Goal: Task Accomplishment & Management: Use online tool/utility

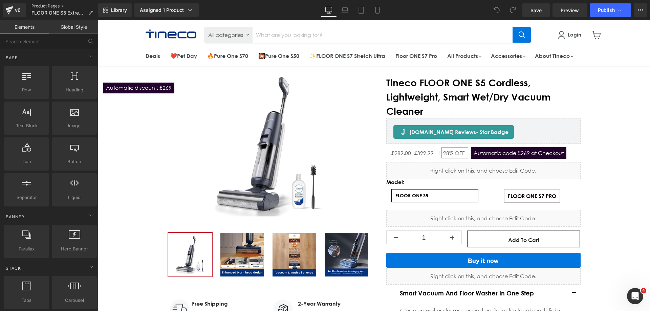
click at [36, 5] on link "Product Pages" at bounding box center [64, 5] width 67 height 5
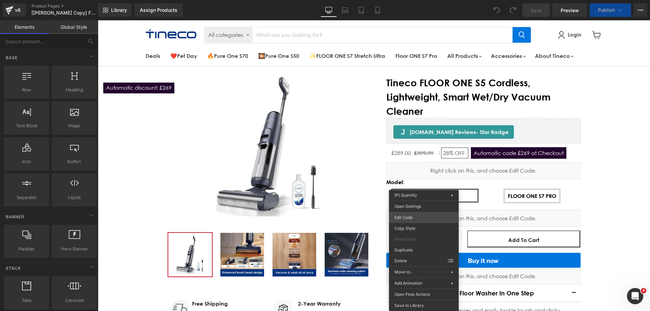
click at [410, 0] on div "You are previewing how the will restyle your page. You can not edit Elements in…" at bounding box center [325, 0] width 650 height 0
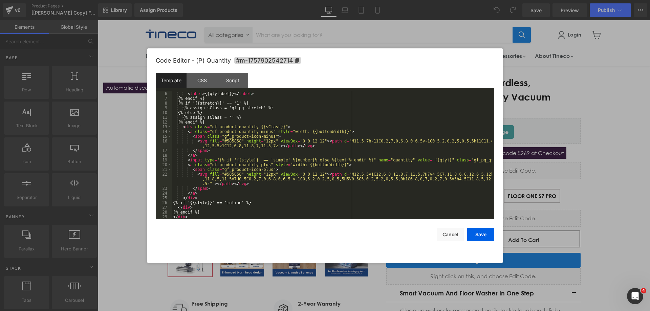
scroll to position [28, 0]
click at [210, 89] on div "Template CSS Script Data" at bounding box center [325, 82] width 339 height 19
click at [209, 84] on div "CSS" at bounding box center [202, 80] width 31 height 15
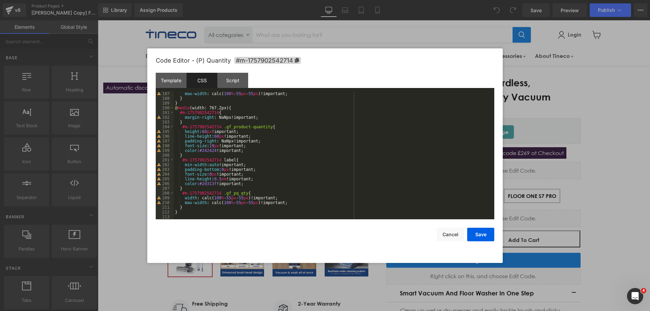
scroll to position [882, 0]
drag, startPoint x: 448, startPoint y: 238, endPoint x: 359, endPoint y: 172, distance: 110.6
click at [448, 238] on button "Cancel" at bounding box center [450, 235] width 27 height 14
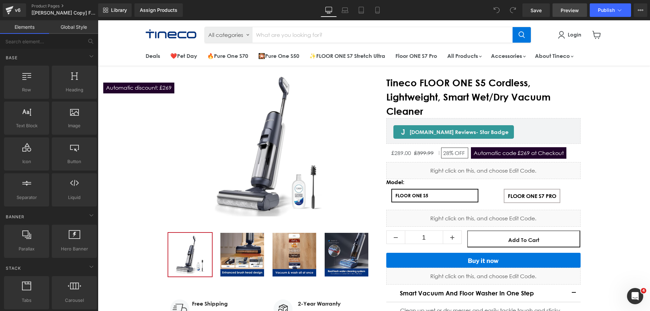
click at [564, 9] on span "Preview" at bounding box center [570, 10] width 18 height 7
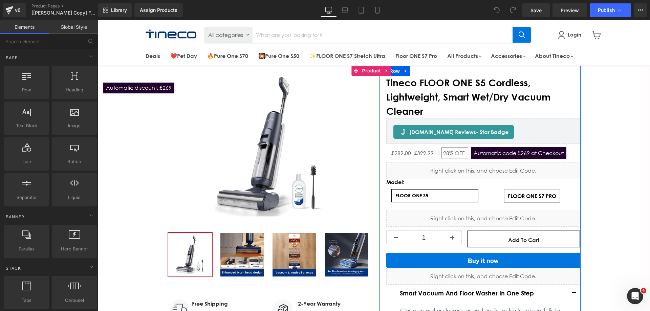
click at [489, 169] on div "Liquid" at bounding box center [483, 170] width 194 height 17
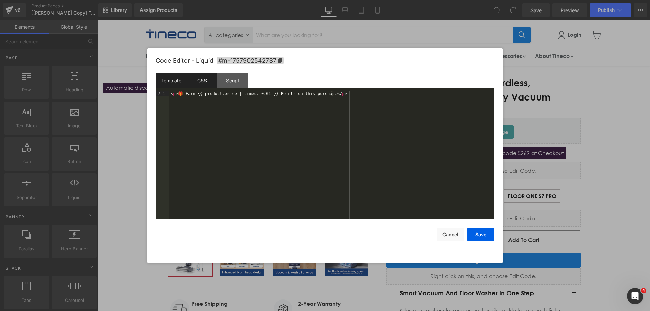
click at [209, 77] on div "CSS" at bounding box center [202, 80] width 31 height 15
click at [229, 78] on div "Script" at bounding box center [232, 80] width 31 height 15
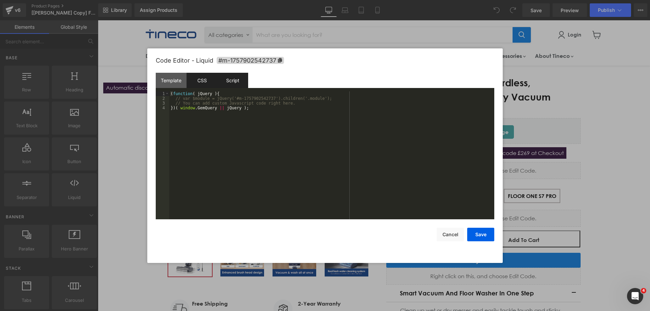
click at [205, 83] on div "CSS" at bounding box center [202, 80] width 31 height 15
drag, startPoint x: 447, startPoint y: 238, endPoint x: 439, endPoint y: 230, distance: 11.3
click at [447, 238] on button "Cancel" at bounding box center [450, 235] width 27 height 14
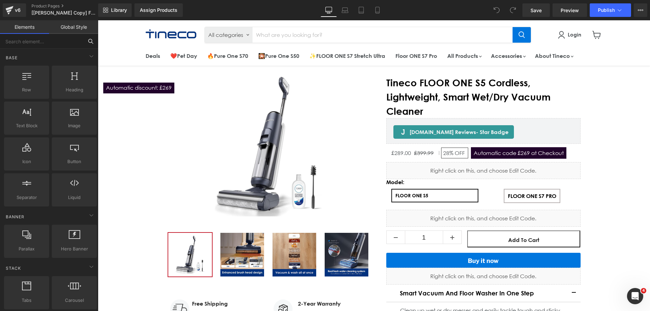
click at [44, 42] on input "text" at bounding box center [41, 41] width 83 height 15
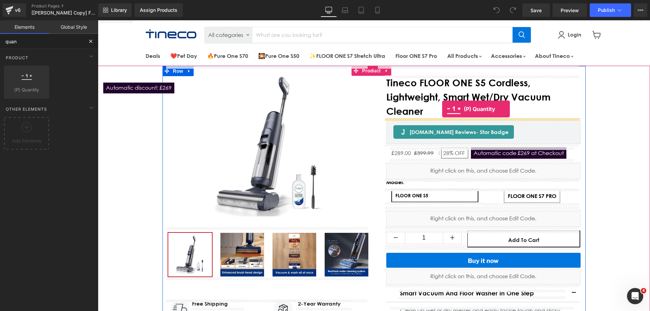
drag, startPoint x: 120, startPoint y: 104, endPoint x: 442, endPoint y: 109, distance: 322.0
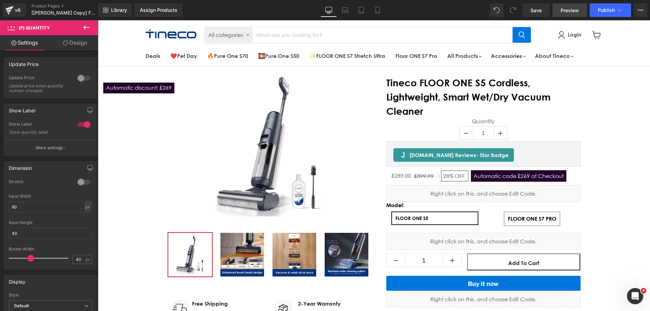
click at [569, 9] on span "Preview" at bounding box center [570, 10] width 18 height 7
click at [540, 13] on span "Save" at bounding box center [535, 10] width 11 height 7
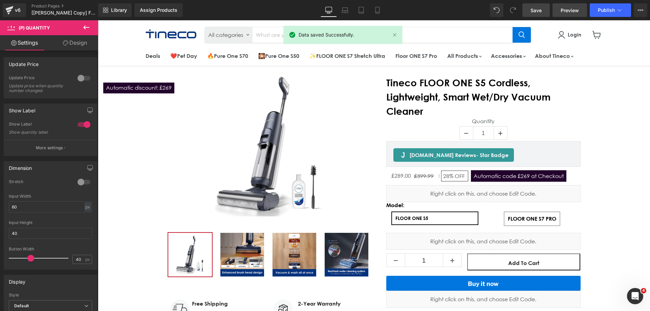
click at [567, 12] on span "Preview" at bounding box center [570, 10] width 18 height 7
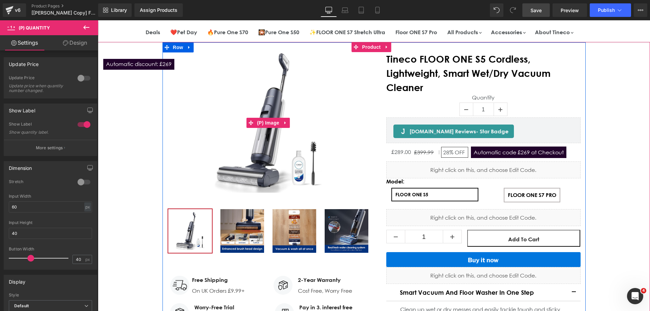
scroll to position [34, 0]
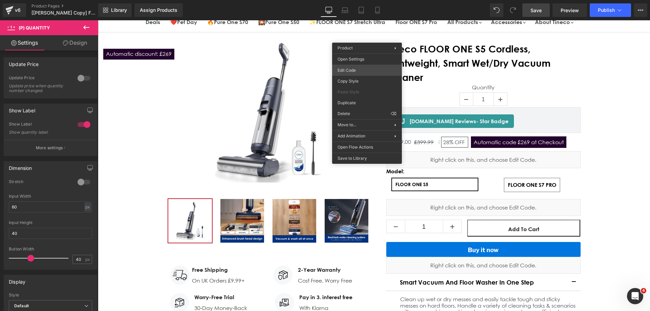
click at [357, 0] on div "(P) Quantity You are previewing how the will restyle your page. You can not edi…" at bounding box center [325, 0] width 650 height 0
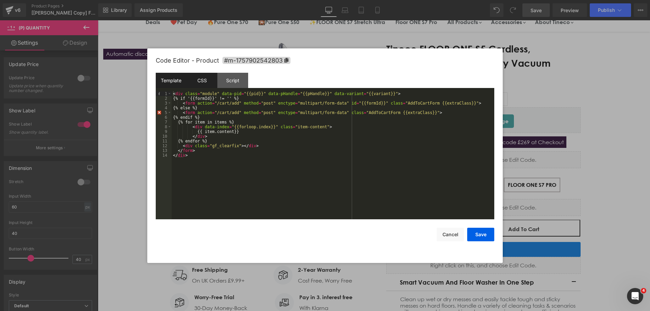
click at [206, 83] on div "CSS" at bounding box center [202, 80] width 31 height 15
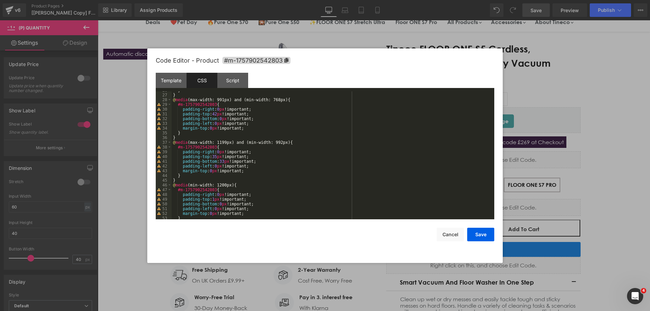
scroll to position [175, 0]
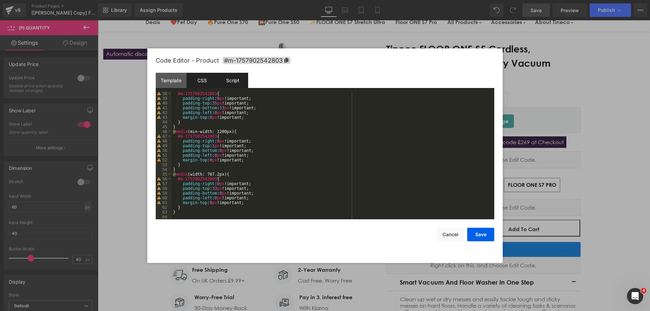
click at [247, 82] on div "Script" at bounding box center [232, 80] width 31 height 15
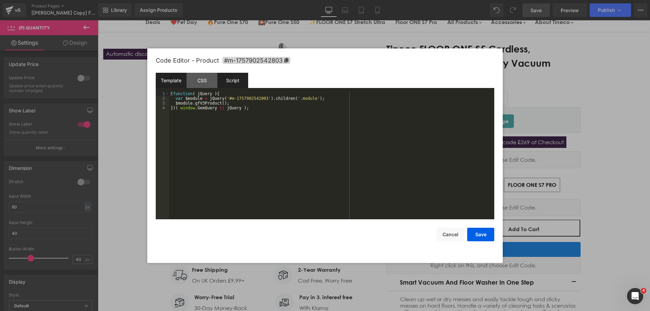
click at [179, 80] on div "Template" at bounding box center [171, 80] width 31 height 15
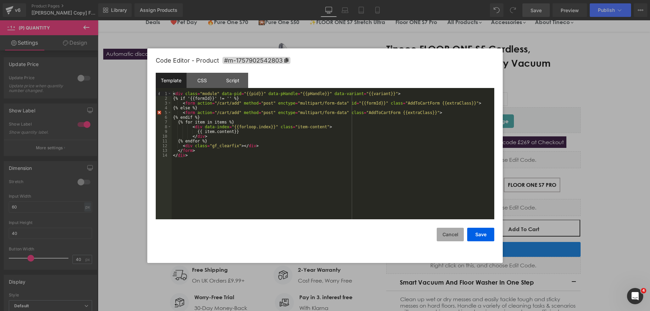
click at [459, 231] on button "Cancel" at bounding box center [450, 235] width 27 height 14
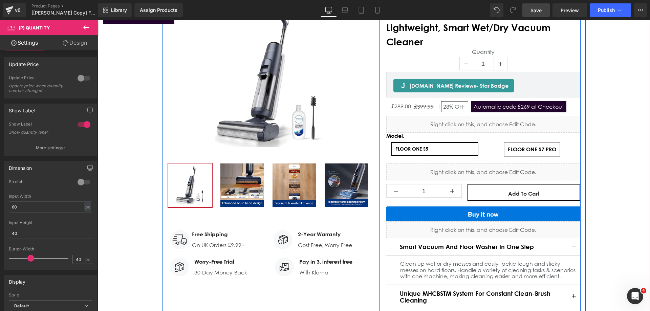
scroll to position [102, 0]
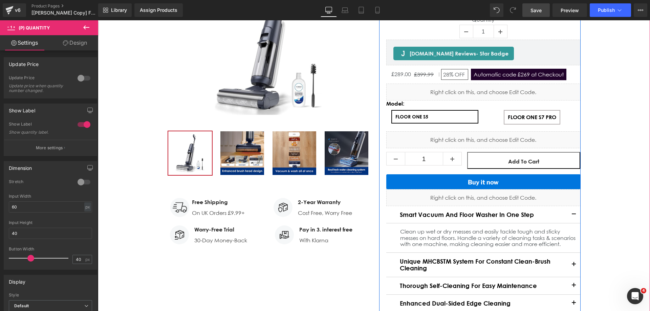
click at [489, 195] on div "Liquid" at bounding box center [483, 197] width 194 height 17
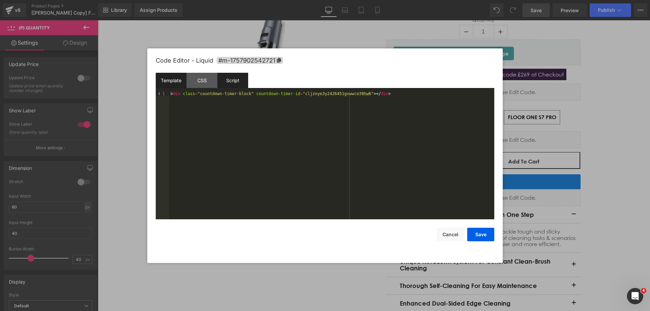
click at [218, 82] on div "Script" at bounding box center [232, 80] width 31 height 15
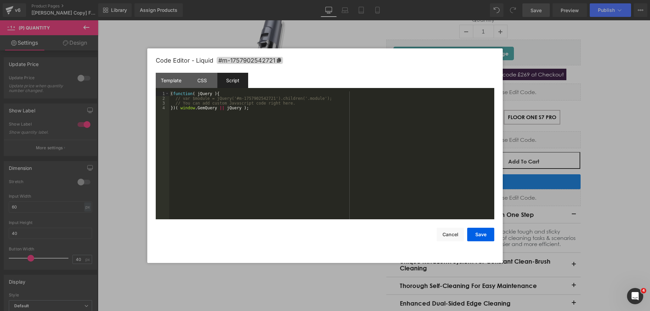
click at [232, 82] on div "Script" at bounding box center [232, 80] width 31 height 15
click at [205, 84] on div "CSS" at bounding box center [202, 80] width 31 height 15
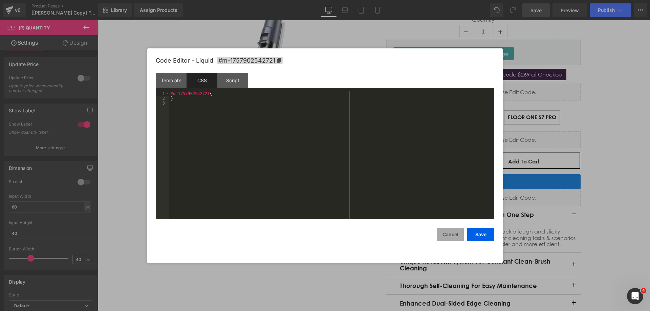
click at [462, 235] on button "Cancel" at bounding box center [450, 235] width 27 height 14
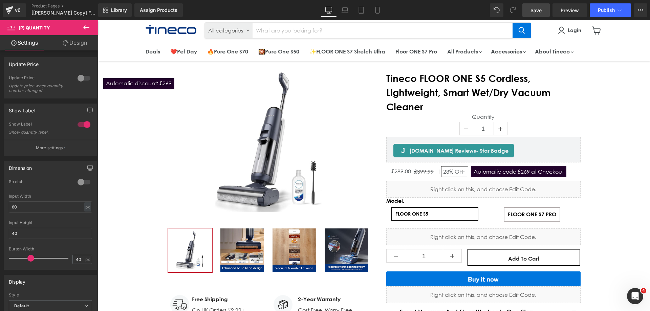
scroll to position [0, 0]
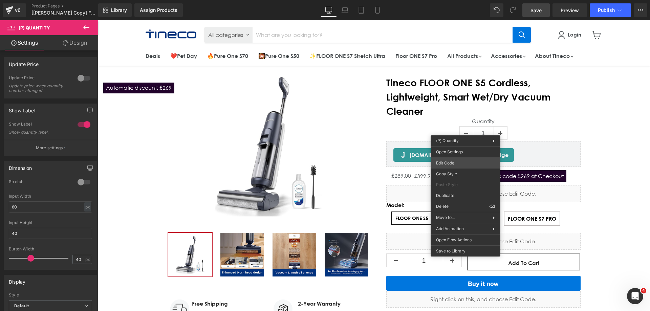
click at [450, 0] on div "(P) Quantity You are previewing how the will restyle your page. You can not edi…" at bounding box center [325, 0] width 650 height 0
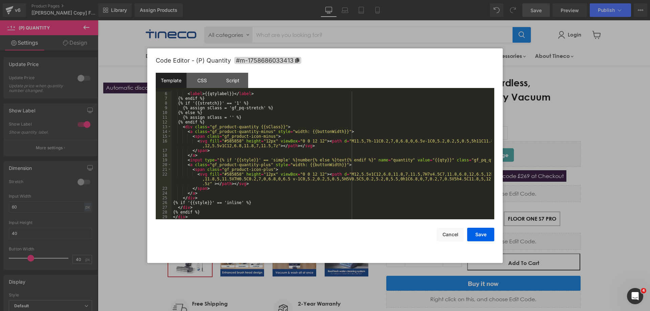
scroll to position [28, 0]
click at [452, 233] on button "Cancel" at bounding box center [450, 235] width 27 height 14
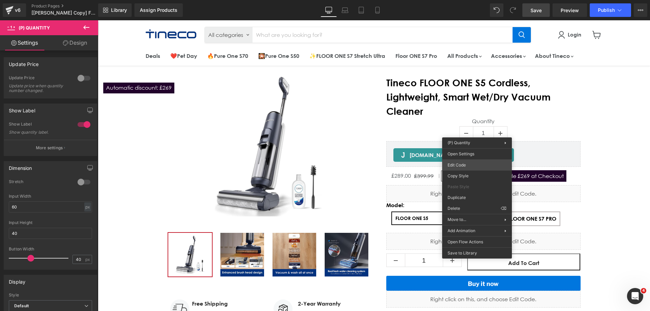
click at [462, 0] on div "(P) Quantity You are previewing how the will restyle your page. You can not edi…" at bounding box center [325, 0] width 650 height 0
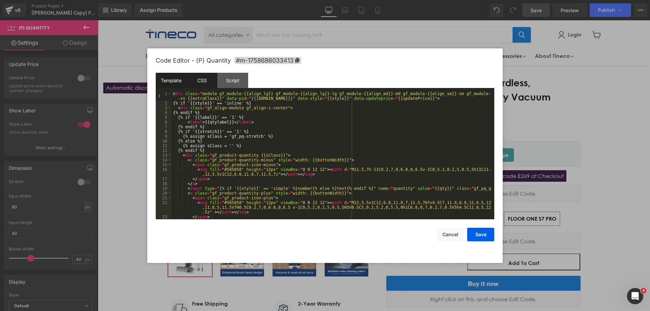
click at [211, 81] on div "CSS" at bounding box center [202, 80] width 31 height 15
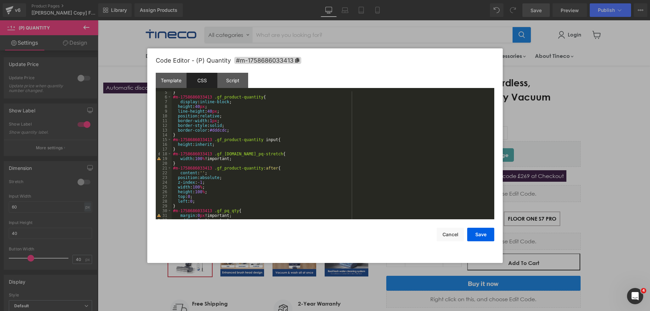
scroll to position [0, 0]
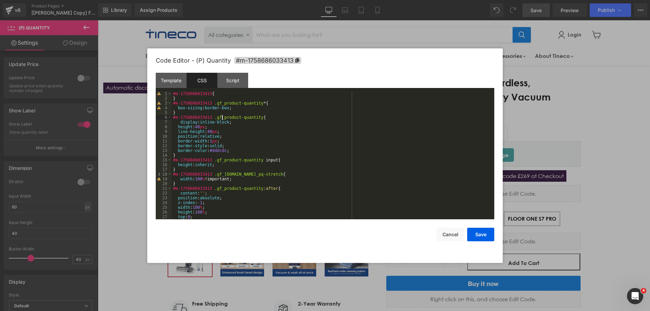
click at [221, 118] on div "#m-1758686033413 { } #m-1758686033413 .gf_product-quantity * { box-sizing : bor…" at bounding box center [332, 159] width 320 height 137
click at [229, 121] on div "#m-1758686033413 { } #m-1758686033413 .gf_product-quantity * { box-sizing : bor…" at bounding box center [332, 159] width 320 height 137
drag, startPoint x: 213, startPoint y: 117, endPoint x: 255, endPoint y: 115, distance: 41.7
click at [255, 115] on div "#m-1758686033413 { } #m-1758686033413 .gf_product-quantity * { box-sizing : bor…" at bounding box center [332, 159] width 320 height 137
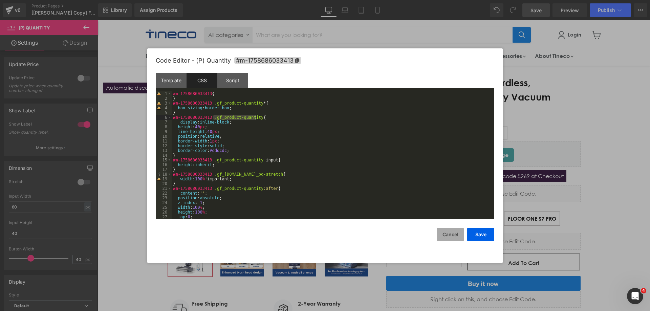
drag, startPoint x: 454, startPoint y: 235, endPoint x: 456, endPoint y: 229, distance: 6.6
click at [455, 234] on button "Cancel" at bounding box center [450, 235] width 27 height 14
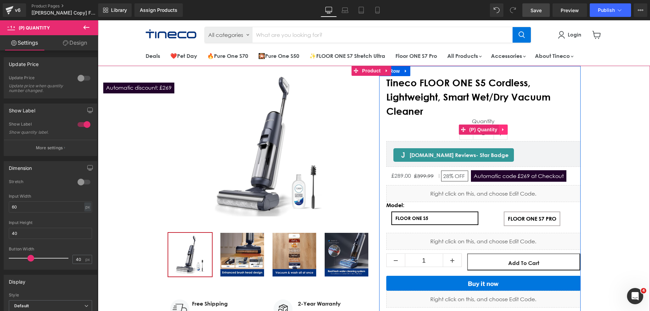
click at [502, 127] on icon "Main content" at bounding box center [503, 129] width 5 height 5
click at [508, 127] on icon "Main content" at bounding box center [507, 129] width 5 height 5
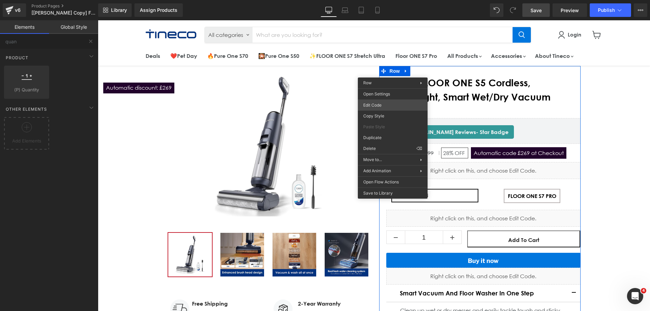
click at [388, 0] on div "(P) Quantity You are previewing how the will restyle your page. You can not edi…" at bounding box center [325, 0] width 650 height 0
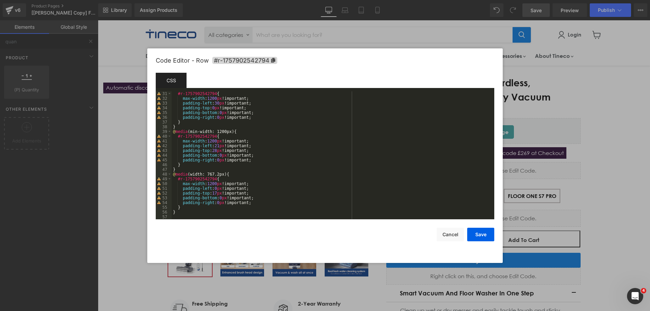
scroll to position [142, 0]
click at [451, 233] on button "Cancel" at bounding box center [450, 235] width 27 height 14
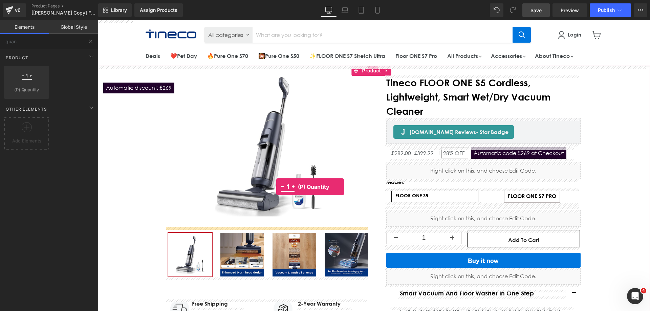
drag, startPoint x: 131, startPoint y: 109, endPoint x: 276, endPoint y: 187, distance: 164.3
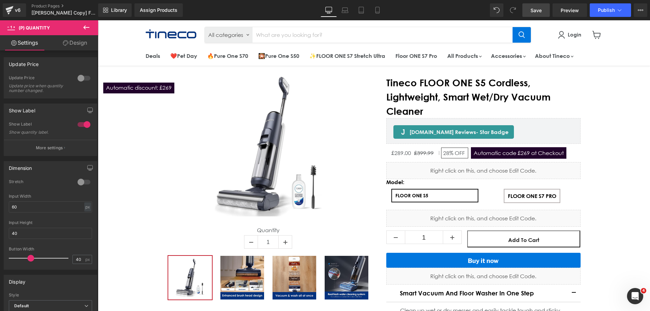
click at [539, 9] on span "Save" at bounding box center [535, 10] width 11 height 7
click at [639, 9] on icon at bounding box center [640, 9] width 5 height 5
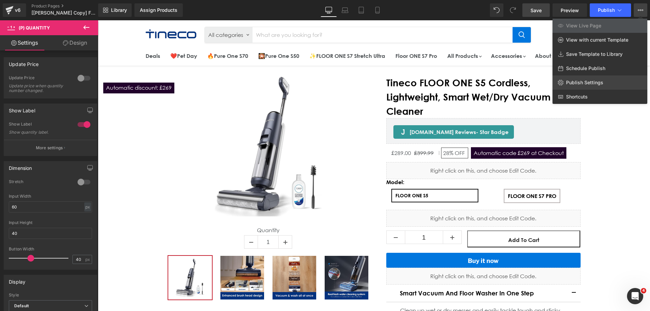
click at [572, 81] on span "Publish Settings" at bounding box center [584, 83] width 37 height 6
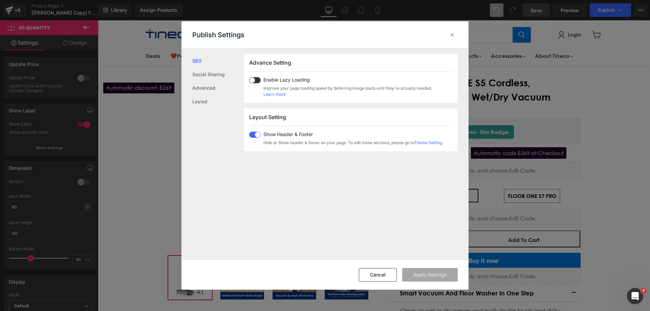
scroll to position [136, 0]
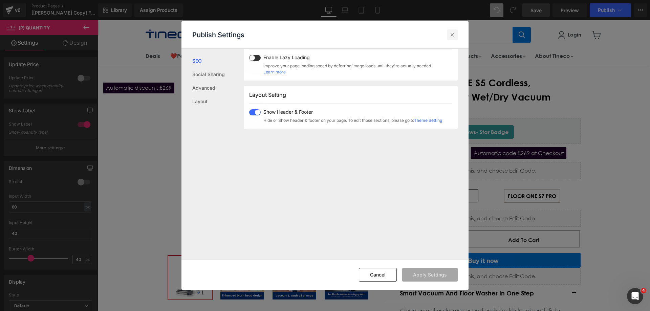
drag, startPoint x: 452, startPoint y: 34, endPoint x: 354, endPoint y: 13, distance: 100.6
click at [452, 34] on icon at bounding box center [452, 34] width 7 height 7
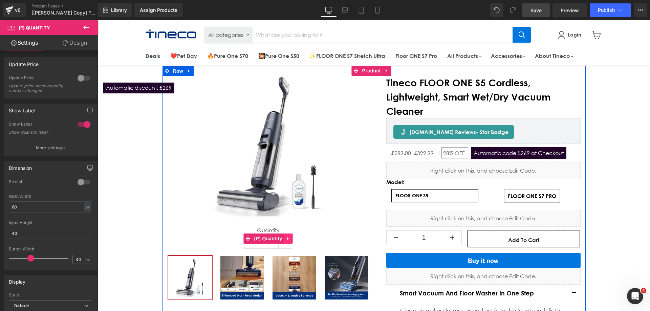
click at [287, 237] on icon "Main content" at bounding box center [288, 238] width 5 height 5
drag, startPoint x: 291, startPoint y: 237, endPoint x: 239, endPoint y: 198, distance: 65.3
click at [291, 237] on icon "Main content" at bounding box center [292, 238] width 5 height 5
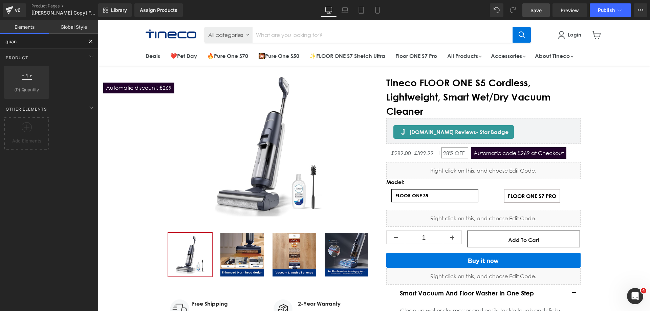
click at [29, 42] on input "quan" at bounding box center [41, 41] width 83 height 15
type input "q"
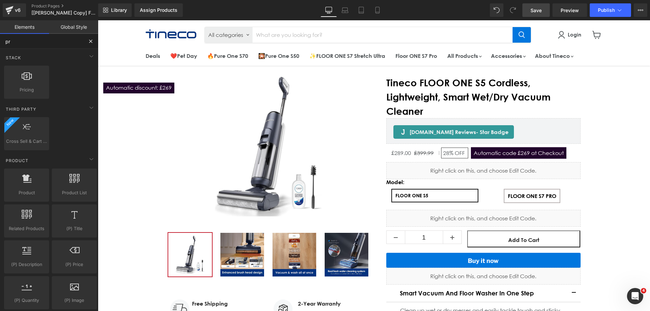
type input "pro"
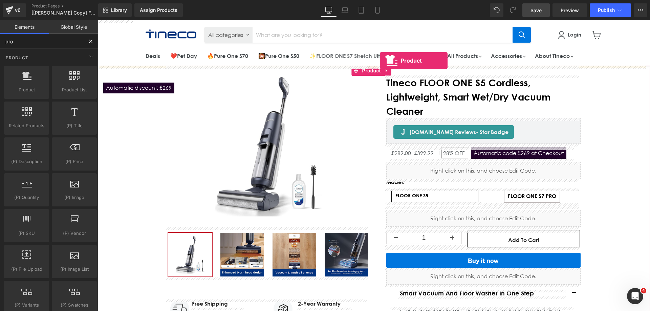
drag, startPoint x: 123, startPoint y: 104, endPoint x: 380, endPoint y: 61, distance: 260.2
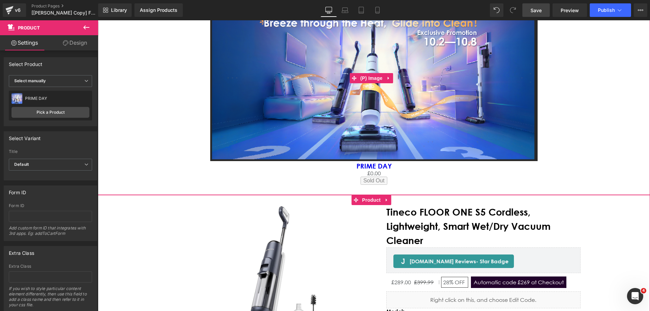
scroll to position [102, 0]
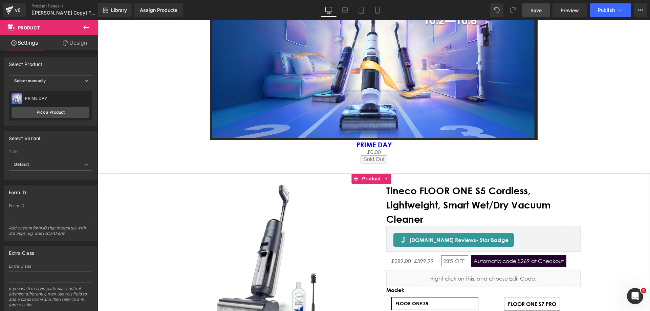
click at [83, 28] on icon at bounding box center [86, 27] width 8 height 8
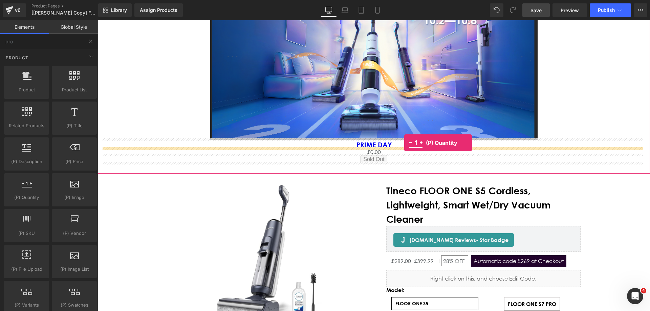
drag, startPoint x: 129, startPoint y: 210, endPoint x: 404, endPoint y: 143, distance: 283.3
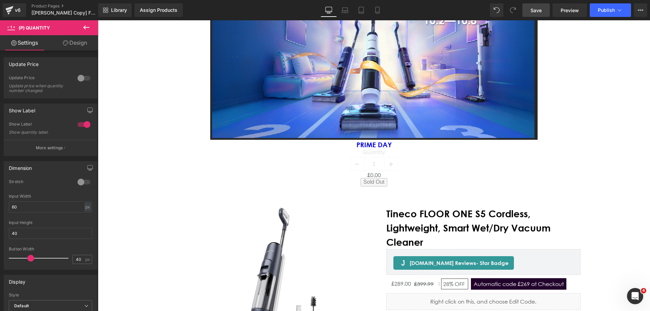
click at [542, 8] on span "Save" at bounding box center [535, 10] width 11 height 7
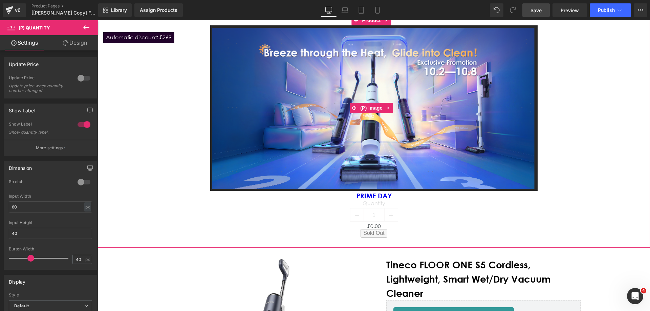
scroll to position [34, 0]
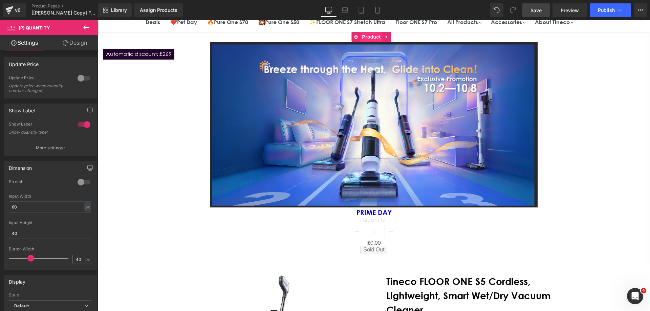
click at [367, 37] on span "Product" at bounding box center [372, 37] width 22 height 10
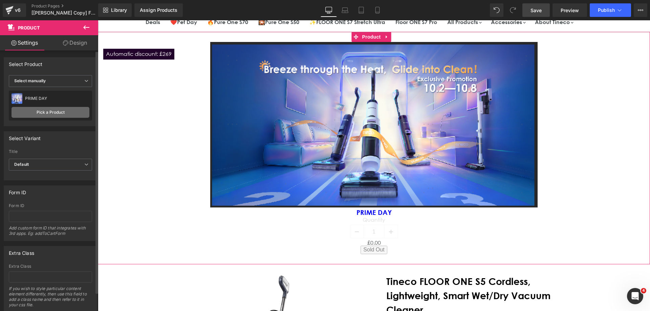
click at [61, 113] on link "Pick a Product" at bounding box center [51, 112] width 78 height 11
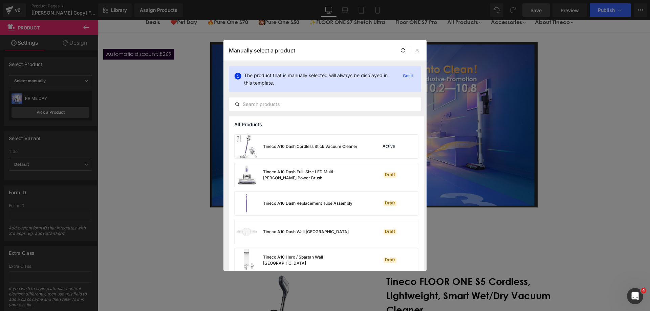
scroll to position [169, 0]
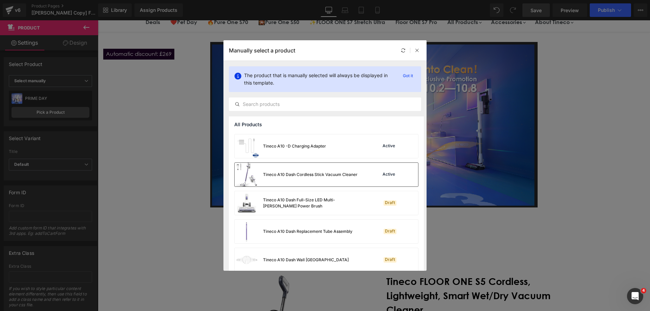
click at [302, 166] on div "Tineco A10 Dash Cordless Stick Vacuum Cleaner" at bounding box center [296, 175] width 123 height 24
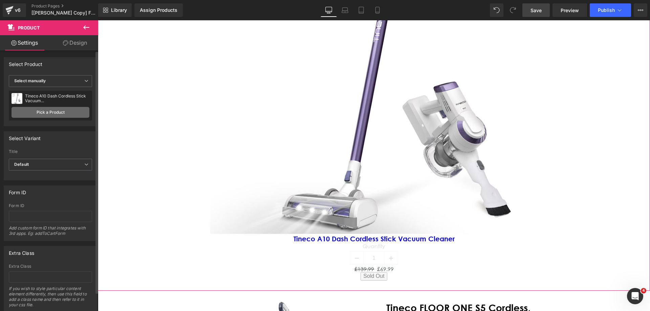
click at [53, 109] on link "Pick a Product" at bounding box center [51, 112] width 78 height 11
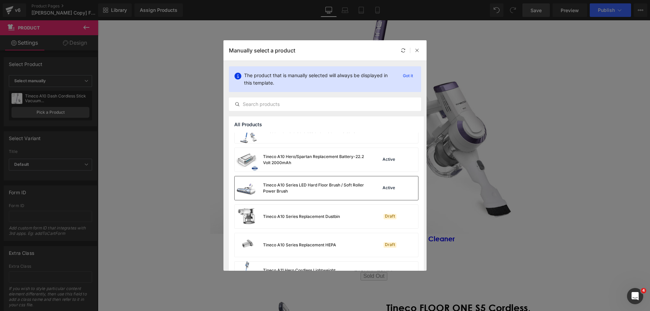
scroll to position [406, 0]
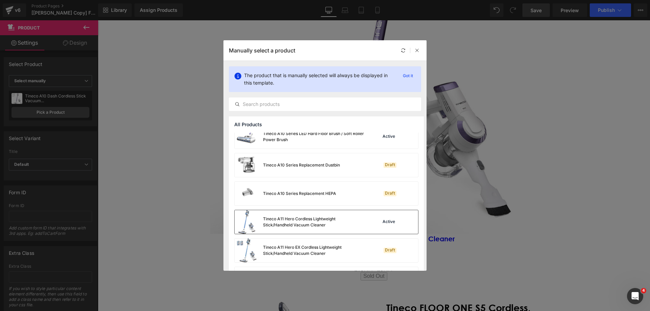
click at [337, 219] on div "Tineco A11 Hero Cordless Lightweight Stick/Handheld Vacuum Cleaner" at bounding box center [314, 222] width 102 height 12
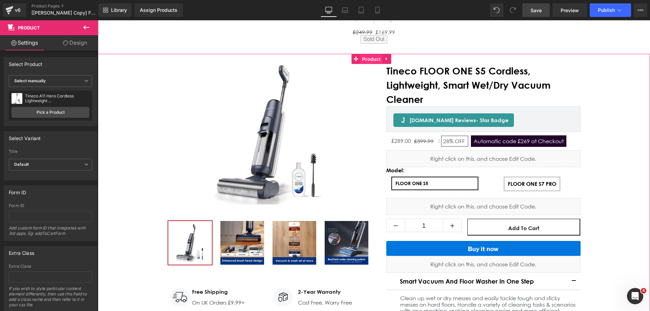
click at [374, 60] on span "Product" at bounding box center [372, 59] width 22 height 10
click at [43, 100] on div "Tineco FLOOR ONE S5 Cordless, Lightweight, Smart Wet/Dry Vacuum Cleaner" at bounding box center [57, 98] width 64 height 9
copy div "Tineco FLOOR ONE S5 Cordless, Lightweight, Smart Wet/Dry Vacuum Cleaner"
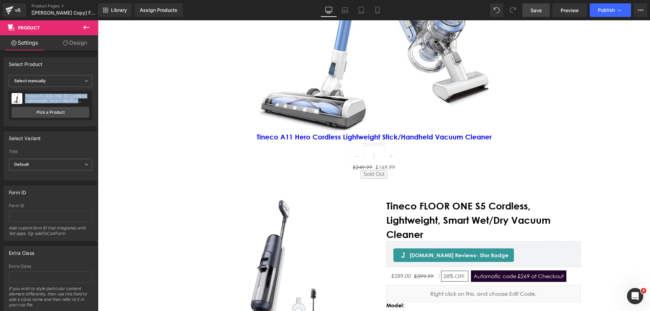
scroll to position [271, 0]
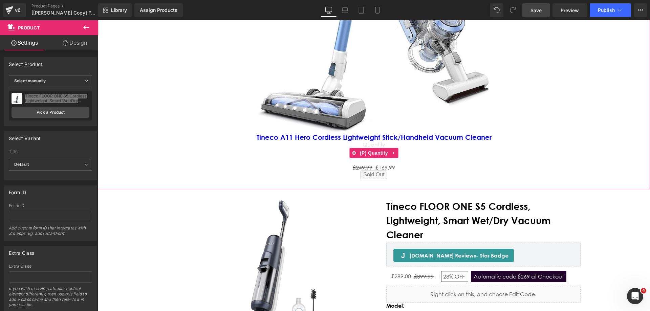
click at [324, 157] on div "Quantity 1" at bounding box center [373, 153] width 545 height 23
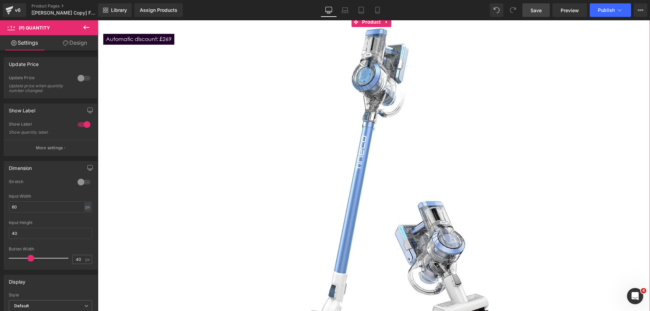
scroll to position [34, 0]
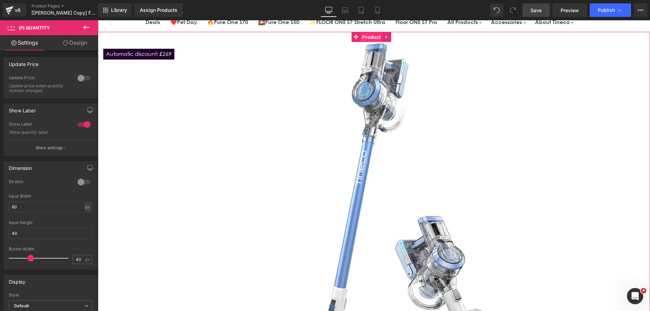
click at [371, 35] on span "Product" at bounding box center [372, 37] width 22 height 10
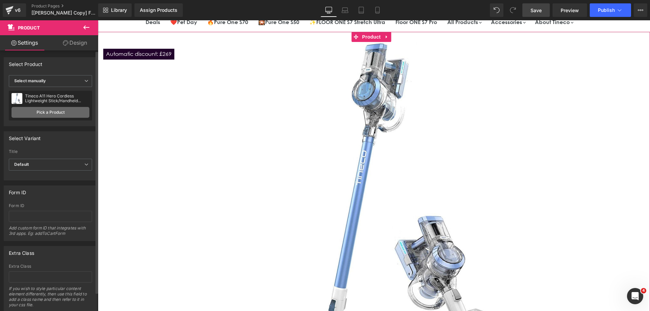
click at [58, 113] on link "Pick a Product" at bounding box center [51, 112] width 78 height 11
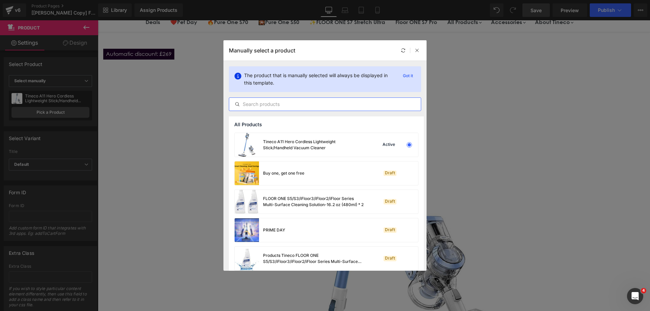
click at [260, 103] on input "text" at bounding box center [325, 104] width 192 height 8
paste input "Tineco FLOOR ONE S5 Cordless, Lightweight, Smart Wet/Dry Vacuum Cleaner"
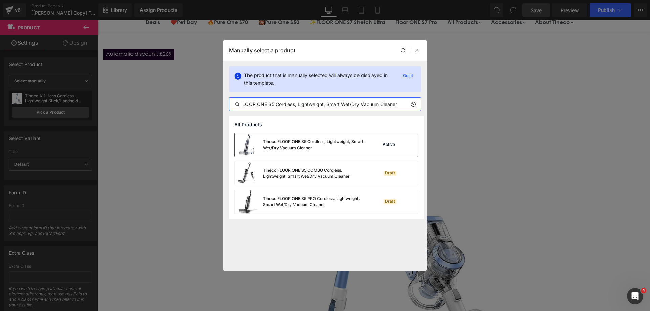
type input "Tineco FLOOR ONE S5 Cordless, Lightweight, Smart Wet/Dry Vacuum Cleaner"
click at [339, 149] on div "Tineco FLOOR ONE S5 Cordless, Lightweight, Smart Wet/Dry Vacuum Cleaner" at bounding box center [314, 145] width 102 height 12
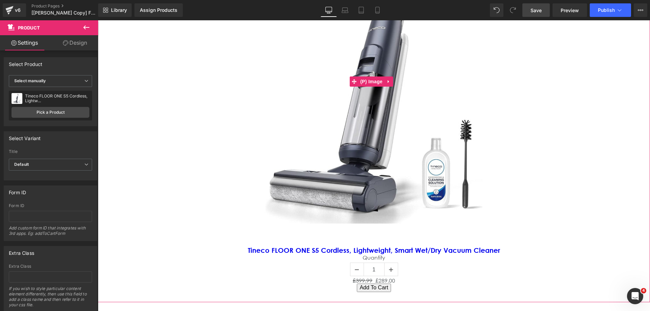
scroll to position [169, 0]
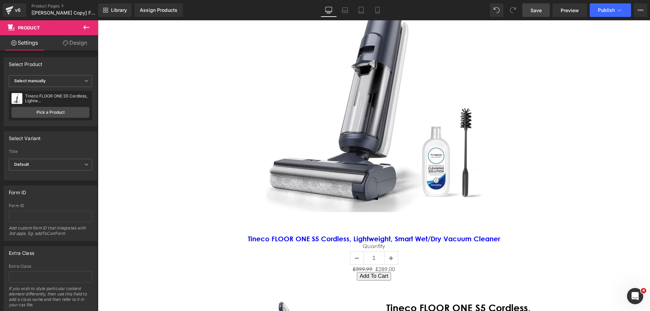
click at [539, 10] on span "Save" at bounding box center [535, 10] width 11 height 7
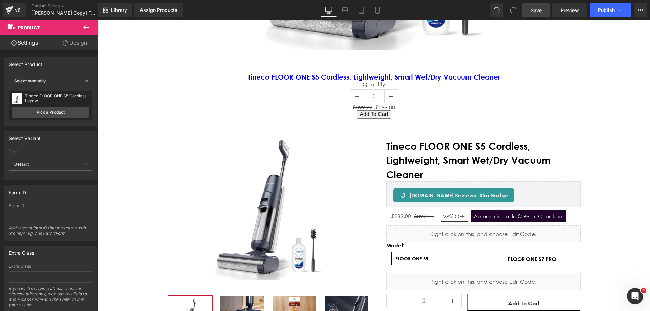
scroll to position [372, 0]
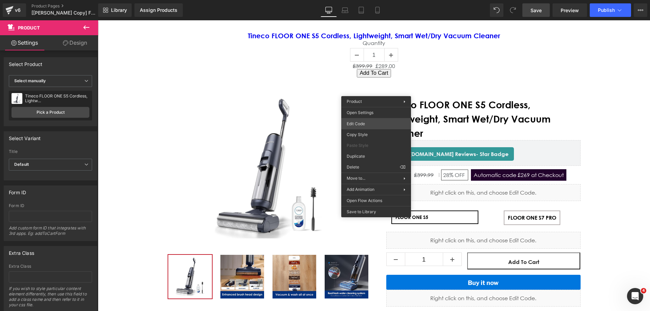
click at [365, 0] on div "Product You are previewing how the will restyle your page. You can not edit Ele…" at bounding box center [325, 0] width 650 height 0
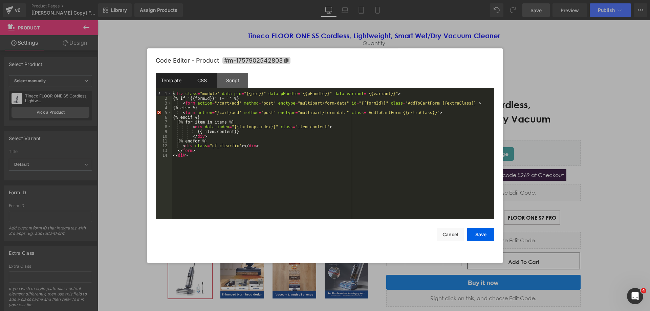
click at [207, 81] on div "CSS" at bounding box center [202, 80] width 31 height 15
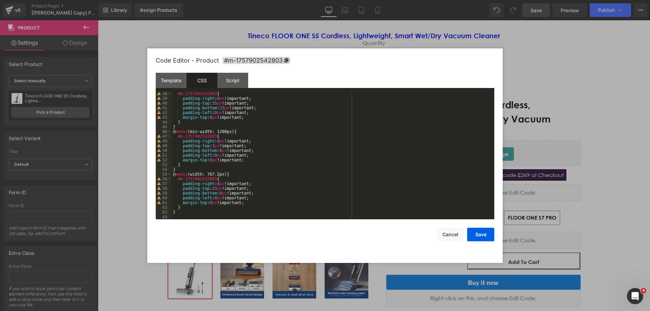
scroll to position [175, 0]
click at [231, 84] on div "Script" at bounding box center [232, 80] width 31 height 15
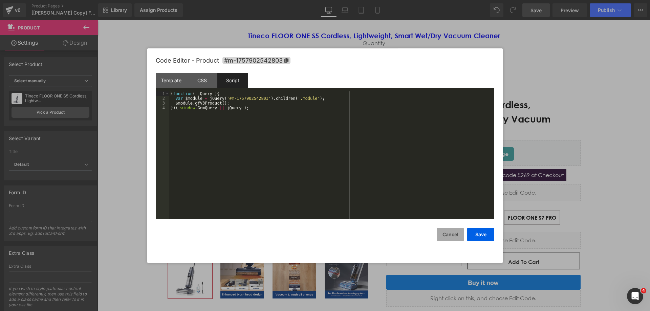
click at [438, 232] on button "Cancel" at bounding box center [450, 235] width 27 height 14
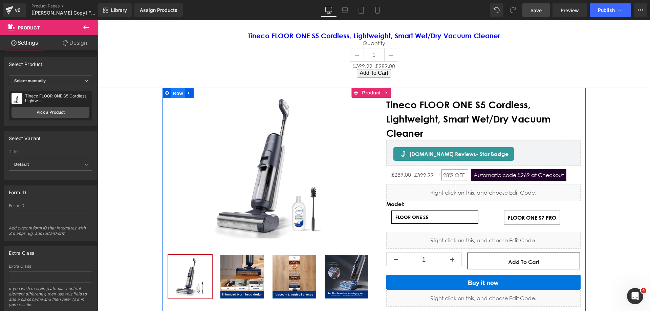
click at [171, 92] on span "Row" at bounding box center [178, 93] width 14 height 10
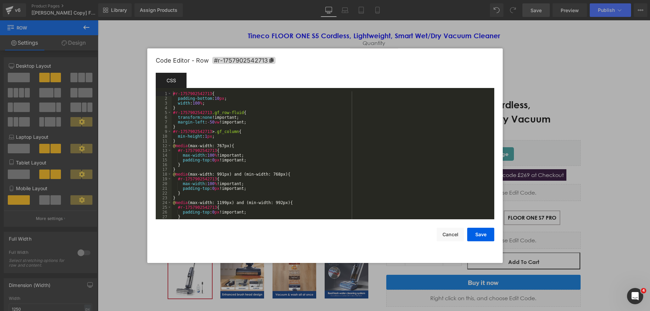
click at [167, 0] on div "Row You are previewing how the will restyle your page. You can not edit Element…" at bounding box center [325, 0] width 650 height 0
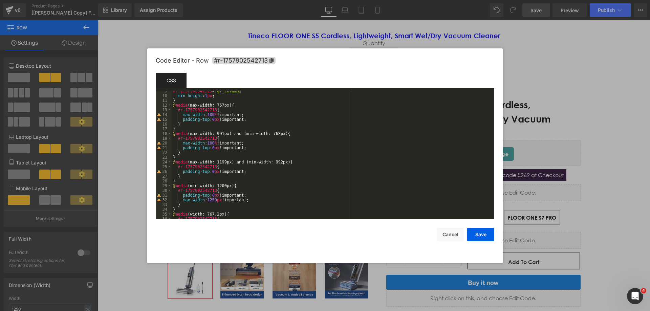
scroll to position [66, 0]
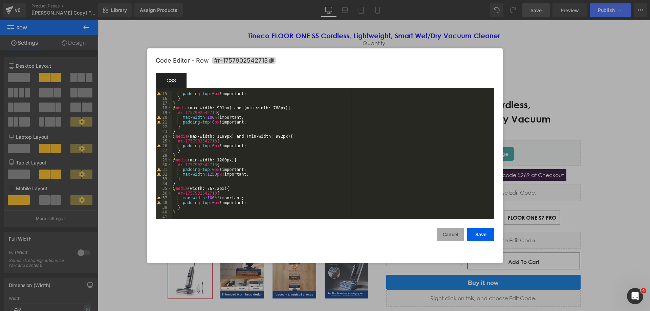
click at [454, 237] on button "Cancel" at bounding box center [450, 235] width 27 height 14
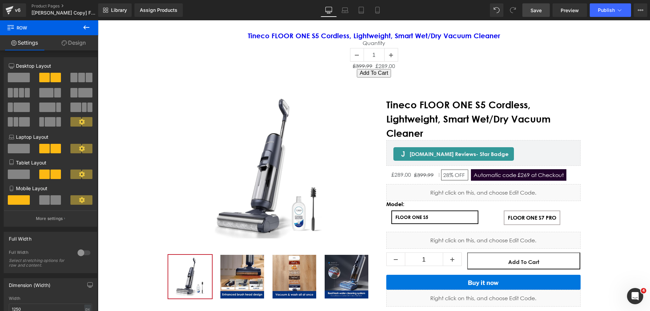
click at [83, 28] on icon at bounding box center [86, 27] width 8 height 8
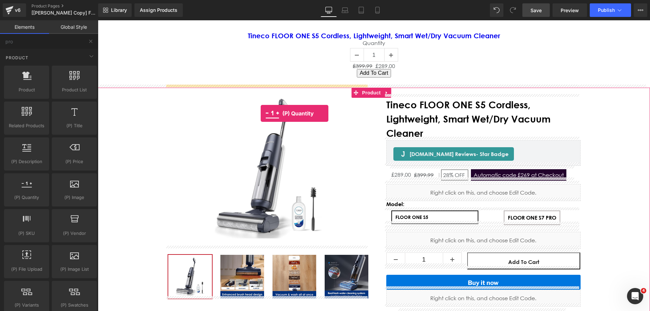
drag, startPoint x: 133, startPoint y: 175, endPoint x: 261, endPoint y: 113, distance: 142.2
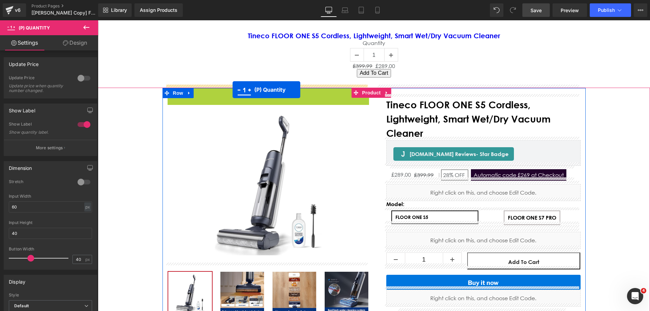
drag, startPoint x: 253, startPoint y: 96, endPoint x: 233, endPoint y: 90, distance: 21.2
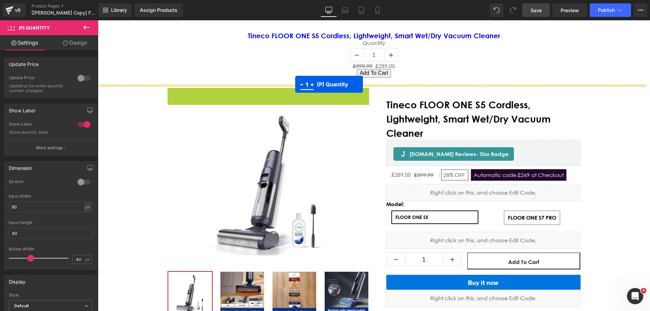
drag, startPoint x: 259, startPoint y: 97, endPoint x: 296, endPoint y: 84, distance: 38.4
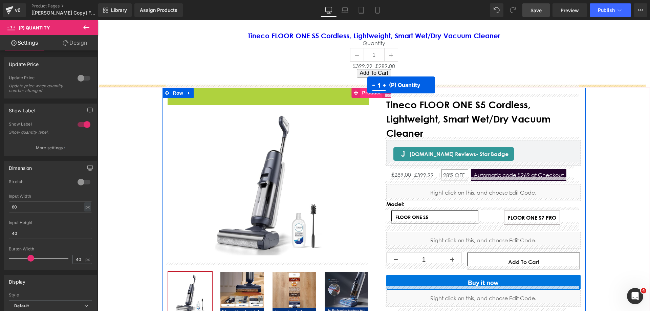
drag, startPoint x: 256, startPoint y: 95, endPoint x: 367, endPoint y: 85, distance: 112.2
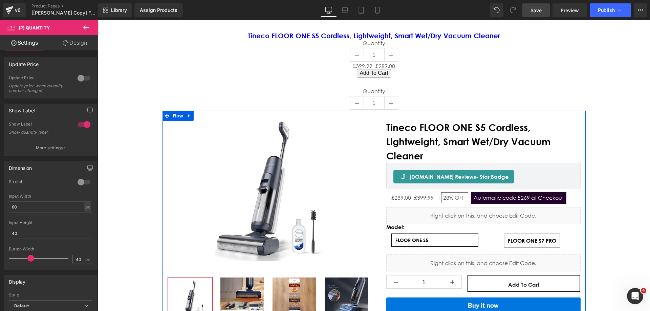
drag, startPoint x: 547, startPoint y: 10, endPoint x: 231, endPoint y: 113, distance: 332.6
click at [547, 10] on link "Save" at bounding box center [535, 10] width 27 height 14
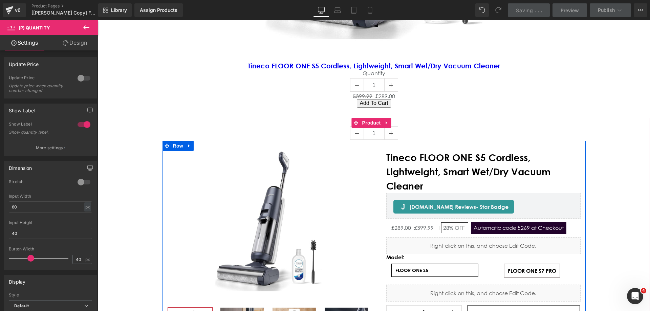
scroll to position [339, 0]
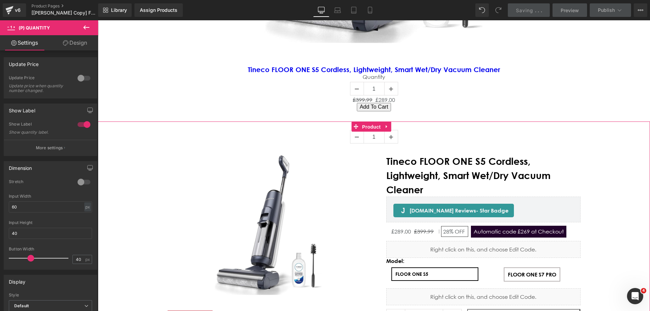
click at [371, 123] on span "Product" at bounding box center [372, 127] width 22 height 10
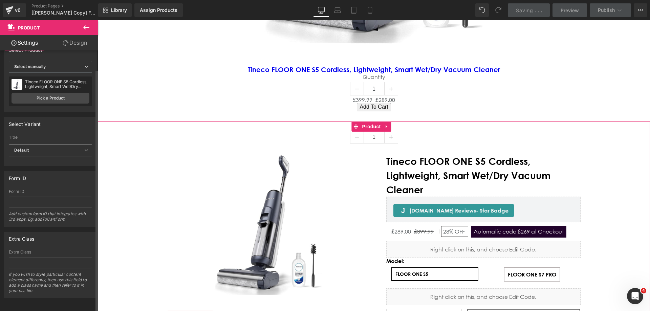
scroll to position [20, 0]
drag, startPoint x: 64, startPoint y: 39, endPoint x: 36, endPoint y: 159, distance: 123.4
click at [64, 39] on link "Design" at bounding box center [74, 42] width 49 height 15
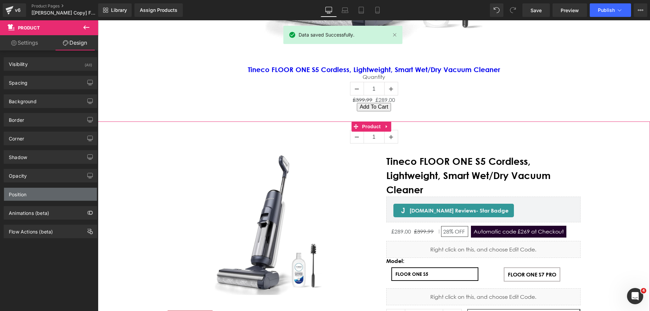
click at [35, 193] on div "Position" at bounding box center [50, 194] width 93 height 13
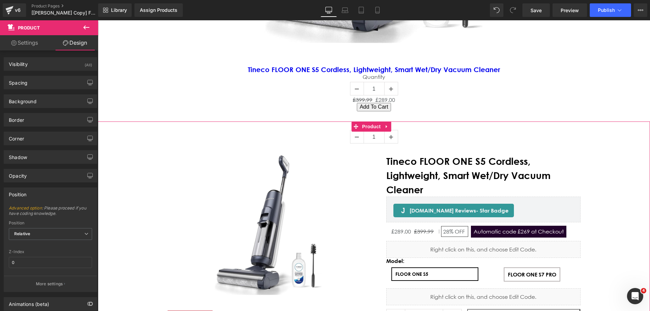
click at [36, 193] on div "Position" at bounding box center [50, 194] width 93 height 13
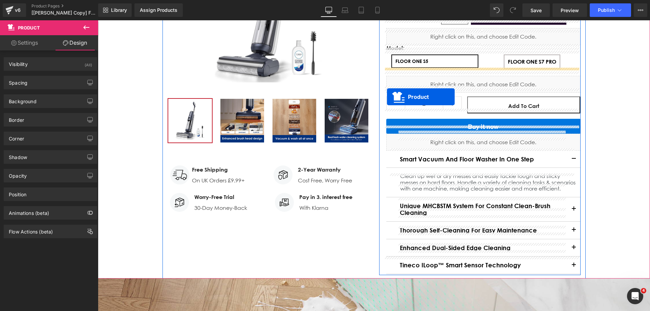
scroll to position [237, 0]
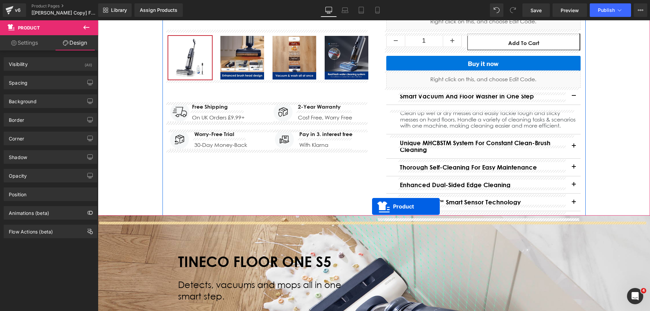
drag, startPoint x: 366, startPoint y: 38, endPoint x: 372, endPoint y: 207, distance: 168.7
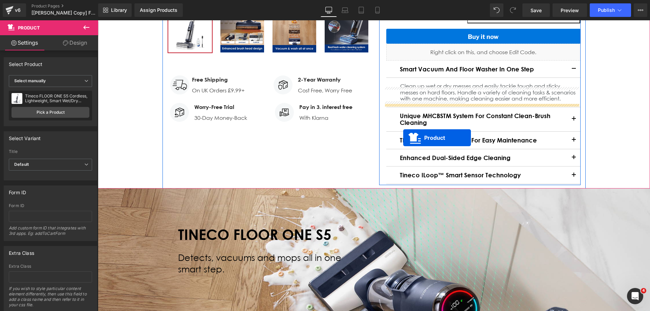
scroll to position [266, 0]
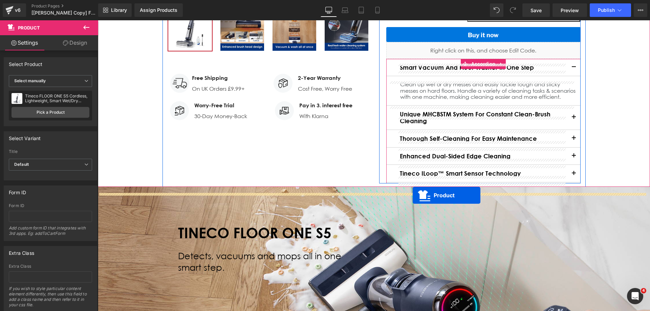
drag, startPoint x: 368, startPoint y: 34, endPoint x: 413, endPoint y: 195, distance: 167.5
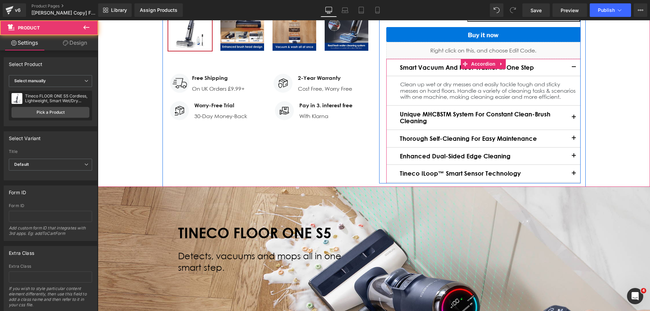
scroll to position [249, 0]
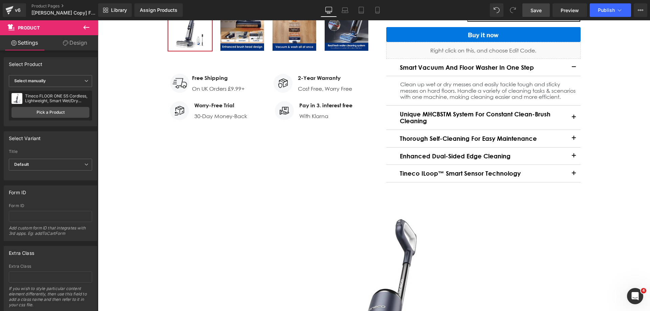
click at [540, 7] on span "Save" at bounding box center [535, 10] width 11 height 7
click at [456, 177] on div "Tineco iLoop™ Smart Sensor Technology Heading" at bounding box center [483, 173] width 167 height 7
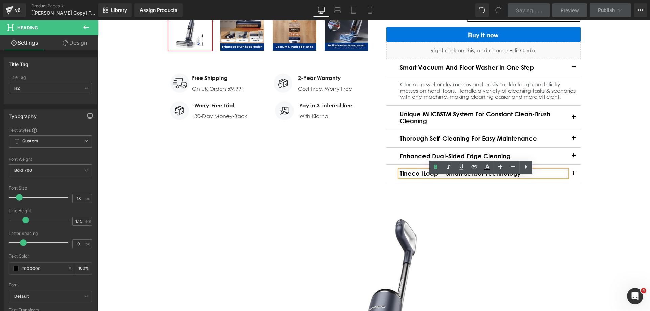
click at [381, 184] on div "Tineco FLOOR ONE S5 Cordless, Lightweight, Smart Wet/Dry Vacuum Cleaner (P) Tit…" at bounding box center [479, 12] width 201 height 344
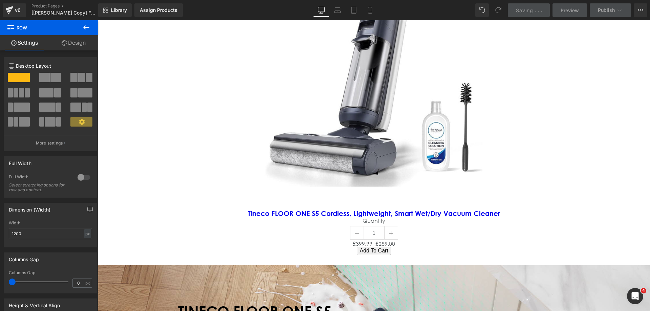
scroll to position [621, 0]
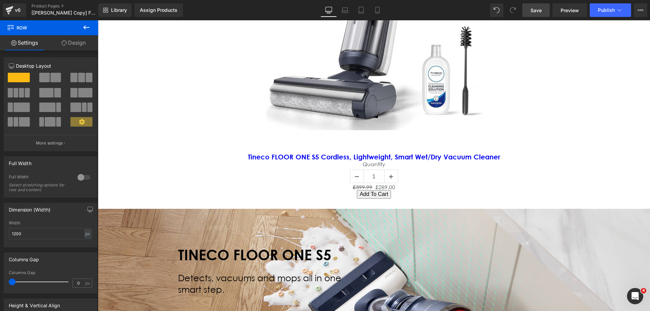
click at [541, 11] on span "Save" at bounding box center [535, 10] width 11 height 7
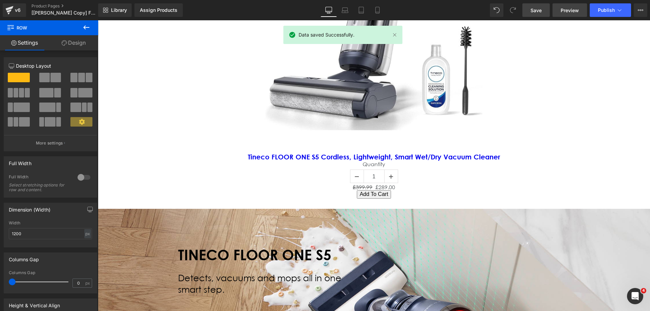
click at [566, 13] on span "Preview" at bounding box center [570, 10] width 18 height 7
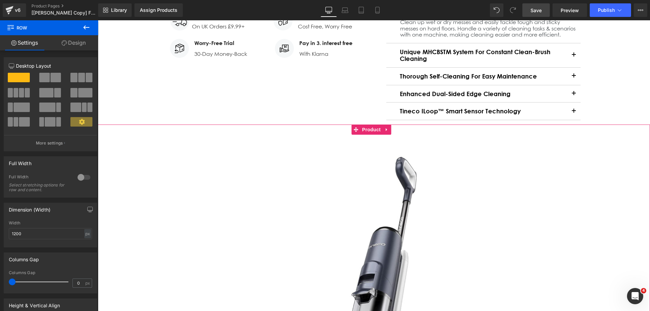
scroll to position [249, 0]
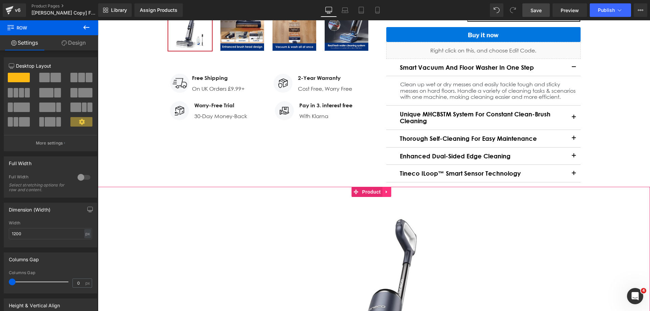
click at [387, 195] on icon "Main content" at bounding box center [387, 192] width 5 height 5
click at [393, 194] on icon "Main content" at bounding box center [391, 192] width 5 height 5
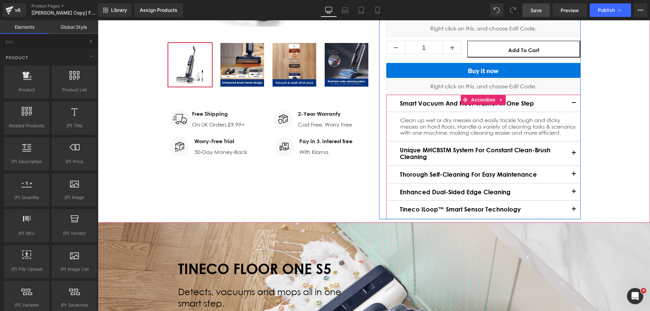
scroll to position [181, 0]
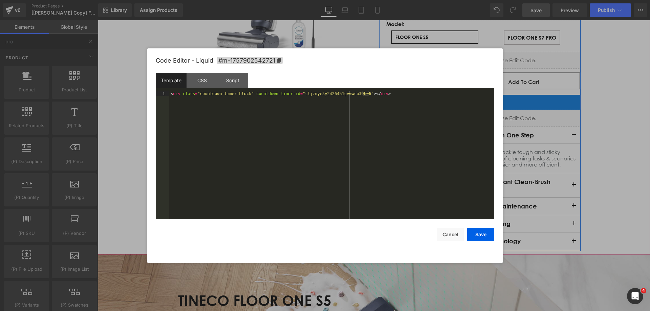
click at [489, 116] on div "Liquid" at bounding box center [483, 118] width 194 height 17
click at [215, 83] on div "CSS" at bounding box center [202, 80] width 31 height 15
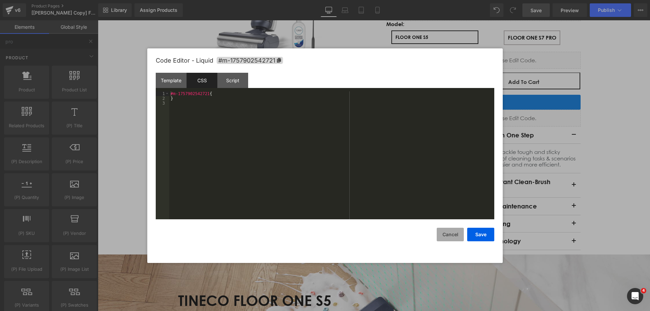
click at [451, 235] on button "Cancel" at bounding box center [450, 235] width 27 height 14
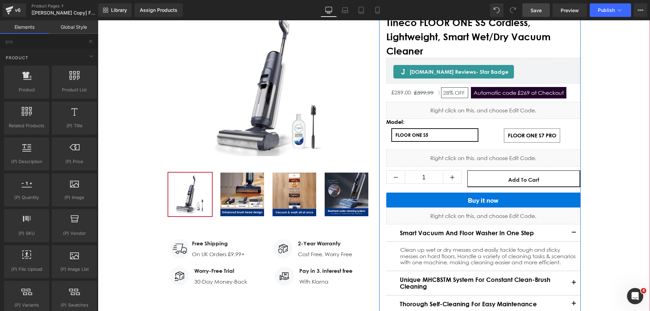
scroll to position [46, 0]
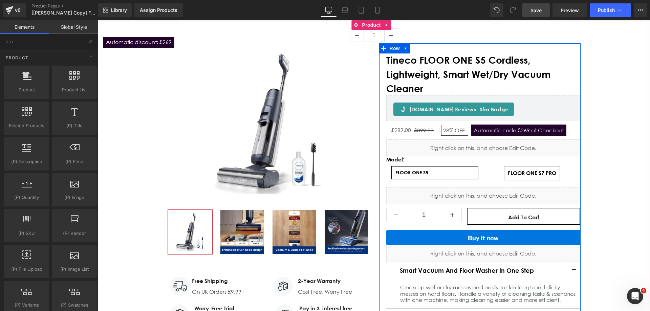
click at [481, 149] on div "Liquid" at bounding box center [483, 147] width 194 height 17
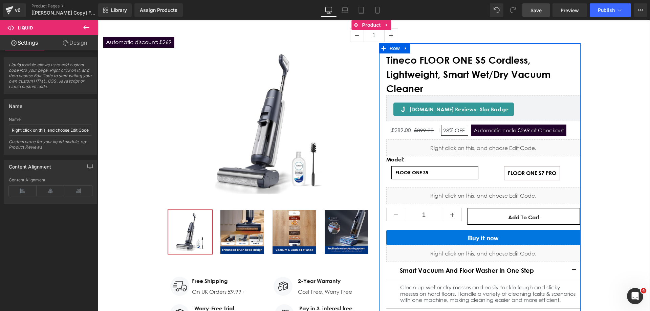
click at [488, 146] on div "Liquid" at bounding box center [483, 147] width 194 height 17
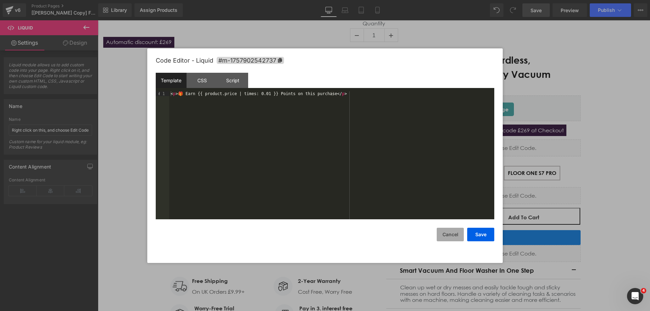
drag, startPoint x: 449, startPoint y: 234, endPoint x: 357, endPoint y: 199, distance: 97.7
click at [449, 234] on button "Cancel" at bounding box center [450, 235] width 27 height 14
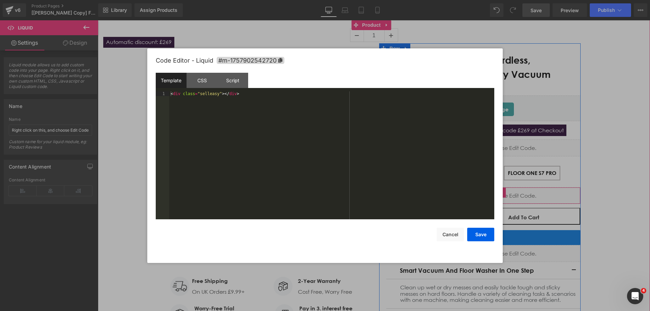
click at [491, 193] on div "Liquid" at bounding box center [483, 195] width 194 height 17
click at [214, 85] on div "CSS" at bounding box center [202, 80] width 31 height 15
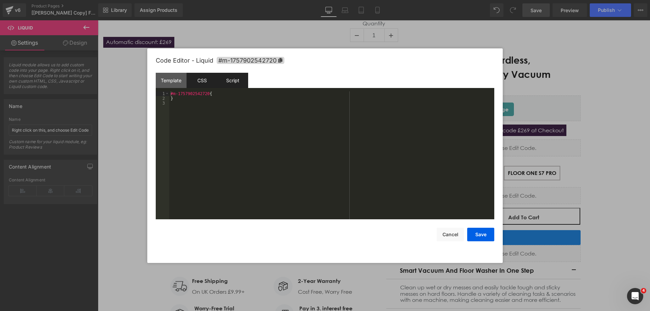
click at [231, 84] on div "Script" at bounding box center [232, 80] width 31 height 15
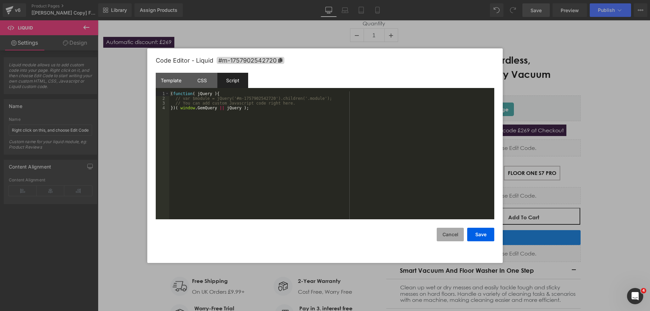
click at [447, 233] on button "Cancel" at bounding box center [450, 235] width 27 height 14
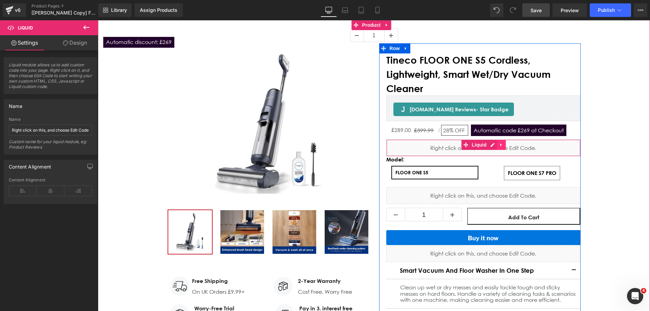
click at [497, 143] on link "Main content" at bounding box center [501, 145] width 9 height 10
click at [505, 145] on icon "Main content" at bounding box center [505, 145] width 5 height 5
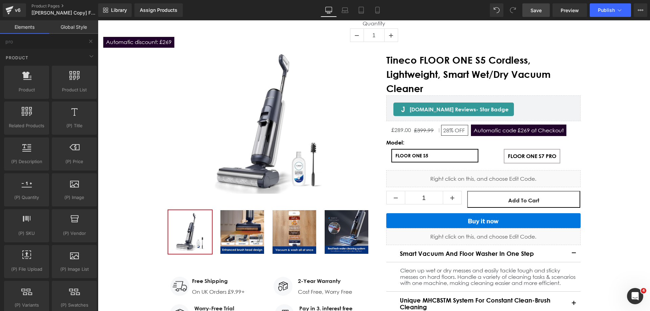
click at [542, 10] on span "Save" at bounding box center [535, 10] width 11 height 7
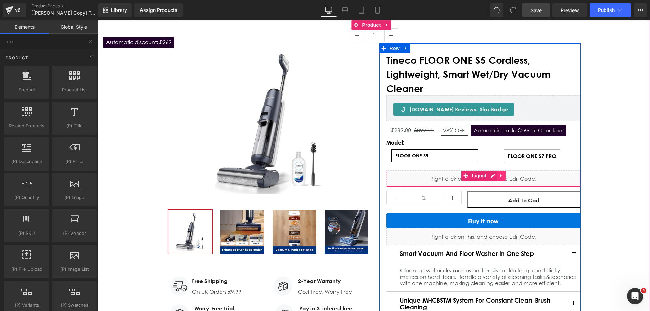
click at [499, 177] on icon "Main content" at bounding box center [501, 175] width 5 height 5
click at [501, 175] on link "Main content" at bounding box center [505, 176] width 9 height 10
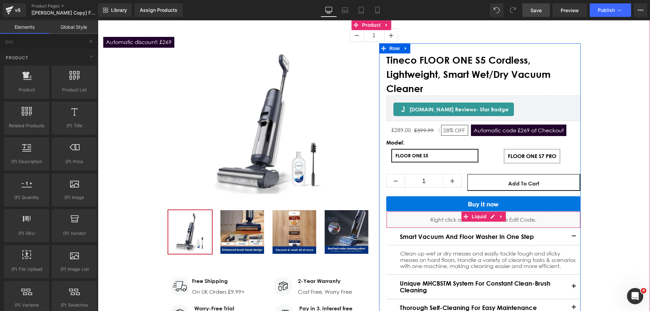
click at [491, 223] on div "Liquid" at bounding box center [483, 219] width 194 height 17
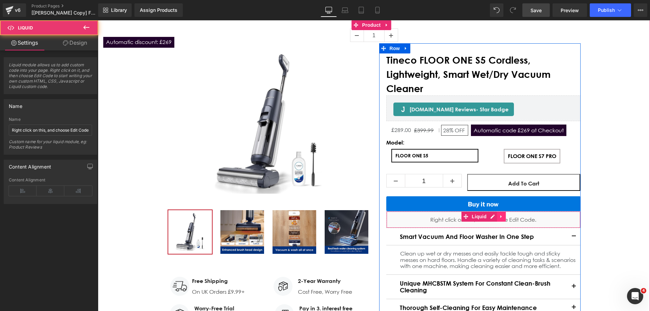
click at [500, 218] on icon "Main content" at bounding box center [501, 216] width 5 height 5
click at [503, 216] on icon "Main content" at bounding box center [505, 216] width 5 height 5
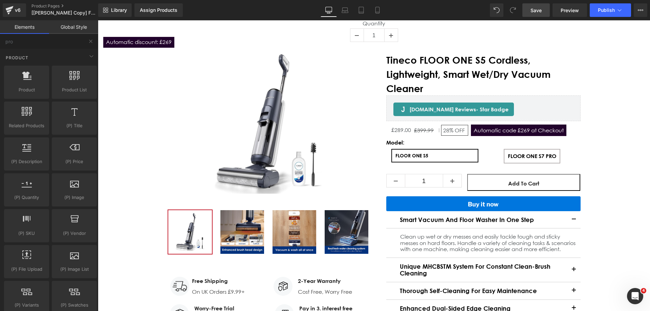
click at [540, 8] on span "Save" at bounding box center [535, 10] width 11 height 7
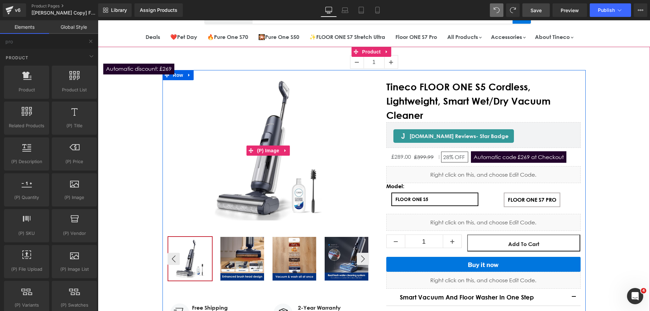
scroll to position [113, 0]
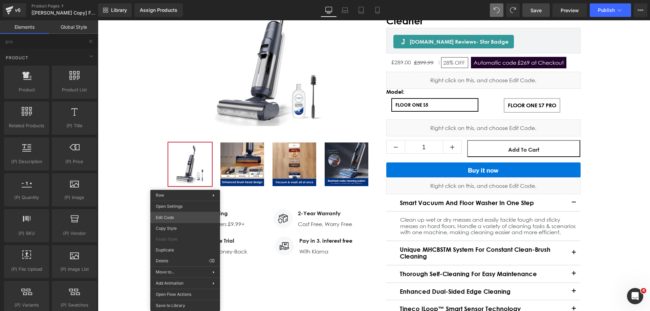
click at [168, 0] on div "Product You are previewing how the will restyle your page. You can not edit Ele…" at bounding box center [325, 0] width 650 height 0
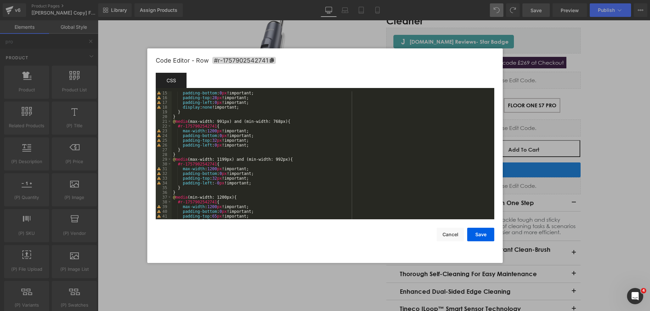
scroll to position [67, 0]
drag, startPoint x: 445, startPoint y: 236, endPoint x: 305, endPoint y: 215, distance: 141.4
click at [445, 236] on button "Cancel" at bounding box center [450, 235] width 27 height 14
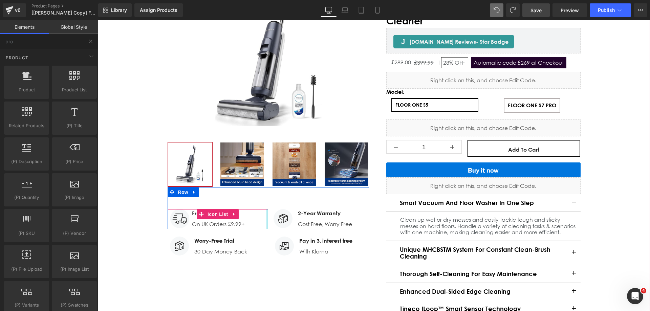
click at [266, 209] on div "Main content" at bounding box center [267, 219] width 2 height 20
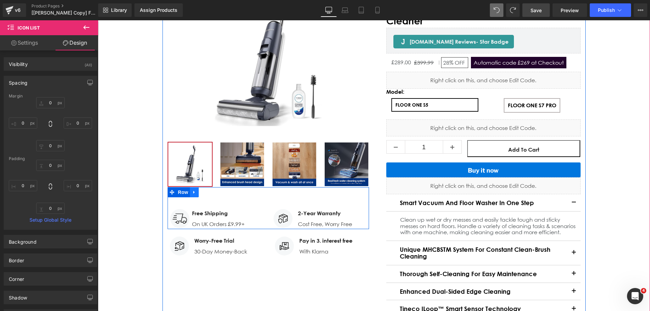
click at [193, 192] on icon "Main content" at bounding box center [194, 192] width 5 height 5
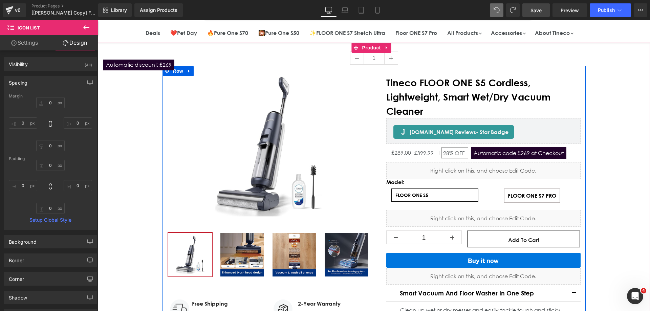
scroll to position [12, 0]
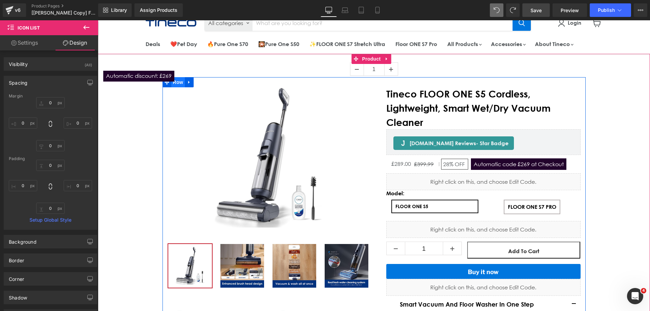
click at [172, 83] on span "Row" at bounding box center [178, 82] width 14 height 10
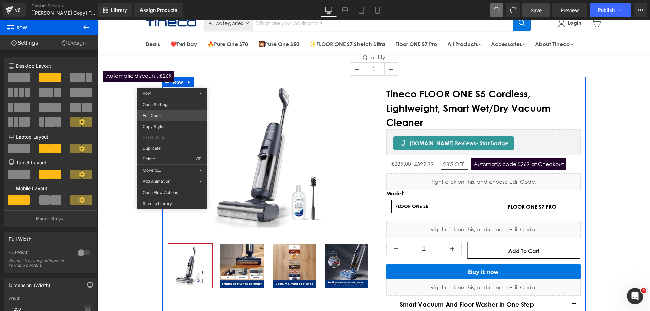
click at [168, 0] on div "Row You are previewing how the will restyle your page. You can not edit Element…" at bounding box center [325, 0] width 650 height 0
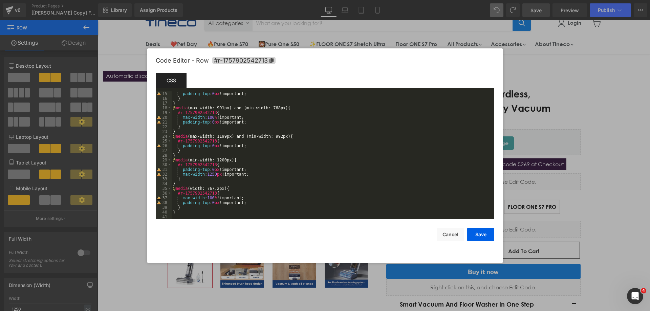
scroll to position [66, 0]
click at [442, 235] on button "Cancel" at bounding box center [450, 235] width 27 height 14
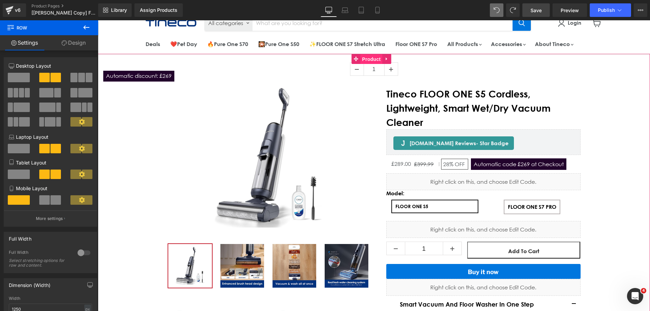
click at [370, 57] on span "Product" at bounding box center [372, 59] width 22 height 10
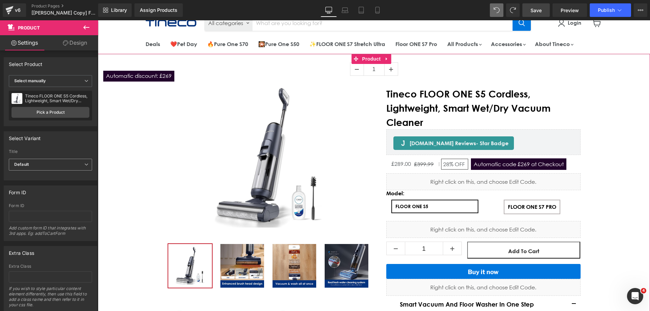
click at [58, 163] on span "Default" at bounding box center [50, 165] width 83 height 12
click at [60, 146] on div "Select Variant 41463815831728 Title Default Default Title Default Default Defau…" at bounding box center [49, 155] width 91 height 49
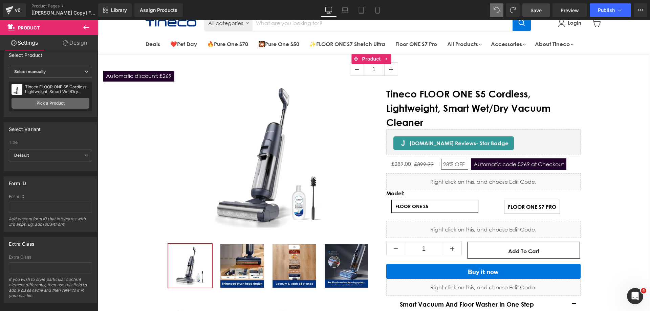
scroll to position [0, 0]
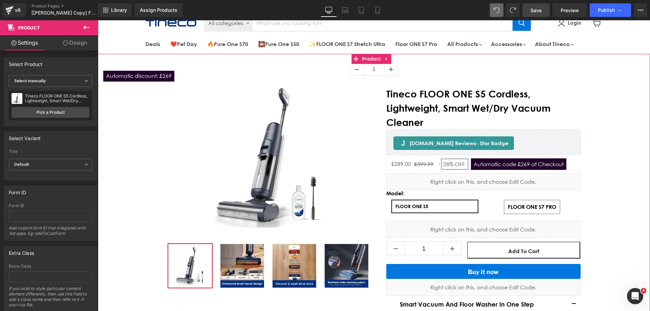
click at [77, 47] on link "Design" at bounding box center [74, 42] width 49 height 15
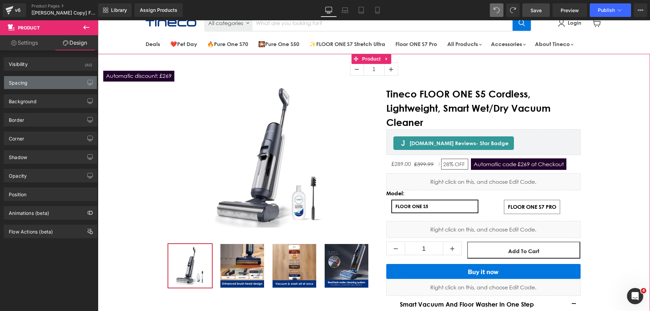
click at [39, 84] on div "Spacing" at bounding box center [50, 82] width 93 height 13
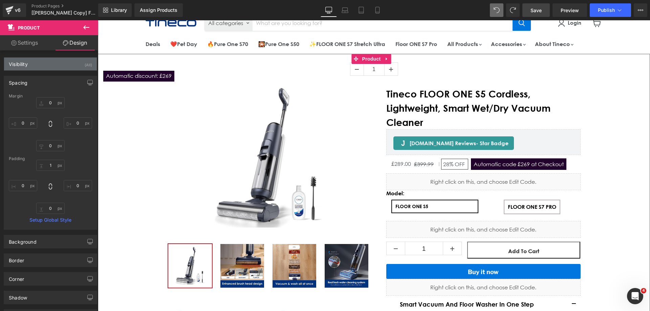
click at [41, 69] on div "Visibility (All)" at bounding box center [50, 64] width 93 height 13
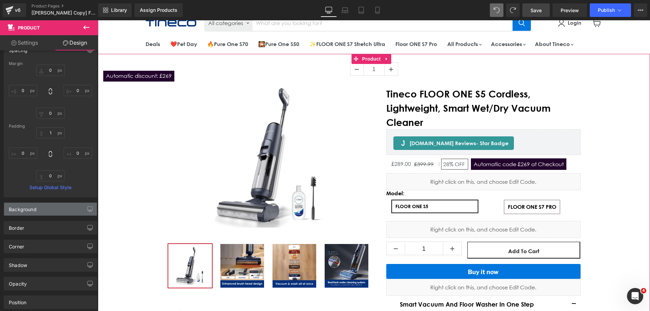
scroll to position [102, 0]
click at [51, 208] on div "Background" at bounding box center [50, 208] width 93 height 13
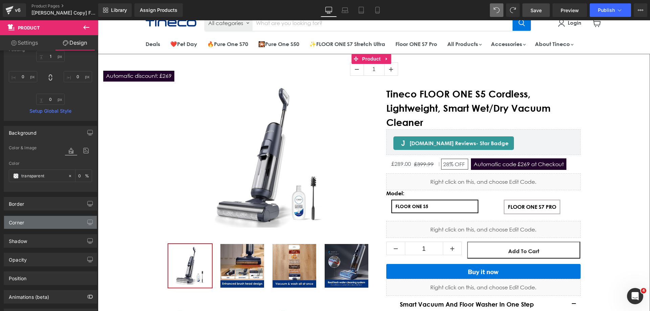
scroll to position [203, 0]
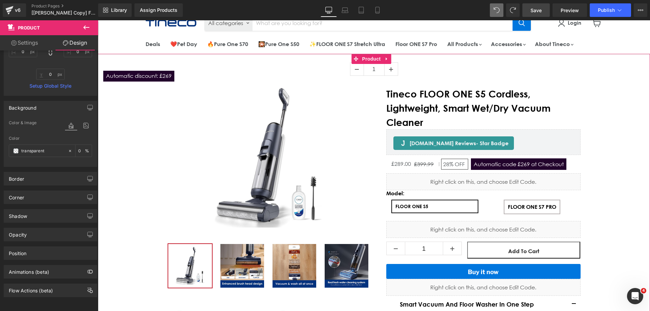
click at [42, 170] on div "Border Border Style Custom Custom Setup Global Style Custom Setup Global Style …" at bounding box center [50, 176] width 101 height 19
click at [42, 176] on div "Border" at bounding box center [50, 178] width 93 height 13
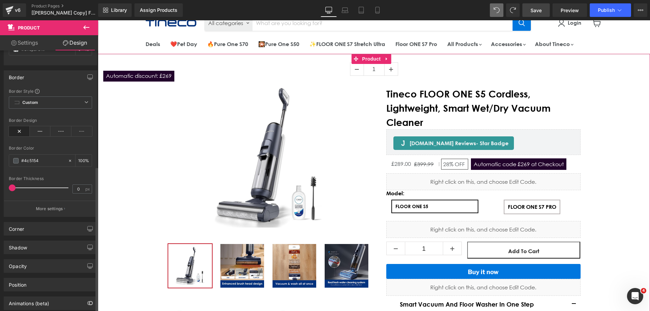
scroll to position [305, 0]
click at [47, 207] on p "More settings" at bounding box center [49, 208] width 27 height 6
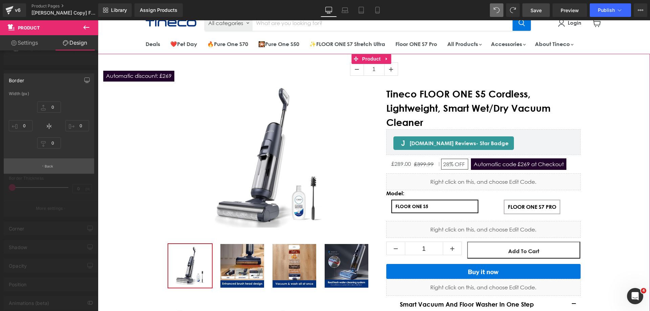
click at [45, 167] on p "Back" at bounding box center [49, 166] width 9 height 5
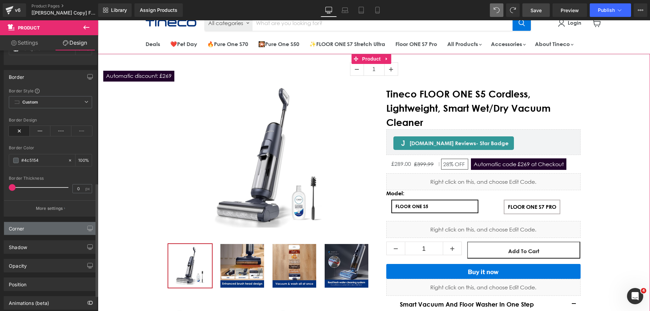
click at [48, 228] on div "Corner" at bounding box center [50, 228] width 93 height 13
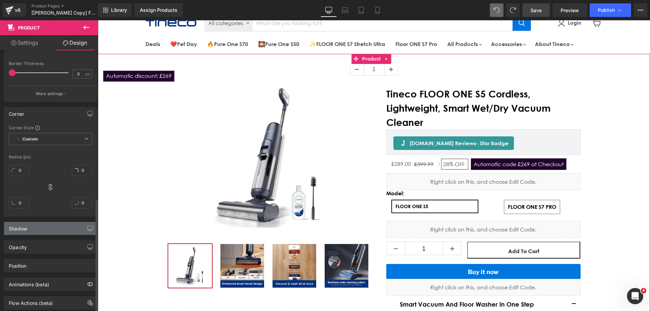
scroll to position [437, 0]
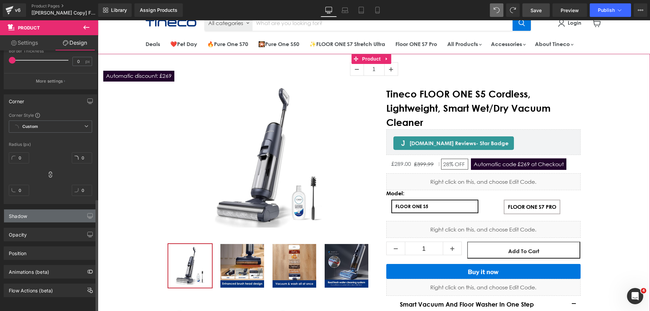
click at [42, 212] on div "Shadow" at bounding box center [50, 216] width 93 height 13
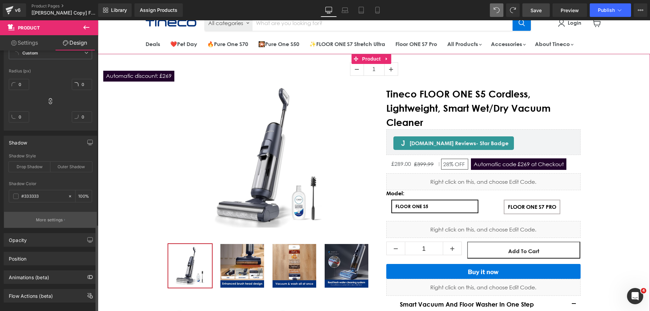
scroll to position [516, 0]
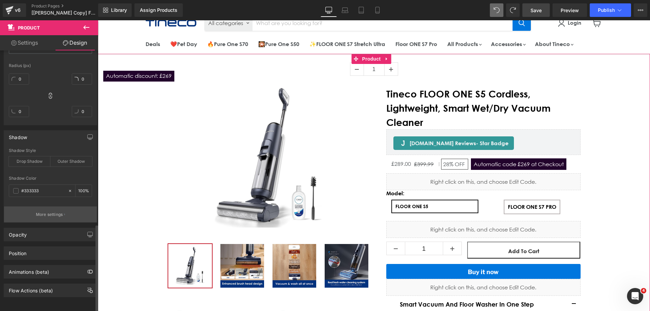
click at [43, 212] on p "More settings" at bounding box center [49, 215] width 27 height 6
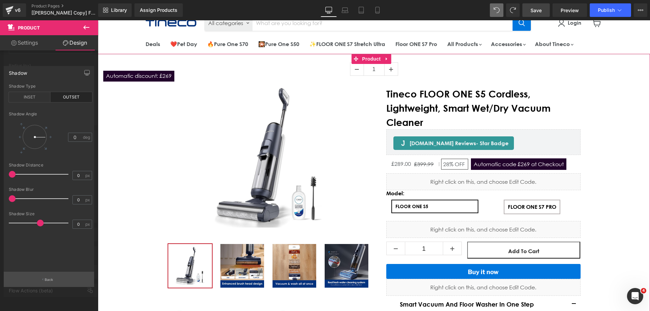
click at [48, 283] on button "Back" at bounding box center [49, 279] width 90 height 15
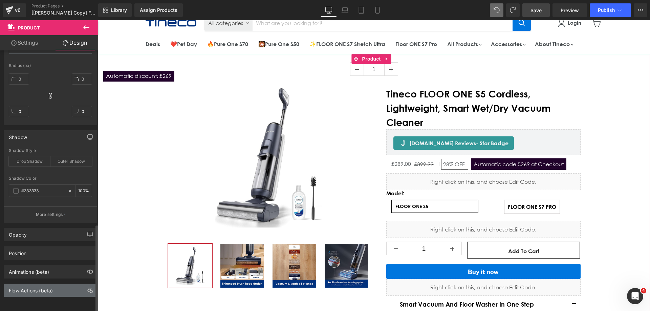
click at [41, 289] on div "Flow Actions (beta)" at bounding box center [50, 290] width 93 height 13
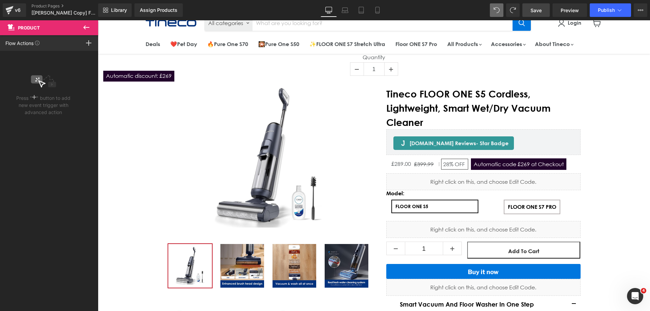
click at [87, 26] on icon at bounding box center [86, 27] width 8 height 8
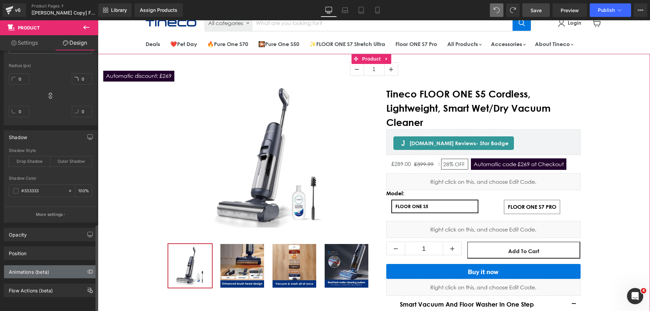
click at [42, 265] on div "Animations (beta)" at bounding box center [29, 269] width 40 height 9
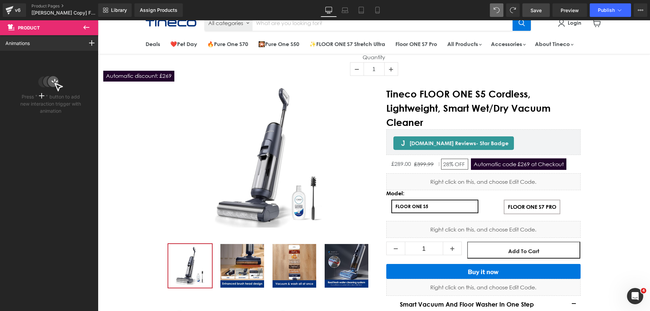
click at [87, 27] on icon at bounding box center [86, 27] width 8 height 8
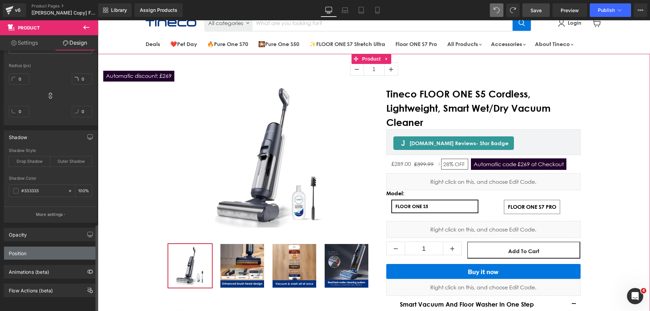
click at [38, 247] on div "Position" at bounding box center [50, 253] width 93 height 13
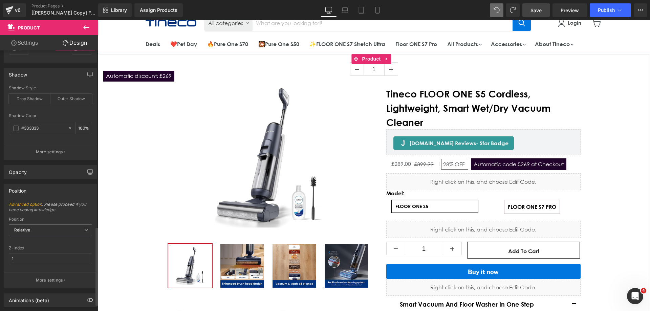
scroll to position [573, 0]
click at [369, 59] on span "Product" at bounding box center [372, 59] width 22 height 10
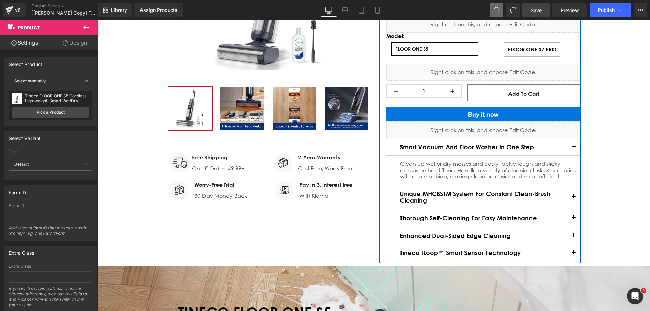
scroll to position [249, 0]
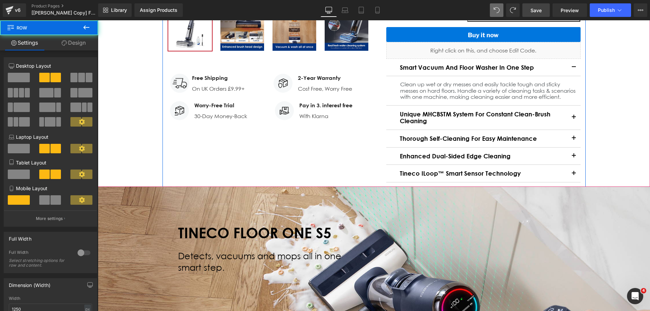
click at [354, 170] on div "New Release (P) Image" at bounding box center [373, 13] width 423 height 347
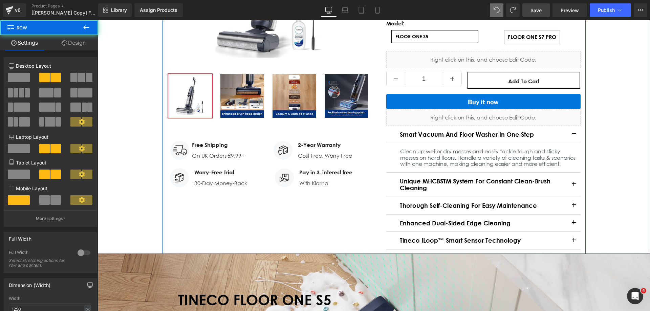
scroll to position [181, 0]
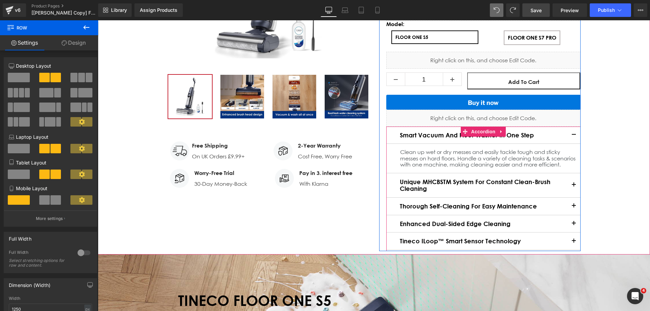
click at [568, 191] on button "Main content" at bounding box center [574, 185] width 14 height 24
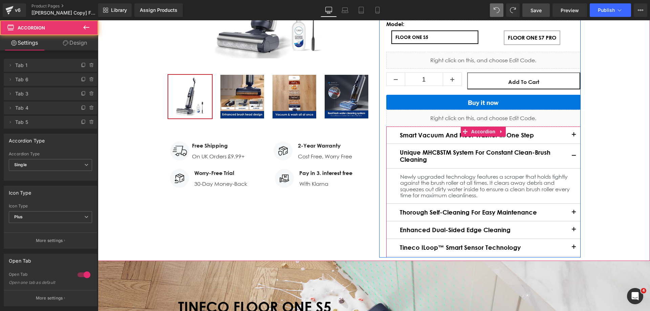
click at [567, 213] on button "Main content" at bounding box center [574, 212] width 14 height 17
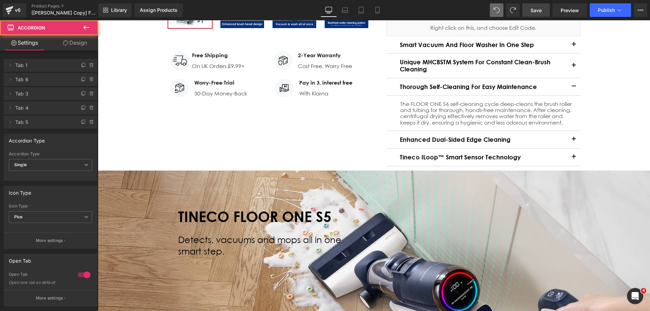
scroll to position [283, 0]
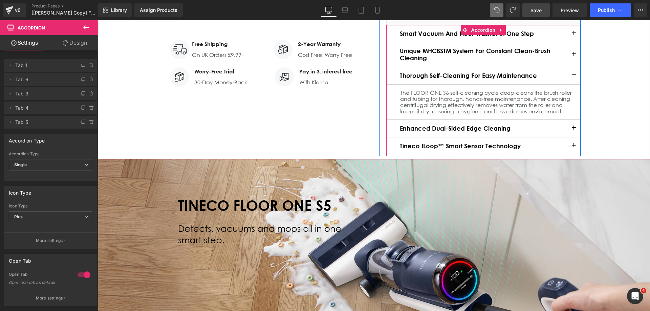
click at [568, 142] on button "Main content" at bounding box center [574, 145] width 14 height 17
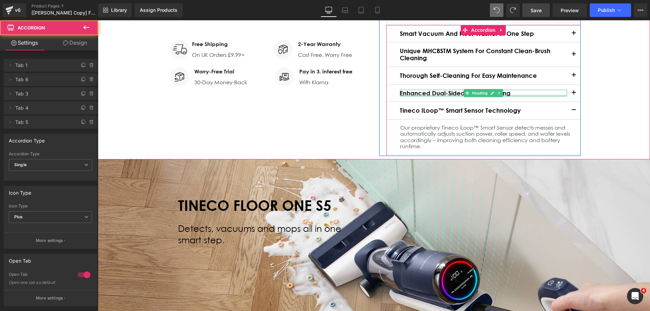
click at [538, 96] on div "Main content" at bounding box center [483, 96] width 167 height 2
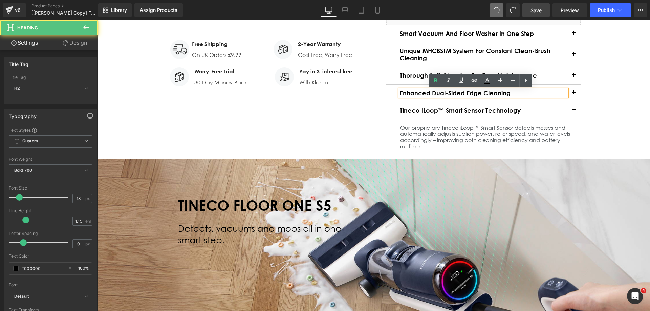
click at [570, 94] on button "Main content" at bounding box center [574, 93] width 14 height 17
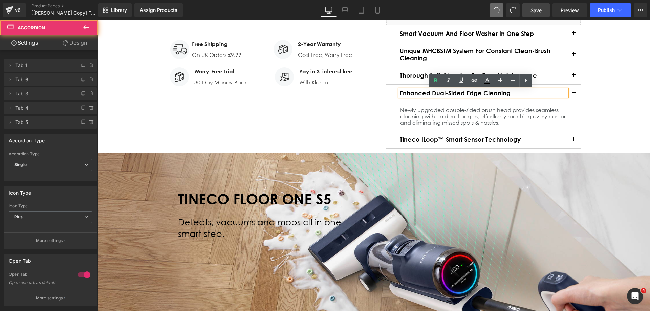
scroll to position [181, 0]
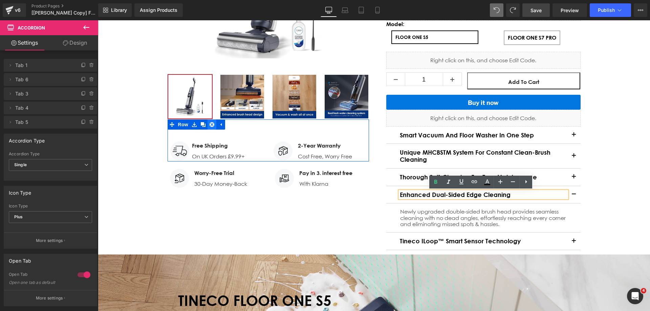
click at [211, 125] on icon "Main content" at bounding box center [212, 124] width 5 height 5
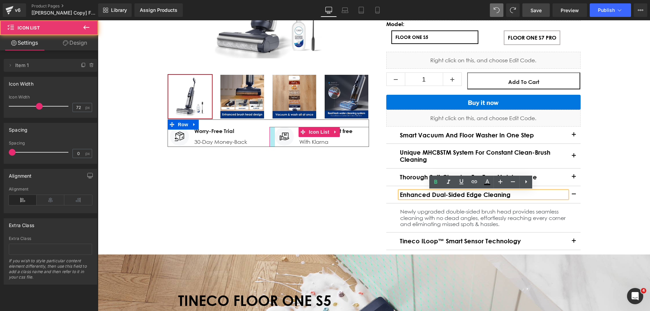
click at [269, 143] on div "Main content" at bounding box center [271, 137] width 5 height 20
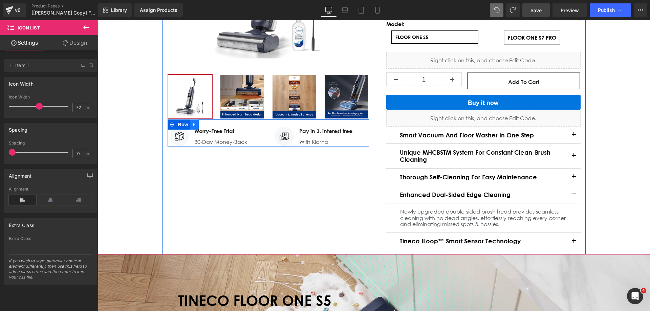
click at [192, 123] on icon "Main content" at bounding box center [194, 124] width 5 height 5
click at [210, 124] on icon "Main content" at bounding box center [212, 124] width 5 height 5
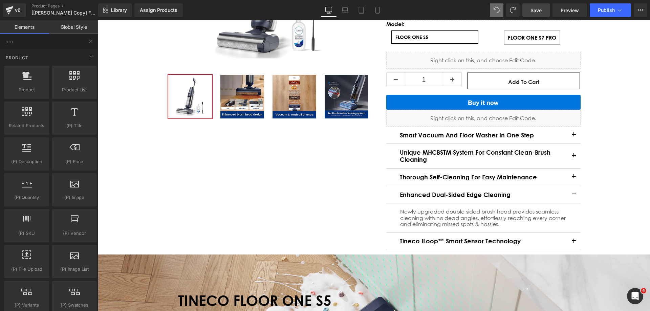
click at [547, 11] on link "Save" at bounding box center [535, 10] width 27 height 14
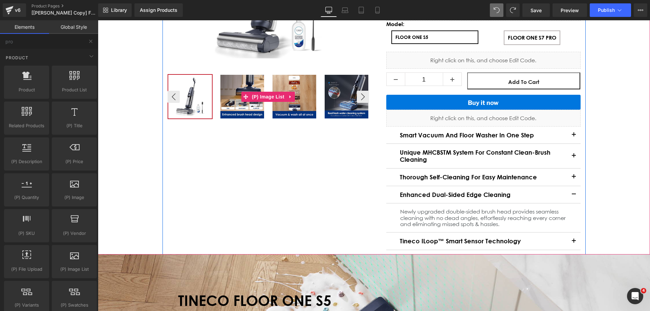
scroll to position [147, 0]
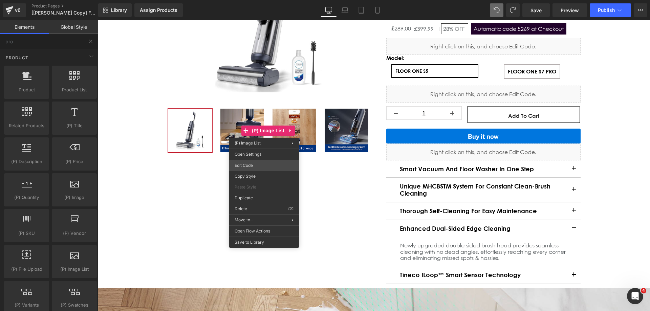
click at [259, 0] on div "Product You are previewing how the will restyle your page. You can not edit Ele…" at bounding box center [325, 0] width 650 height 0
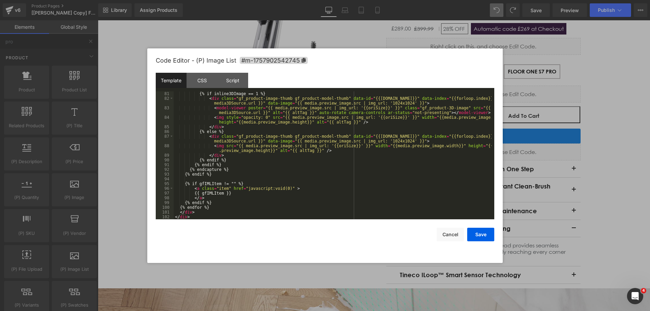
scroll to position [393, 0]
click at [213, 75] on div "CSS" at bounding box center [202, 80] width 31 height 15
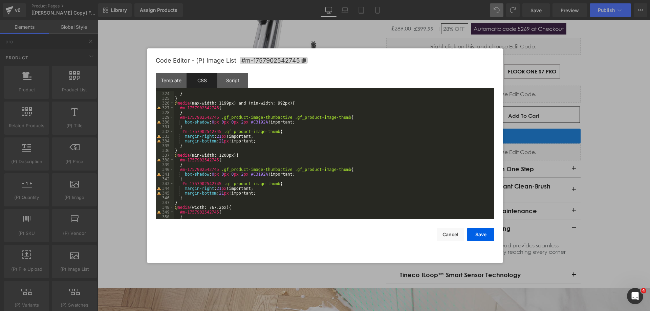
scroll to position [1607, 0]
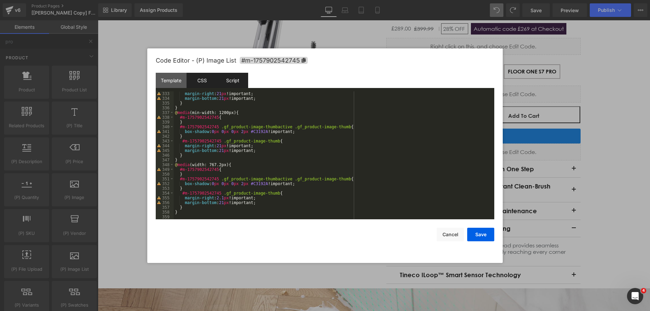
click at [244, 77] on div "Script" at bounding box center [232, 80] width 31 height 15
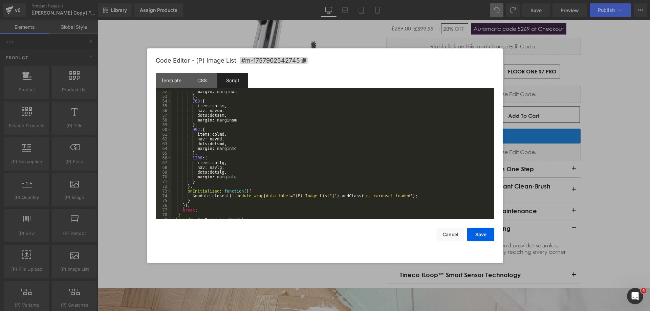
scroll to position [246, 0]
drag, startPoint x: 449, startPoint y: 235, endPoint x: 450, endPoint y: 227, distance: 7.5
click at [450, 235] on button "Cancel" at bounding box center [450, 235] width 27 height 14
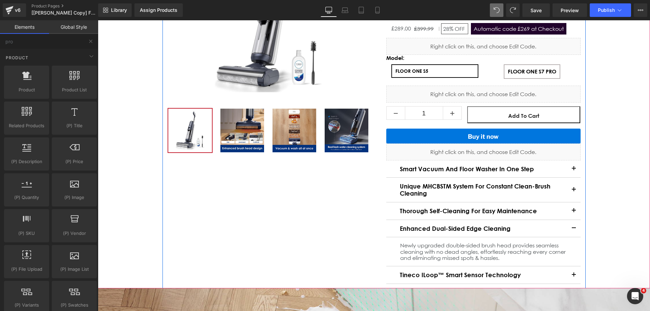
click at [357, 161] on div "New Release (P) Image" at bounding box center [373, 115] width 423 height 347
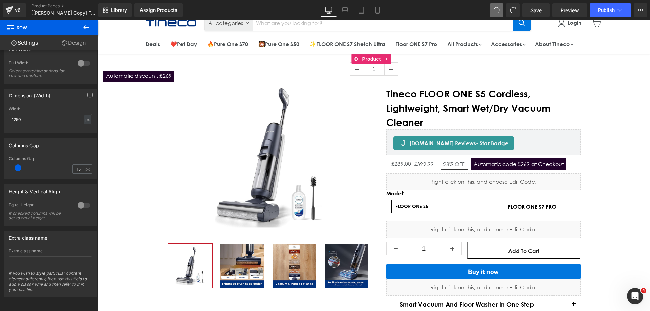
scroll to position [0, 0]
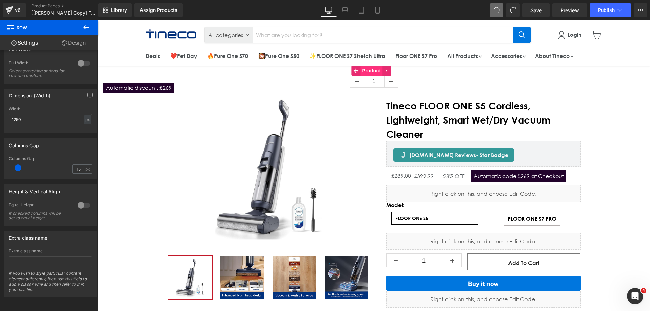
click at [371, 69] on span "Product" at bounding box center [372, 71] width 22 height 10
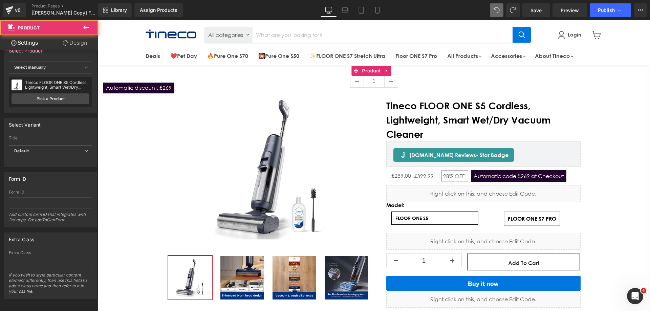
scroll to position [20, 0]
click at [70, 48] on link "Design" at bounding box center [74, 42] width 49 height 15
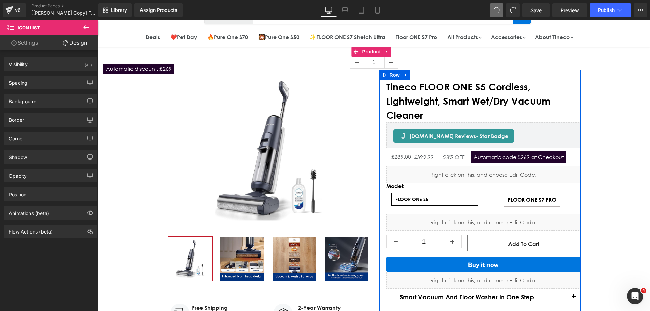
scroll to position [0, 0]
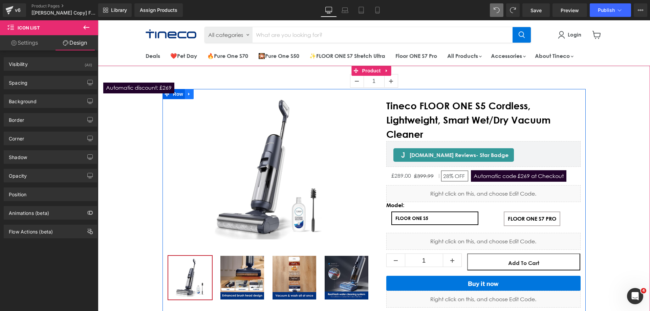
click at [187, 95] on icon "Main content" at bounding box center [189, 93] width 5 height 5
click at [206, 94] on icon "Main content" at bounding box center [206, 94] width 5 height 5
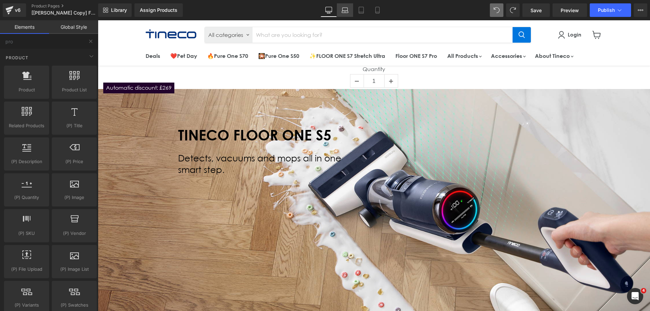
click at [341, 15] on link "Laptop" at bounding box center [345, 10] width 16 height 14
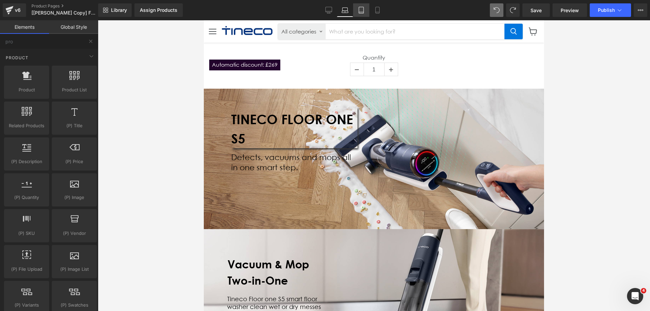
click at [363, 12] on icon at bounding box center [361, 10] width 7 height 7
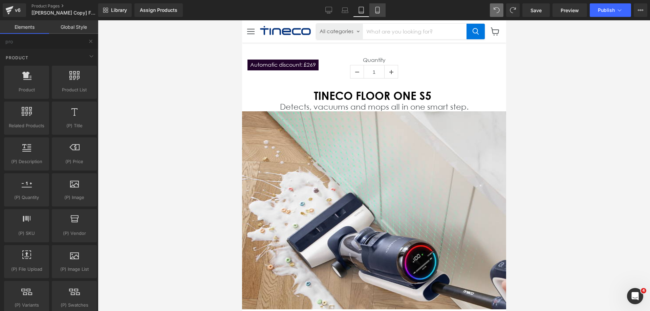
scroll to position [22, 0]
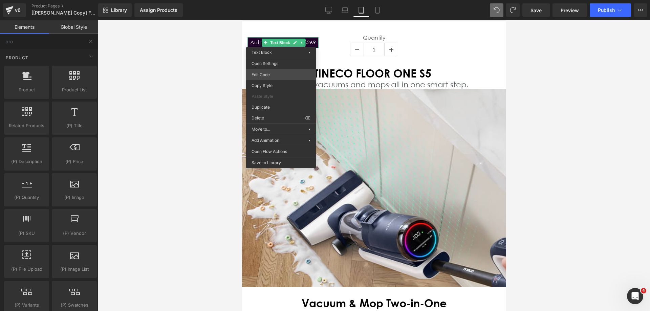
click at [268, 0] on div "Product You are previewing how the will restyle your page. You can not edit Ele…" at bounding box center [325, 0] width 650 height 0
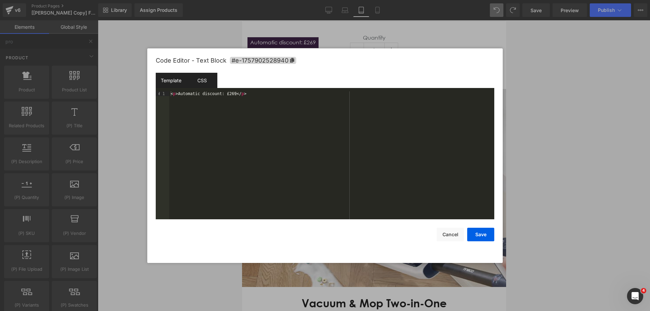
click at [192, 77] on div "CSS" at bounding box center [202, 80] width 31 height 15
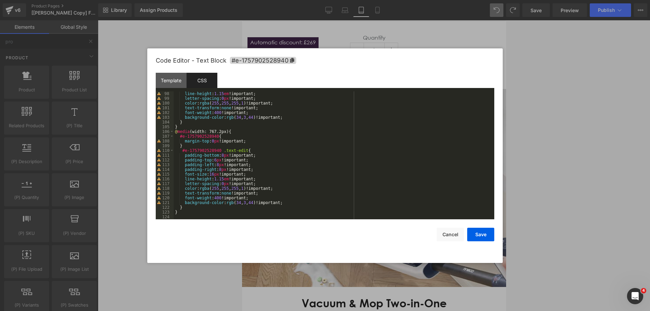
scroll to position [460, 0]
click at [448, 230] on button "Cancel" at bounding box center [450, 235] width 27 height 14
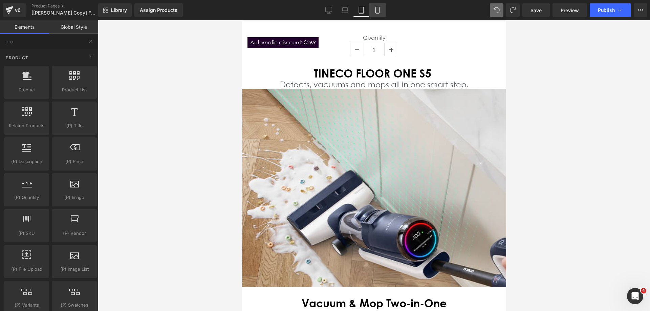
click at [373, 10] on link "Mobile" at bounding box center [377, 10] width 16 height 14
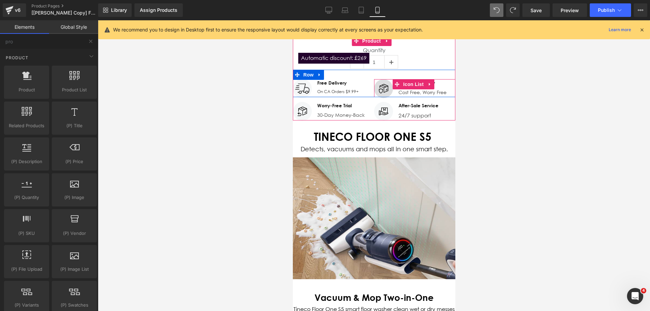
scroll to position [0, 0]
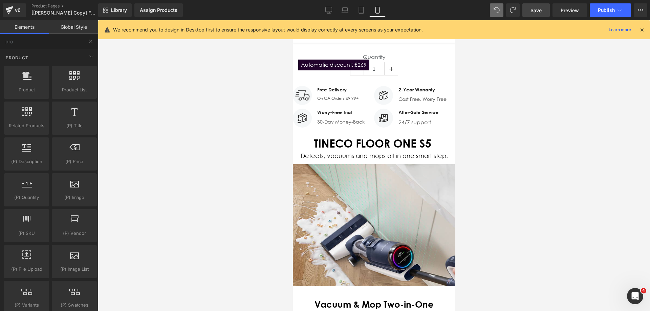
click at [546, 9] on link "Save" at bounding box center [535, 10] width 27 height 14
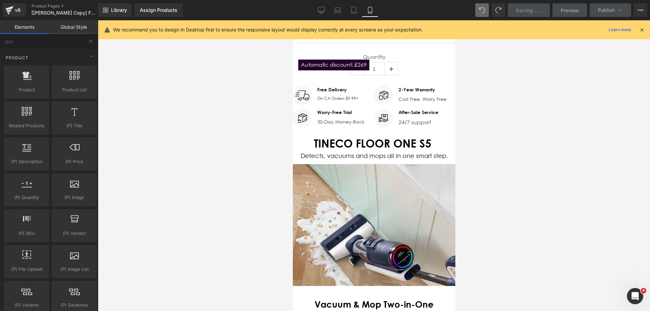
click at [641, 28] on icon at bounding box center [642, 30] width 6 height 6
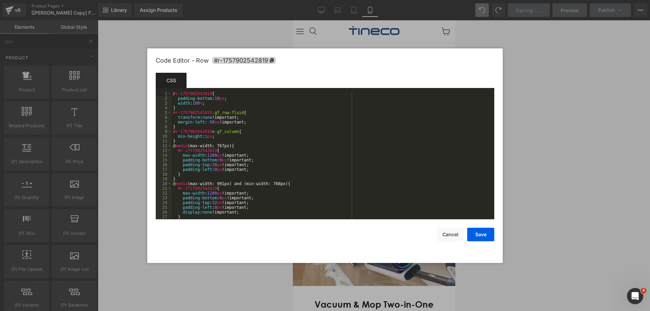
click at [302, 0] on div "Product You are previewing how the will restyle your page. You can not edit Ele…" at bounding box center [325, 0] width 650 height 0
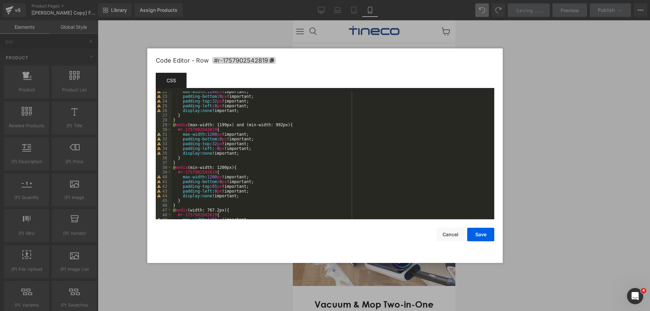
scroll to position [102, 0]
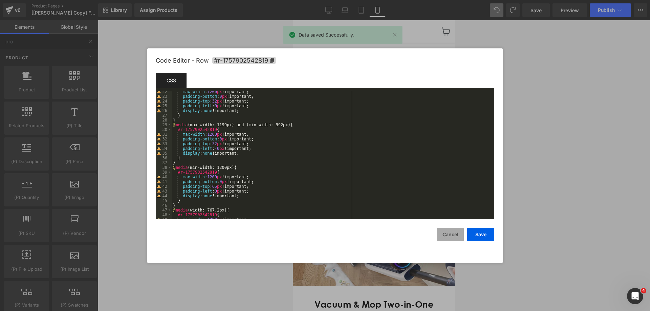
click at [454, 235] on button "Cancel" at bounding box center [450, 235] width 27 height 14
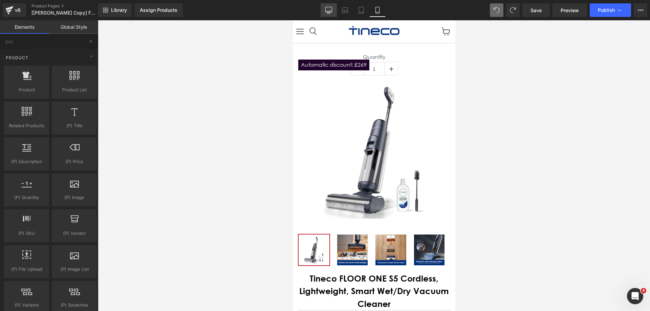
click at [329, 9] on icon at bounding box center [328, 10] width 7 height 7
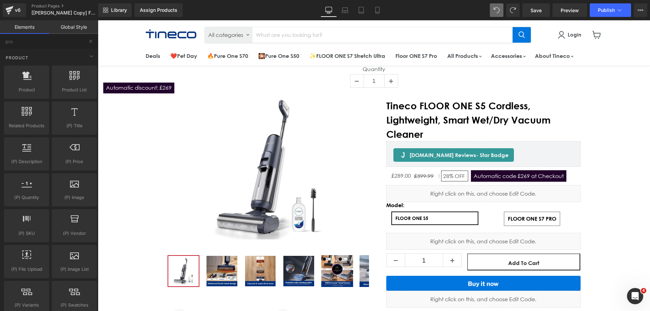
scroll to position [45, 0]
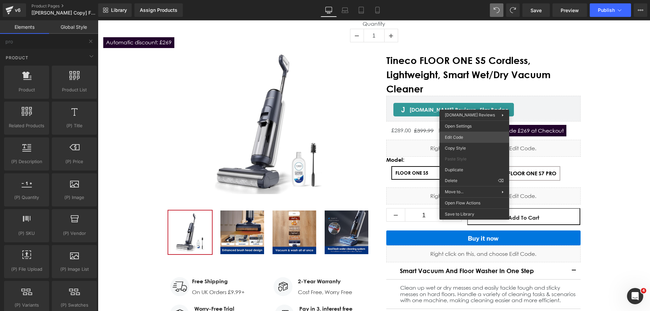
click at [457, 0] on div "Product You are previewing how the will restyle your page. You can not edit Ele…" at bounding box center [325, 0] width 650 height 0
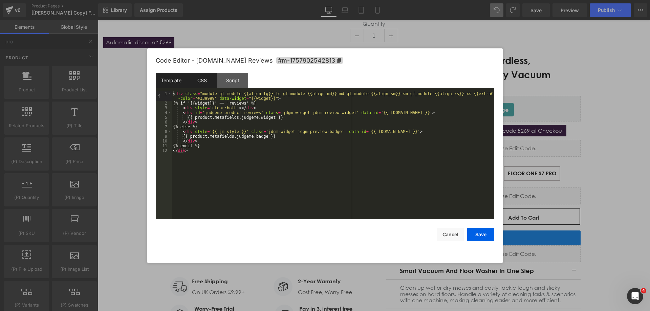
click at [197, 78] on div "CSS" at bounding box center [202, 80] width 31 height 15
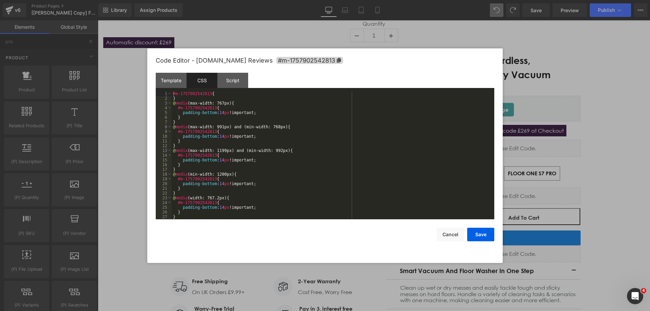
scroll to position [5, 0]
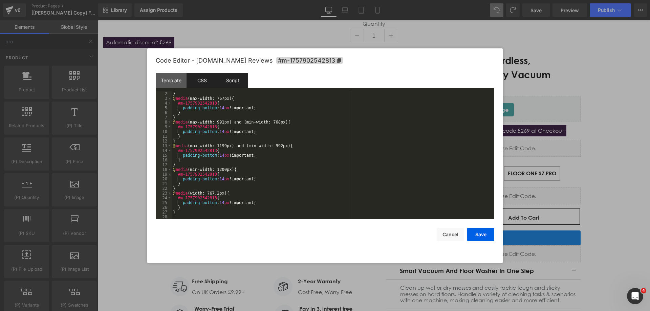
click at [236, 82] on div "Script" at bounding box center [232, 80] width 31 height 15
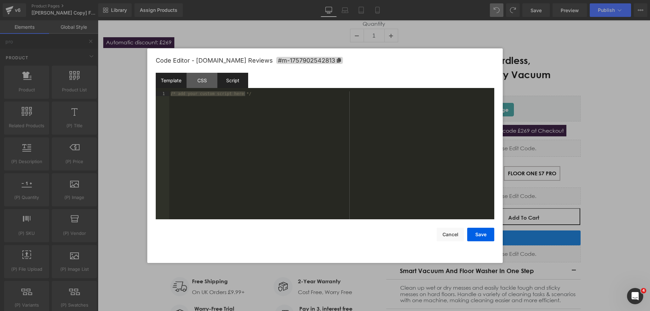
click at [174, 82] on div "Template" at bounding box center [171, 80] width 31 height 15
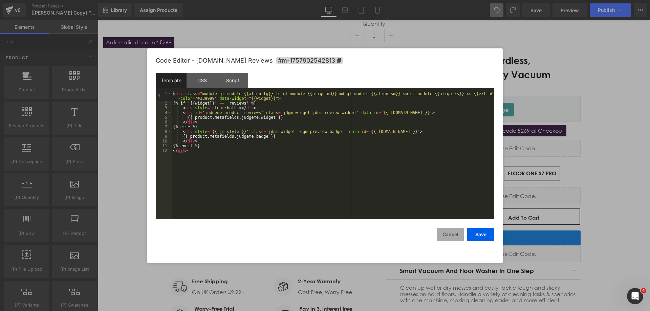
click at [456, 230] on button "Cancel" at bounding box center [450, 235] width 27 height 14
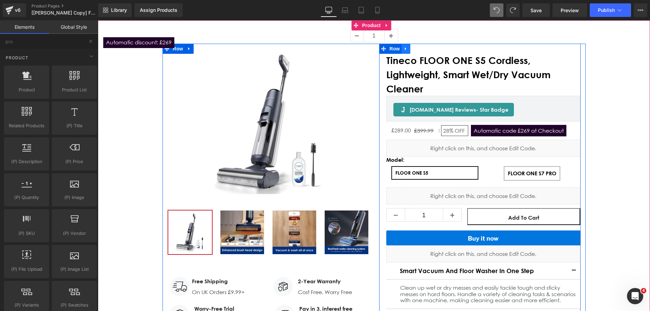
click at [401, 49] on link "Main content" at bounding box center [405, 49] width 9 height 10
click at [419, 46] on link "Main content" at bounding box center [423, 49] width 9 height 10
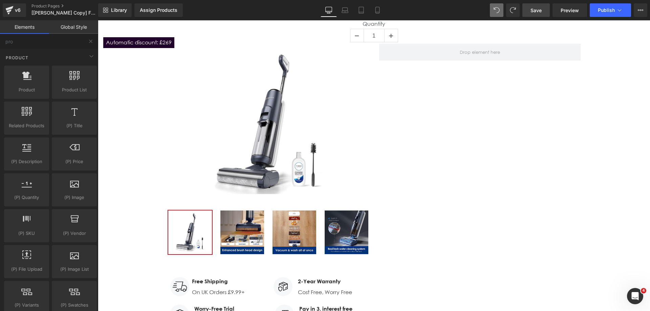
drag, startPoint x: 538, startPoint y: 8, endPoint x: 340, endPoint y: 93, distance: 215.2
click at [538, 8] on span "Save" at bounding box center [535, 10] width 11 height 7
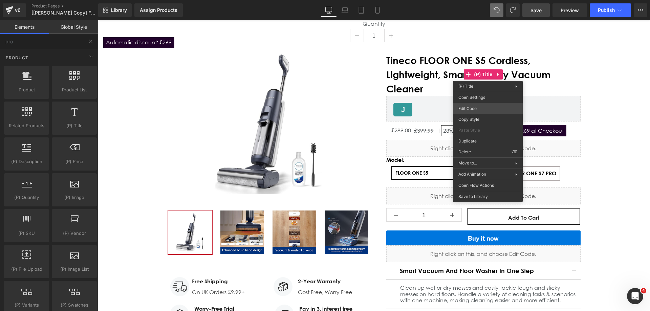
click at [466, 0] on div "Product You are previewing how the will restyle your page. You can not edit Ele…" at bounding box center [325, 0] width 650 height 0
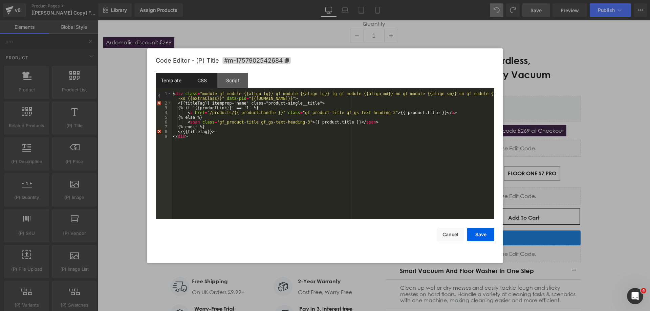
click at [209, 80] on div "CSS" at bounding box center [202, 80] width 31 height 15
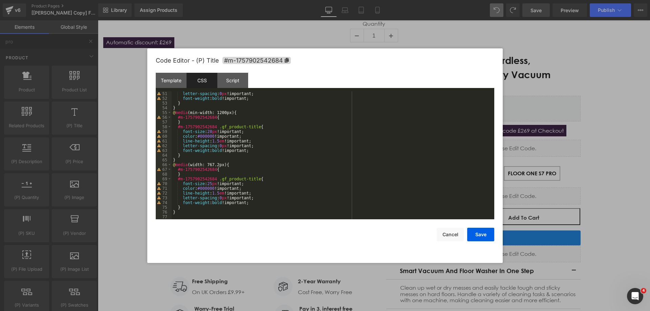
scroll to position [237, 0]
click at [231, 81] on div "Script" at bounding box center [232, 80] width 31 height 15
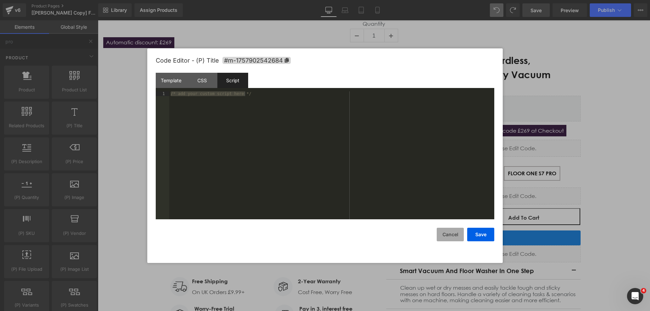
click at [448, 235] on button "Cancel" at bounding box center [450, 235] width 27 height 14
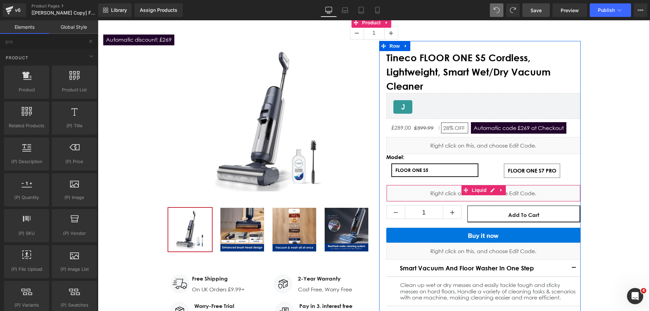
scroll to position [45, 0]
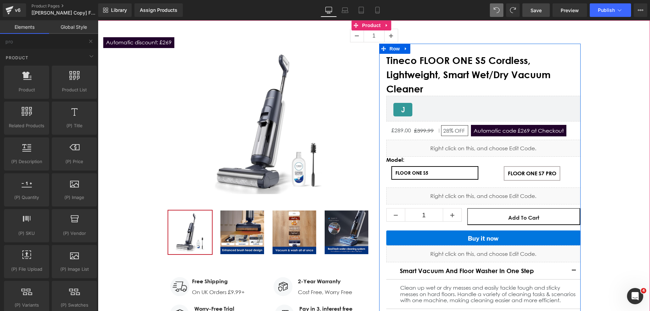
click at [500, 88] on span "Tineco FLOOR ONE S5 Cordless, Lightweight, Smart Wet/Dry Vacuum Cleaner" at bounding box center [483, 74] width 194 height 43
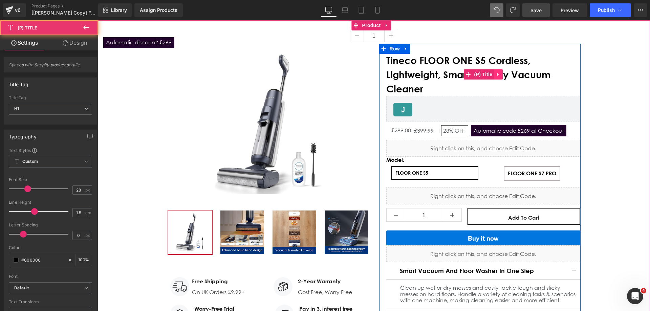
click at [497, 75] on icon "Main content" at bounding box center [498, 74] width 5 height 5
click at [498, 75] on link "Main content" at bounding box center [502, 74] width 9 height 10
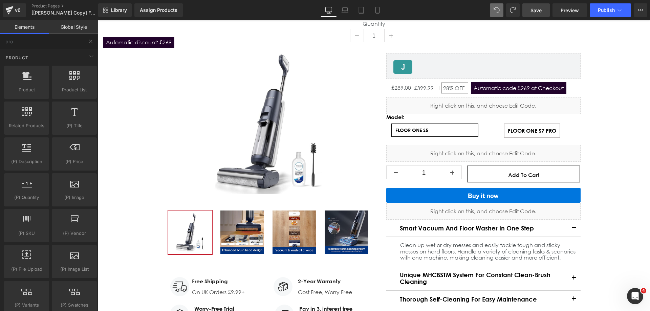
click at [539, 7] on span "Save" at bounding box center [535, 10] width 11 height 7
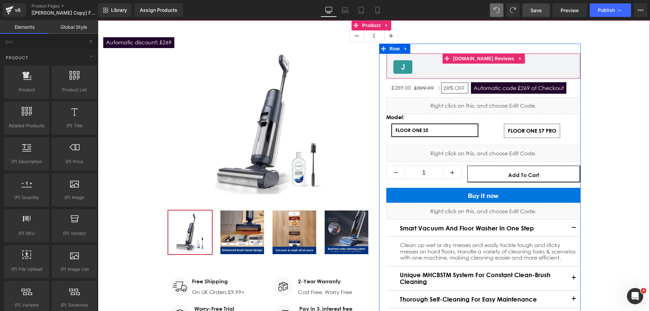
click at [427, 71] on div "Judge.me Reviews - Star Badge" at bounding box center [483, 67] width 180 height 14
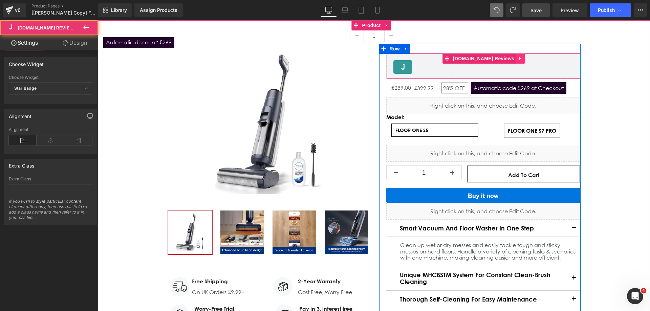
click at [519, 58] on icon "Main content" at bounding box center [519, 58] width 1 height 3
click at [434, 70] on div "Judge.me Reviews - Star Badge" at bounding box center [483, 67] width 180 height 14
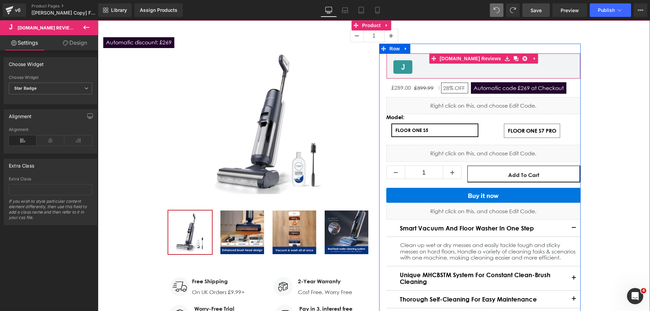
drag, startPoint x: 513, startPoint y: 59, endPoint x: 480, endPoint y: 65, distance: 34.2
click at [522, 59] on icon "Main content" at bounding box center [524, 58] width 5 height 5
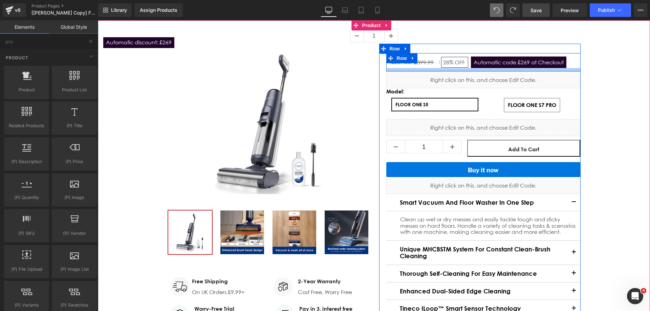
click at [435, 69] on div "Main content" at bounding box center [483, 69] width 194 height 3
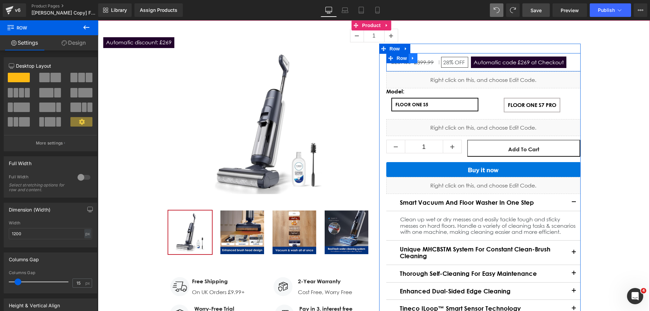
click at [412, 58] on icon "Main content" at bounding box center [413, 58] width 5 height 5
click at [428, 57] on icon "Main content" at bounding box center [430, 58] width 5 height 5
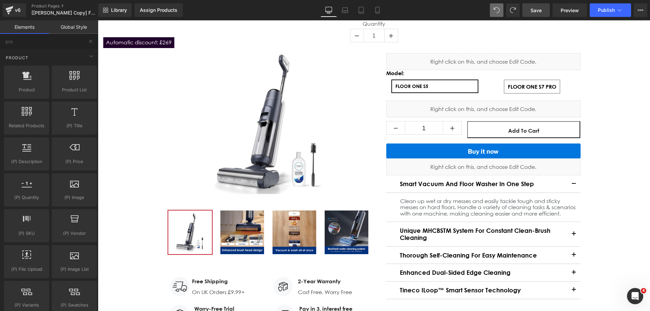
click at [535, 10] on span "Save" at bounding box center [535, 10] width 11 height 7
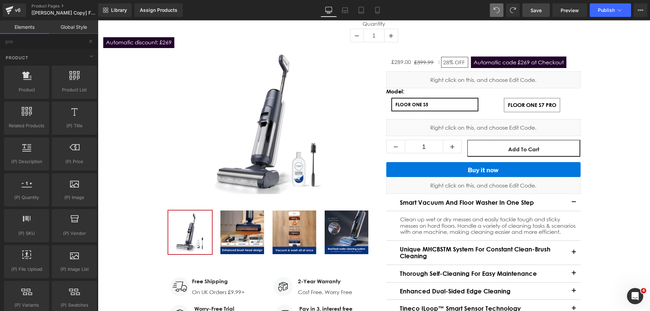
drag, startPoint x: 535, startPoint y: 11, endPoint x: 388, endPoint y: 46, distance: 151.1
click at [535, 11] on span "Save" at bounding box center [535, 10] width 11 height 7
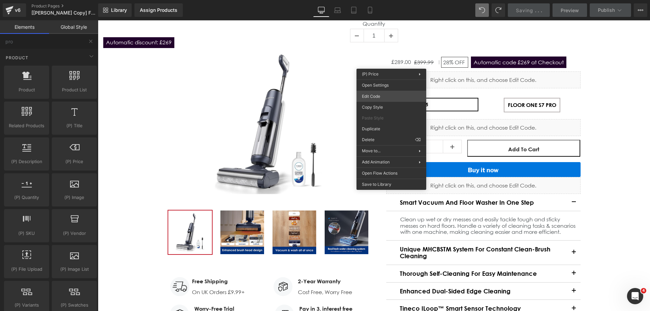
click at [383, 0] on div "Product You are previewing how the will restyle your page. You can not edit Ele…" at bounding box center [325, 0] width 650 height 0
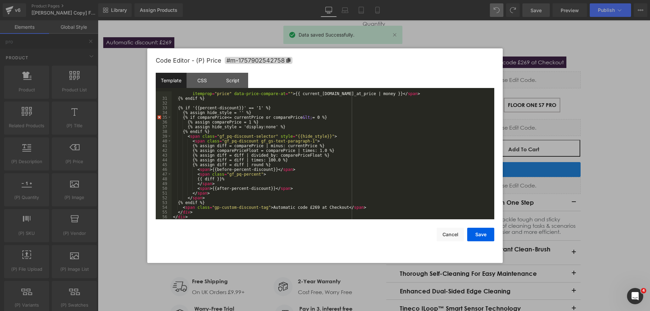
scroll to position [152, 0]
click at [211, 74] on div "CSS" at bounding box center [202, 80] width 31 height 15
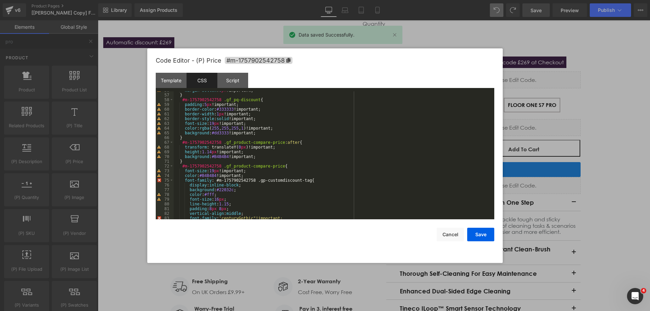
scroll to position [345, 0]
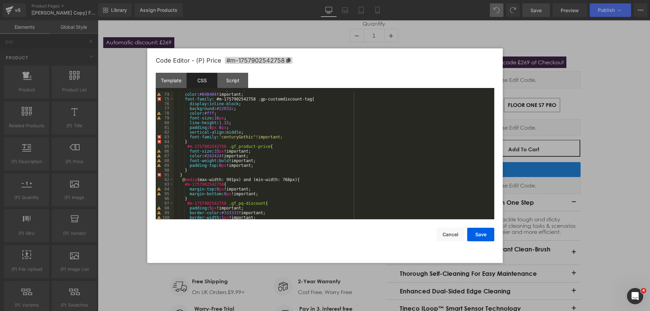
click at [435, 233] on div "Save Cancel" at bounding box center [325, 230] width 339 height 22
click at [440, 232] on button "Cancel" at bounding box center [450, 235] width 27 height 14
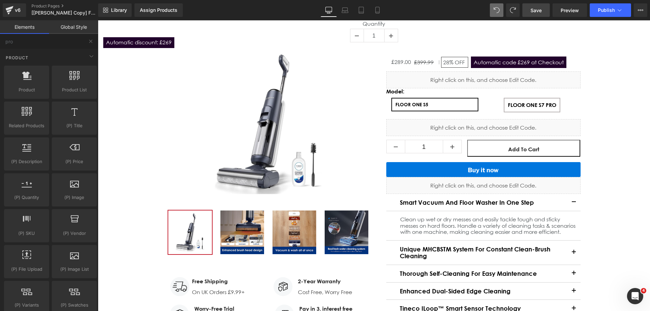
click at [540, 10] on span "Save" at bounding box center [535, 10] width 11 height 7
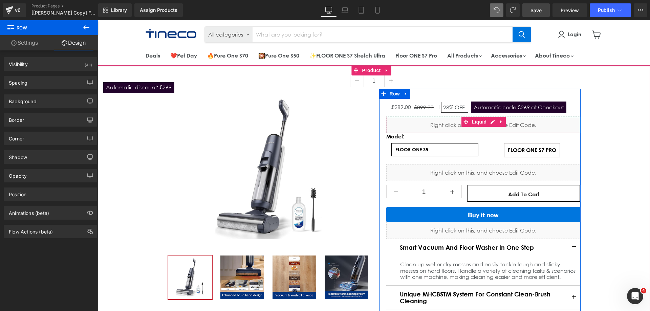
scroll to position [0, 0]
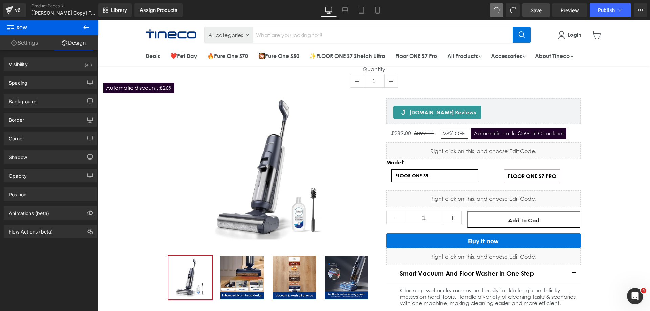
click at [85, 28] on icon at bounding box center [86, 27] width 6 height 4
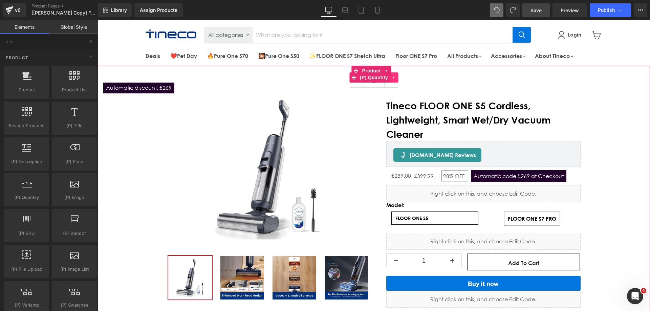
click at [394, 78] on icon "Main content" at bounding box center [394, 77] width 5 height 5
click at [397, 78] on icon "Main content" at bounding box center [398, 77] width 5 height 5
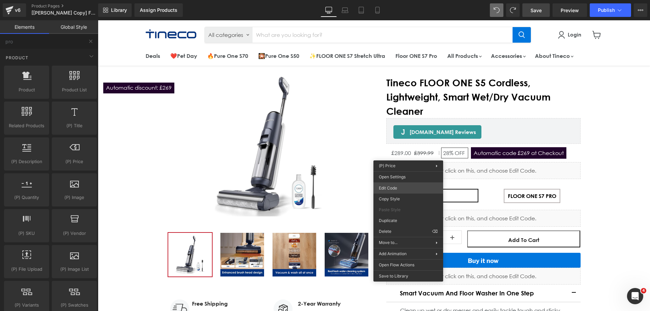
click at [395, 0] on div "Product You are previewing how the will restyle your page. You can not edit Ele…" at bounding box center [325, 0] width 650 height 0
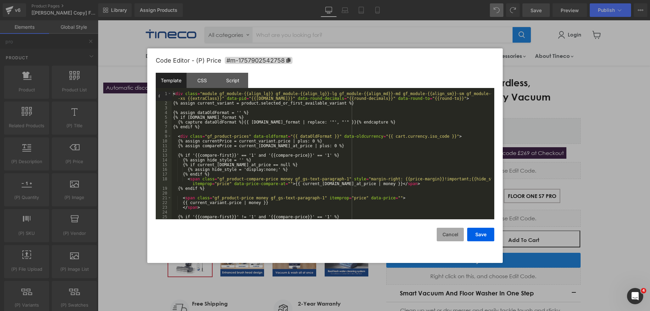
click at [444, 231] on button "Cancel" at bounding box center [450, 235] width 27 height 14
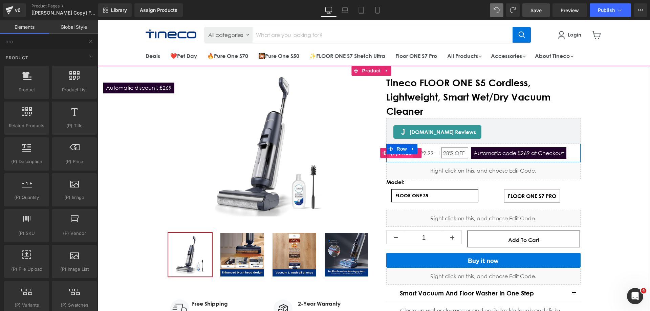
click at [402, 155] on span "(P) Price" at bounding box center [401, 153] width 24 height 10
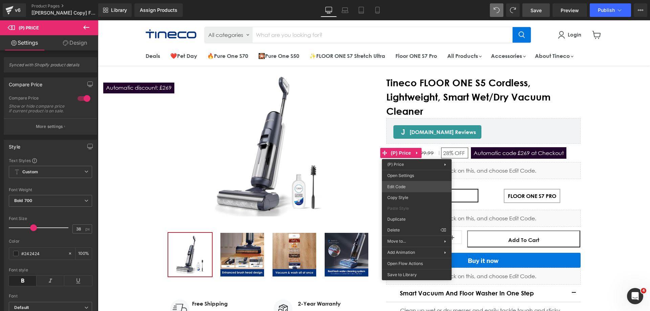
click at [410, 0] on div "(P) Price You are previewing how the will restyle your page. You can not edit E…" at bounding box center [325, 0] width 650 height 0
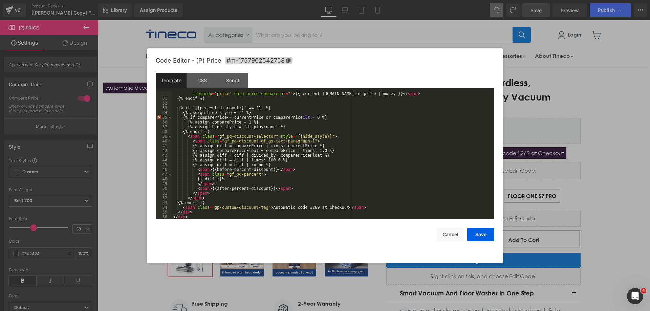
scroll to position [152, 0]
click at [207, 81] on div "CSS" at bounding box center [202, 80] width 31 height 15
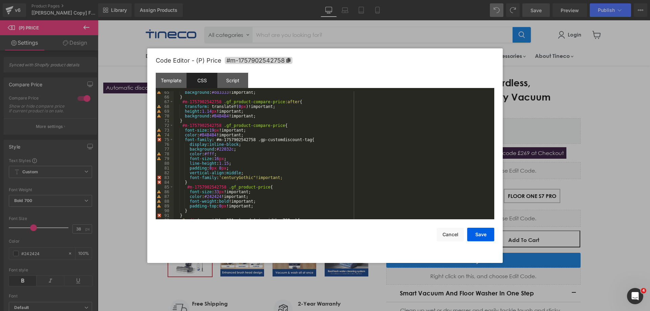
scroll to position [325, 0]
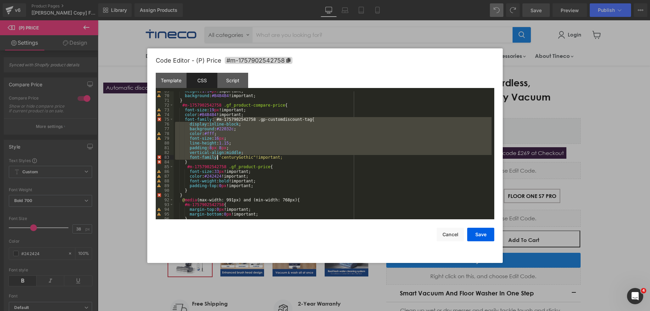
drag, startPoint x: 213, startPoint y: 118, endPoint x: 217, endPoint y: 156, distance: 37.8
click at [217, 156] on div "height : 1.14 px !important; background : #B4B4B4 !important; } #m-175790254275…" at bounding box center [333, 157] width 318 height 137
click at [220, 154] on div "height : 1.14 px !important; background : #B4B4B4 !important; } #m-175790254275…" at bounding box center [333, 155] width 318 height 128
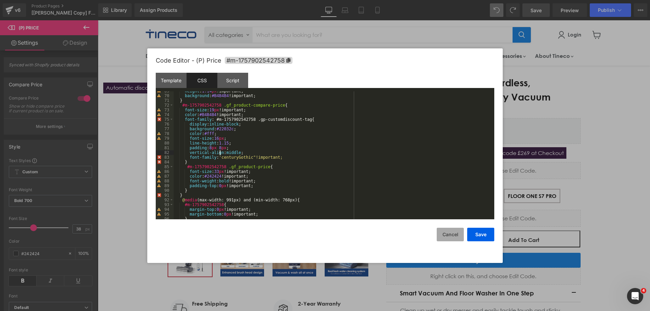
click at [446, 235] on button "Cancel" at bounding box center [450, 235] width 27 height 14
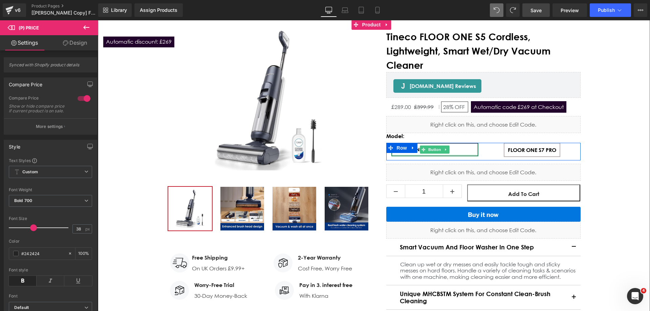
scroll to position [68, 0]
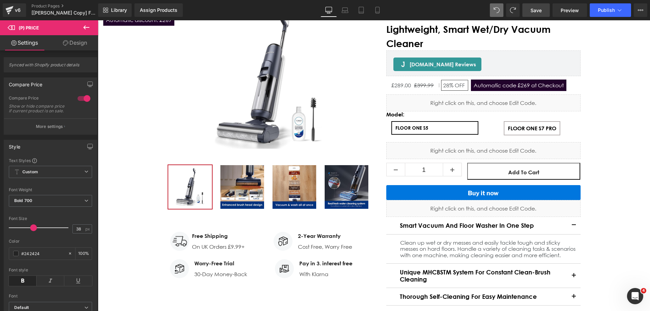
click at [90, 27] on button at bounding box center [86, 27] width 24 height 15
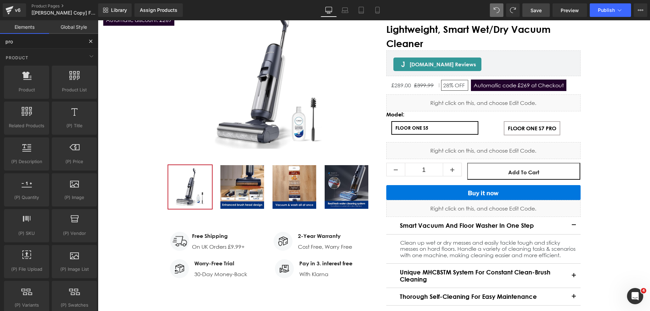
click at [48, 40] on input "pro" at bounding box center [41, 41] width 83 height 15
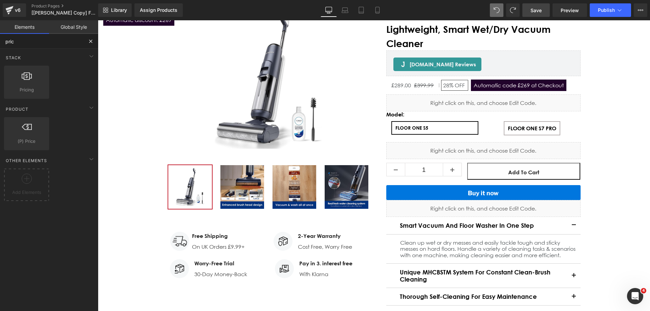
type input "price"
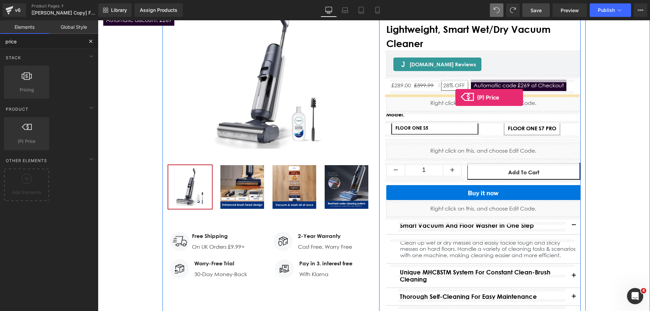
drag, startPoint x: 145, startPoint y: 161, endPoint x: 455, endPoint y: 97, distance: 316.5
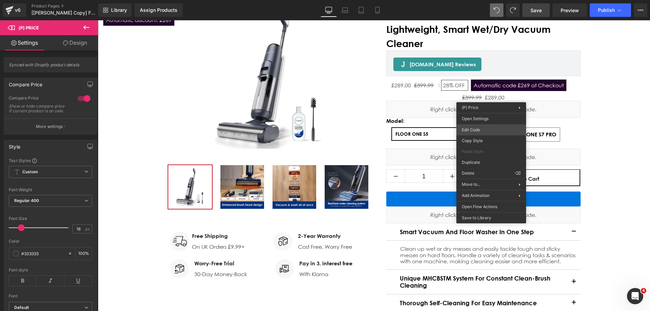
click at [472, 0] on div "(P) Price You are previewing how the will restyle your page. You can not edit E…" at bounding box center [325, 0] width 650 height 0
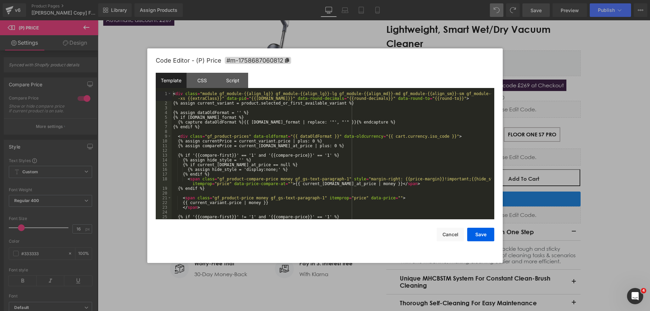
scroll to position [102, 0]
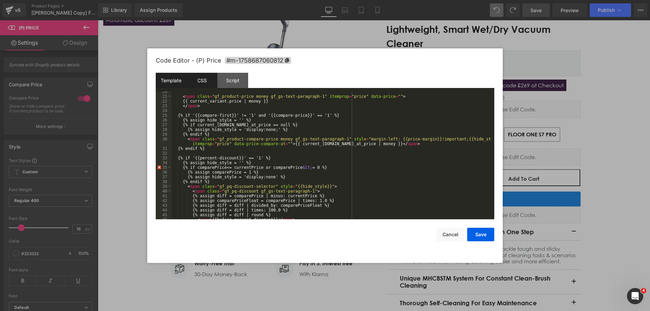
click at [206, 80] on div "CSS" at bounding box center [202, 80] width 31 height 15
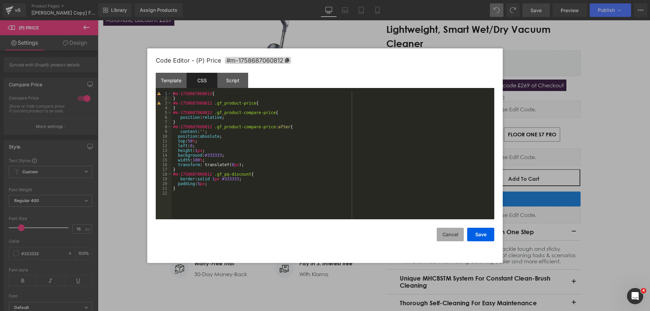
drag, startPoint x: 450, startPoint y: 230, endPoint x: 336, endPoint y: 162, distance: 132.2
click at [450, 230] on button "Cancel" at bounding box center [450, 235] width 27 height 14
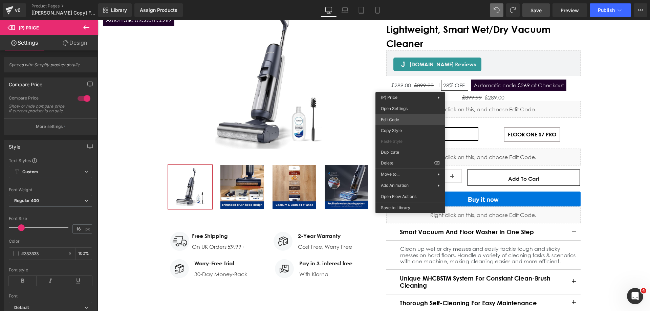
click at [396, 0] on div "(P) Price You are previewing how the will restyle your page. You can not edit E…" at bounding box center [325, 0] width 650 height 0
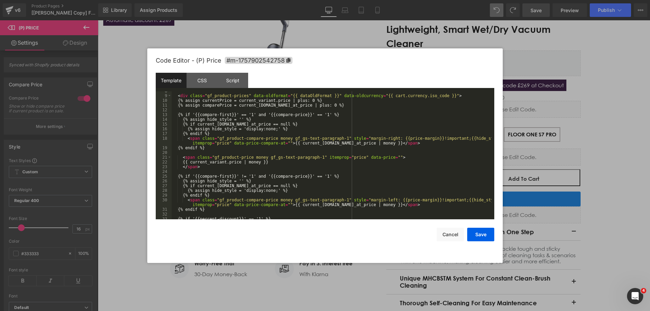
scroll to position [41, 0]
click at [203, 84] on div "CSS" at bounding box center [202, 80] width 31 height 15
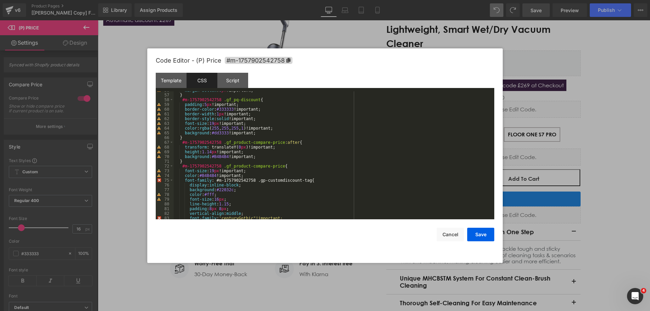
scroll to position [264, 0]
drag, startPoint x: 444, startPoint y: 233, endPoint x: 326, endPoint y: 195, distance: 124.5
click at [444, 233] on button "Cancel" at bounding box center [450, 235] width 27 height 14
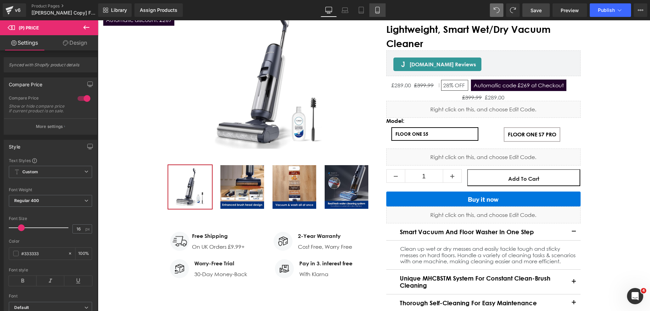
click at [376, 10] on icon at bounding box center [377, 10] width 4 height 6
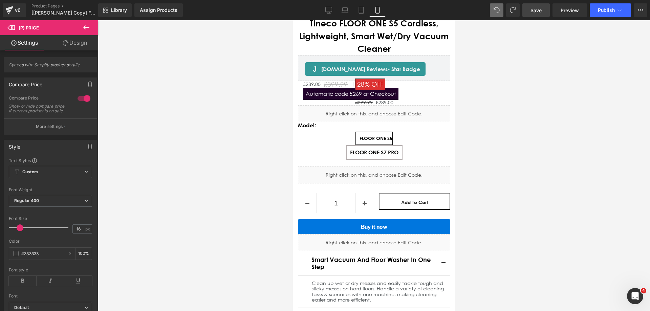
scroll to position [233, 0]
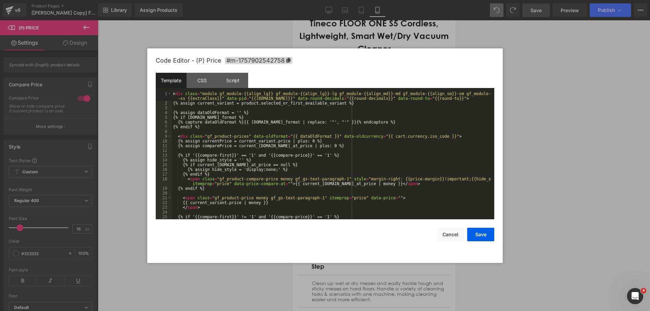
click at [313, 0] on div "(P) Price You are previewing how the will restyle your page. You can not edit E…" at bounding box center [325, 0] width 650 height 0
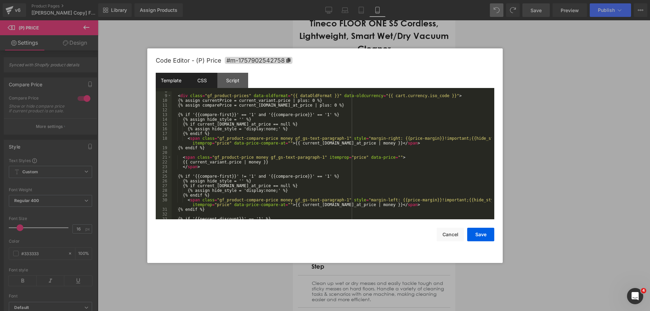
click at [211, 83] on div "CSS" at bounding box center [202, 80] width 31 height 15
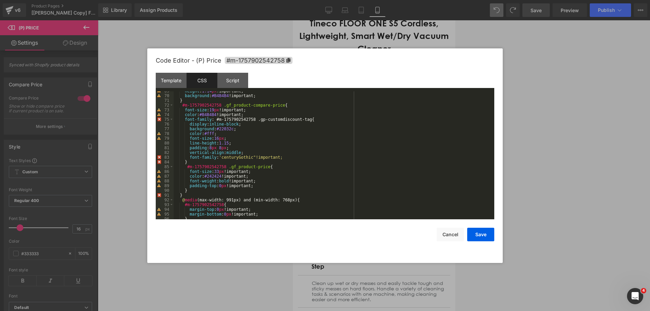
scroll to position [325, 0]
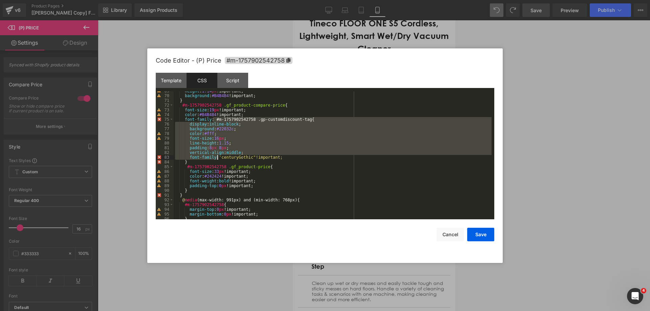
drag, startPoint x: 213, startPoint y: 118, endPoint x: 218, endPoint y: 157, distance: 39.6
click at [218, 157] on div "height : 1.14 px !important; background : #B4B4B4 !important; } #m-175790254275…" at bounding box center [333, 157] width 318 height 137
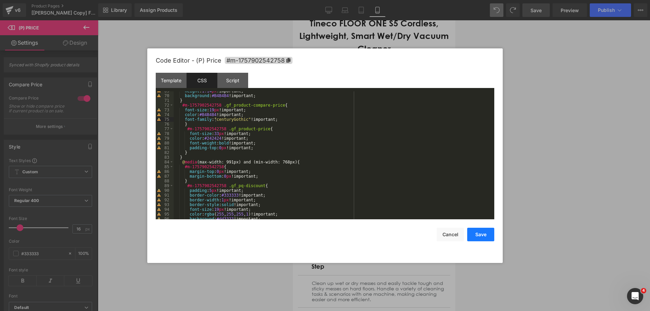
click at [487, 234] on button "Save" at bounding box center [480, 235] width 27 height 14
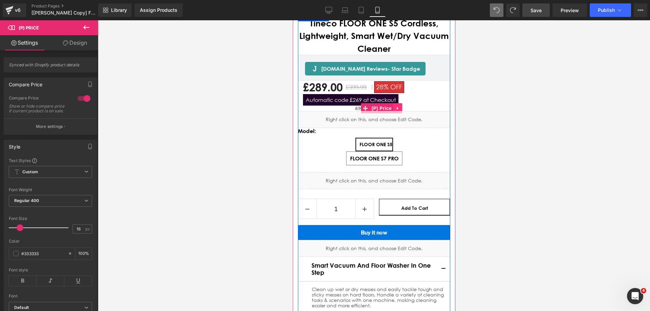
click at [398, 106] on icon "Main content" at bounding box center [397, 108] width 5 height 5
click at [401, 106] on icon "Main content" at bounding box center [401, 108] width 5 height 5
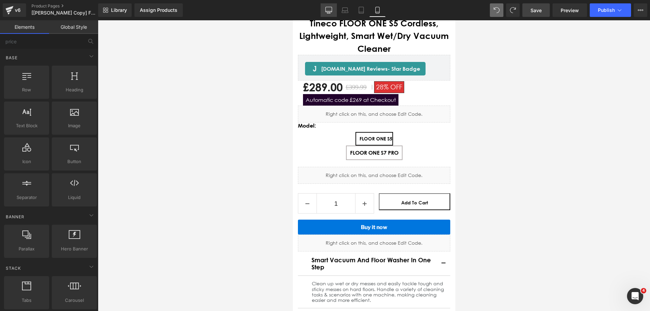
click at [327, 12] on icon at bounding box center [329, 9] width 6 height 5
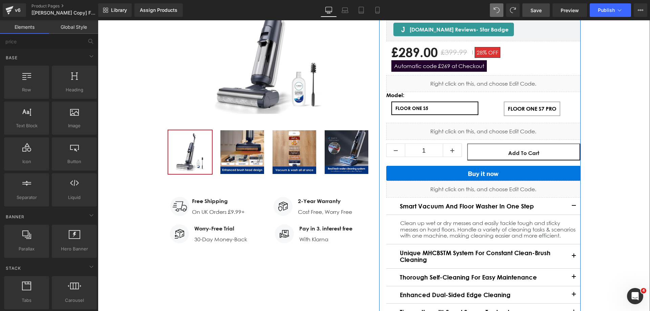
scroll to position [99, 0]
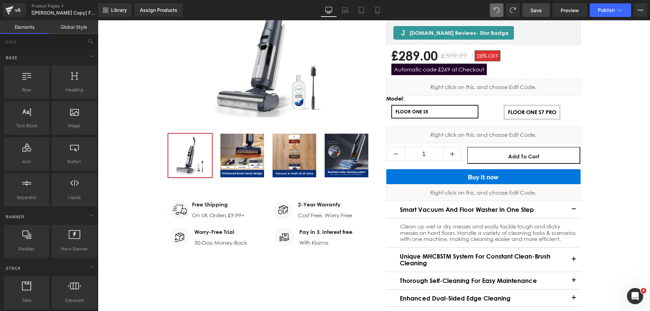
drag, startPoint x: 541, startPoint y: 8, endPoint x: 384, endPoint y: 134, distance: 201.8
click at [541, 8] on span "Save" at bounding box center [535, 10] width 11 height 7
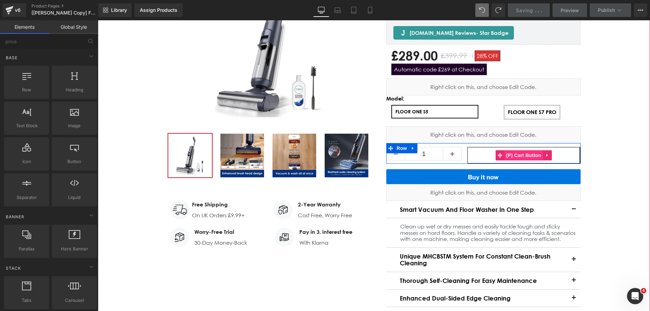
click at [514, 154] on span "(P) Cart Button" at bounding box center [523, 155] width 39 height 10
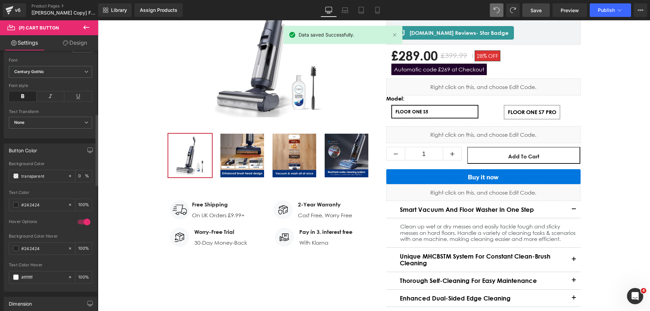
scroll to position [237, 0]
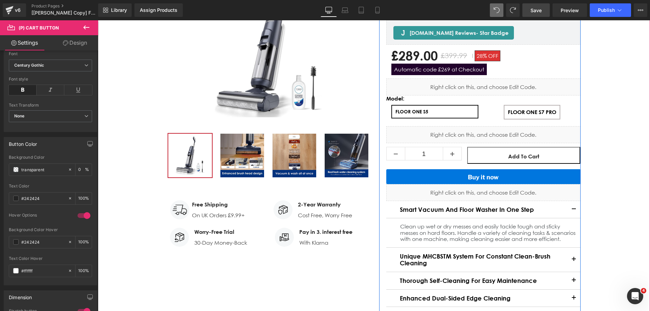
click at [489, 135] on div "Liquid" at bounding box center [483, 134] width 194 height 17
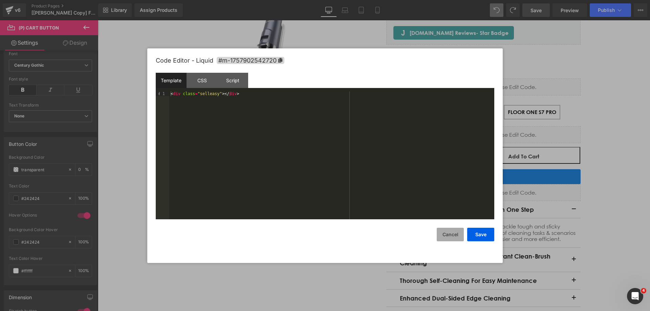
click at [452, 237] on button "Cancel" at bounding box center [450, 235] width 27 height 14
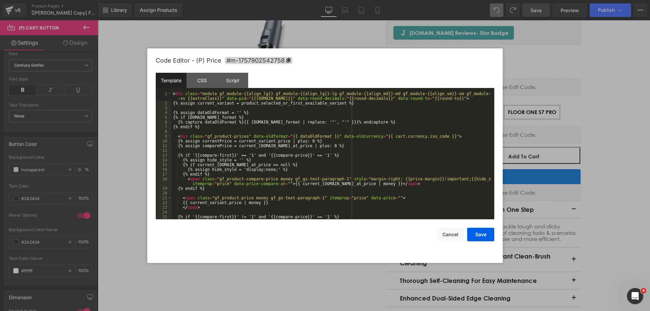
click at [401, 0] on div "(P) Cart Button You are previewing how the will restyle your page. You can not …" at bounding box center [325, 0] width 650 height 0
click at [213, 79] on div "CSS" at bounding box center [202, 80] width 31 height 15
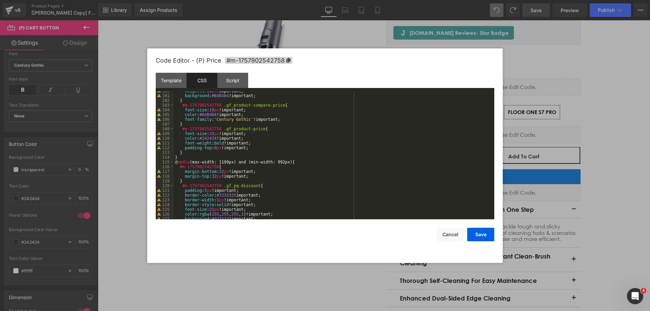
scroll to position [411, 0]
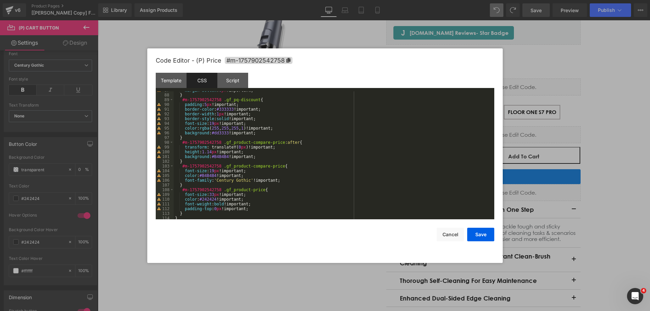
click at [276, 179] on div "margin-bottom : 0 px !important; } #m-1757902542758 .gf_pq-discount { padding :…" at bounding box center [333, 156] width 318 height 137
click at [282, 165] on div "margin-bottom : 0 px !important; } #m-1757902542758 .gf_pq-discount { padding :…" at bounding box center [333, 156] width 318 height 137
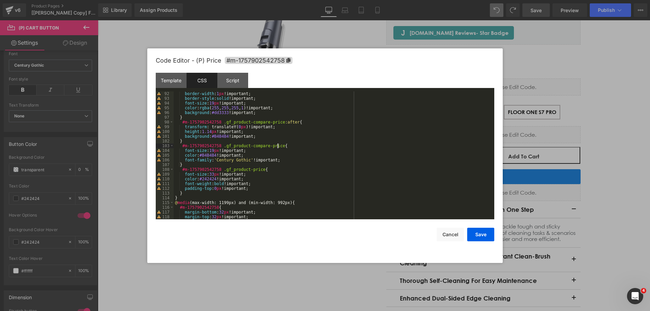
scroll to position [431, 0]
click at [444, 235] on button "Cancel" at bounding box center [450, 235] width 27 height 14
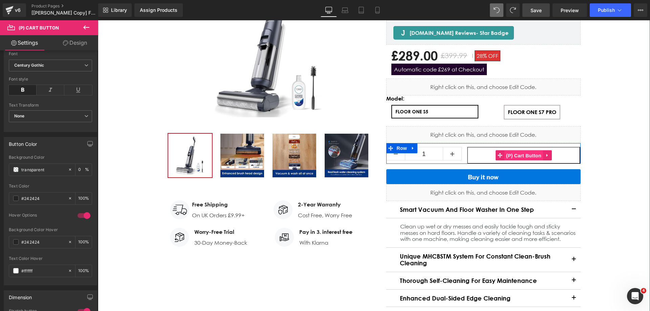
click at [505, 156] on span "(P) Cart Button" at bounding box center [523, 156] width 39 height 10
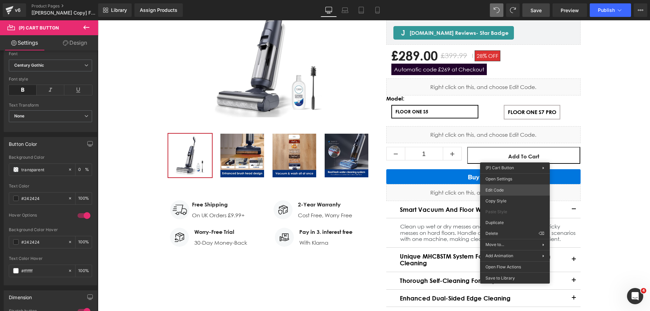
click at [501, 0] on div "(P) Cart Button You are previewing how the will restyle your page. You can not …" at bounding box center [325, 0] width 650 height 0
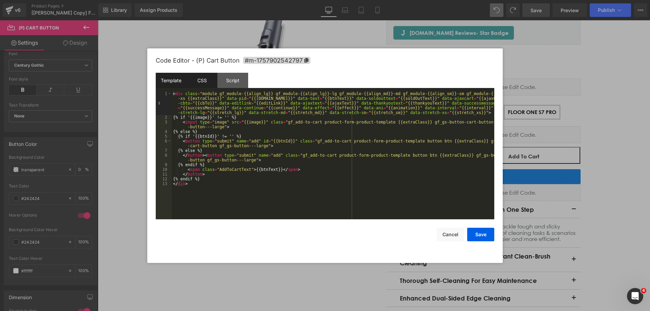
click at [201, 82] on div "CSS" at bounding box center [202, 80] width 31 height 15
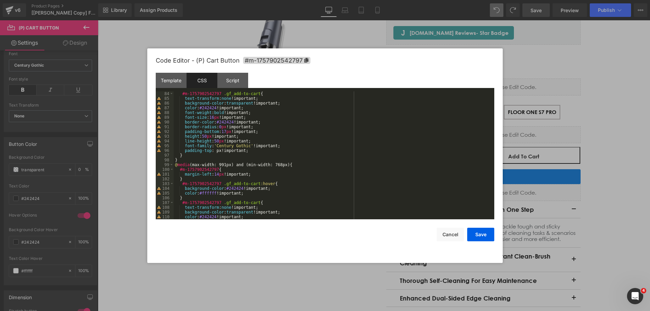
scroll to position [373, 0]
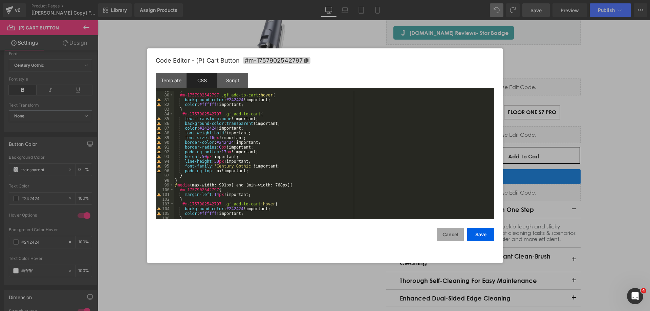
drag, startPoint x: 448, startPoint y: 235, endPoint x: 450, endPoint y: 231, distance: 5.0
click at [448, 235] on button "Cancel" at bounding box center [450, 235] width 27 height 14
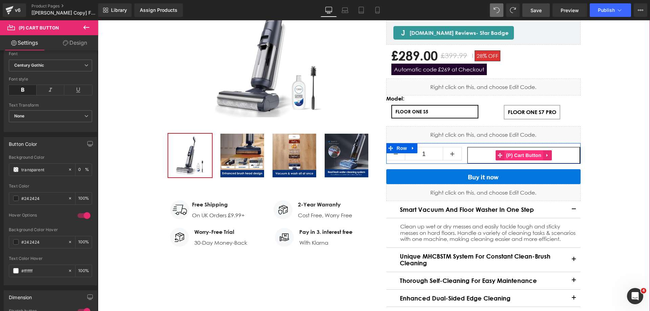
click at [505, 151] on span "(P) Cart Button" at bounding box center [523, 155] width 39 height 10
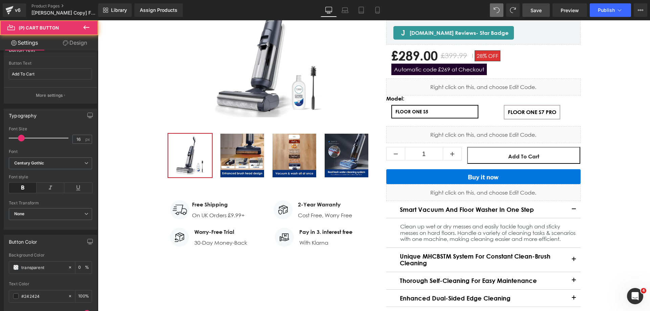
scroll to position [135, 0]
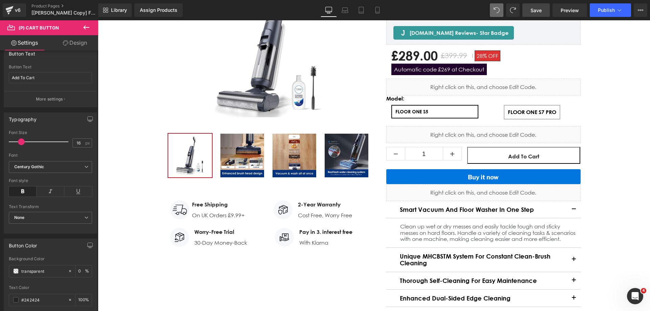
click at [69, 42] on link "Design" at bounding box center [74, 42] width 49 height 15
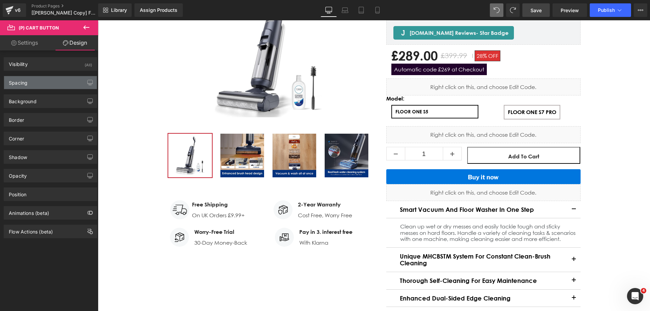
click at [30, 83] on div "Spacing" at bounding box center [50, 82] width 93 height 13
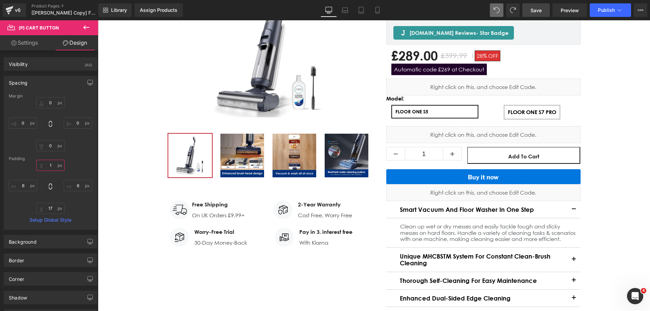
click at [52, 164] on input "text" at bounding box center [50, 165] width 28 height 11
type input "1"
click at [73, 161] on div "1" at bounding box center [50, 187] width 83 height 54
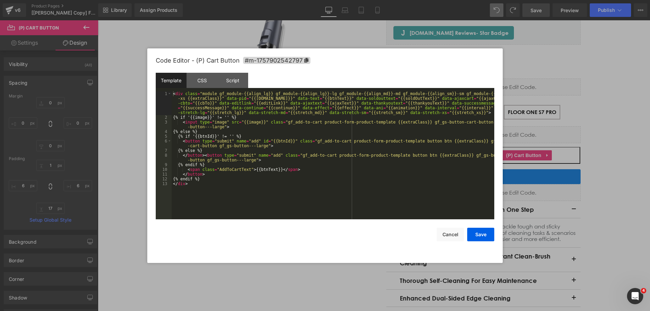
click at [494, 0] on div "(P) Cart Button You are previewing how the will restyle your page. You can not …" at bounding box center [325, 0] width 650 height 0
click at [202, 76] on div "CSS" at bounding box center [202, 80] width 31 height 15
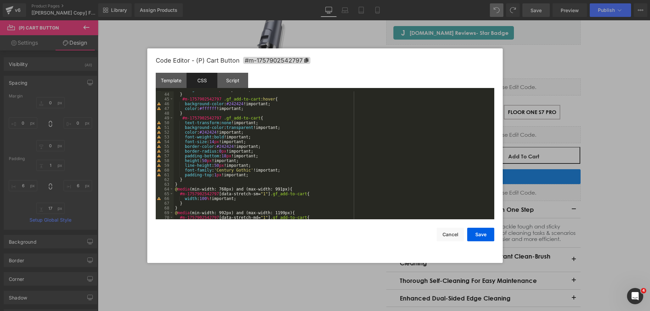
scroll to position [223, 0]
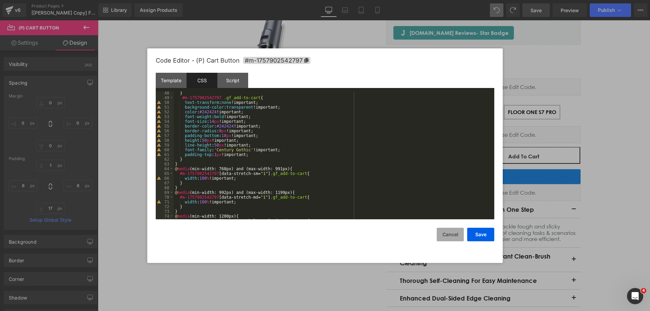
drag, startPoint x: 450, startPoint y: 231, endPoint x: 368, endPoint y: 179, distance: 97.0
click at [450, 231] on button "Cancel" at bounding box center [450, 235] width 27 height 14
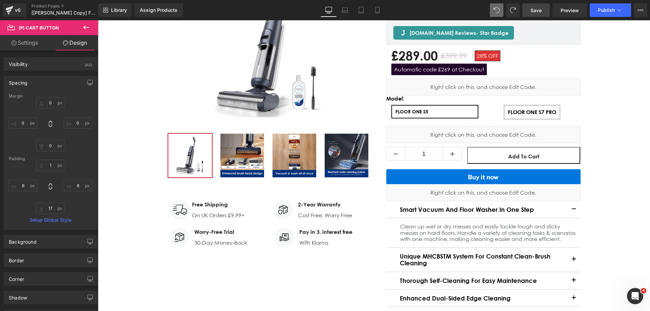
click at [525, 10] on link "Save" at bounding box center [535, 10] width 27 height 14
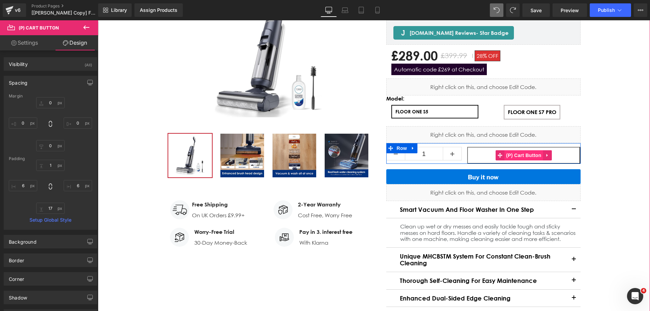
click at [508, 154] on span "(P) Cart Button" at bounding box center [523, 155] width 39 height 10
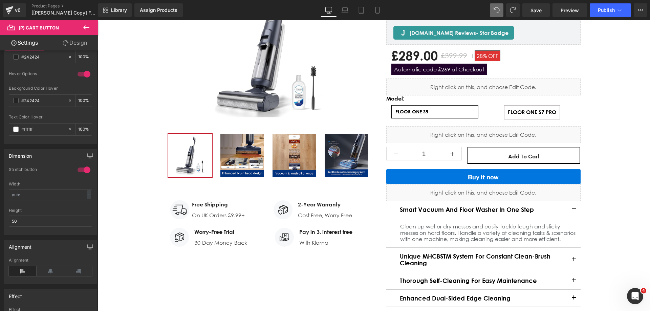
scroll to position [406, 0]
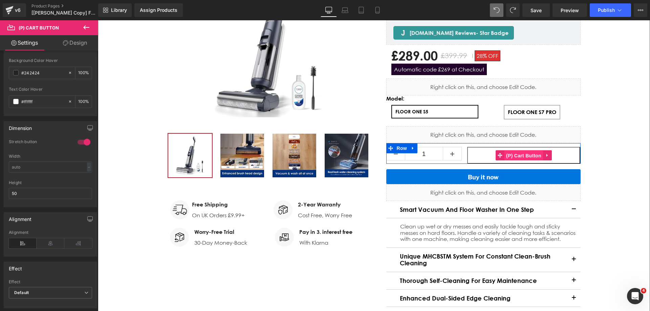
click at [506, 152] on span "(P) Cart Button" at bounding box center [523, 156] width 39 height 10
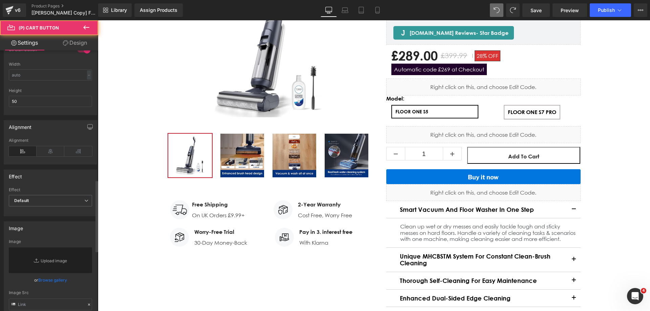
scroll to position [508, 0]
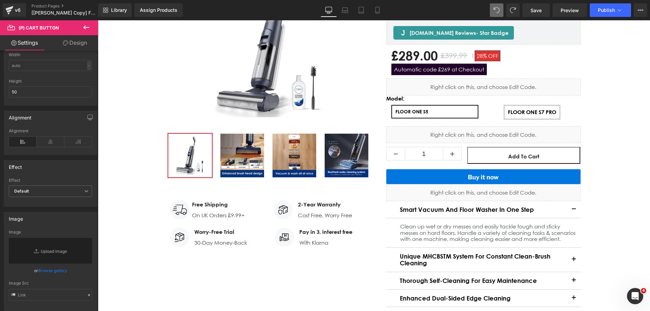
click at [73, 43] on link "Design" at bounding box center [74, 42] width 49 height 15
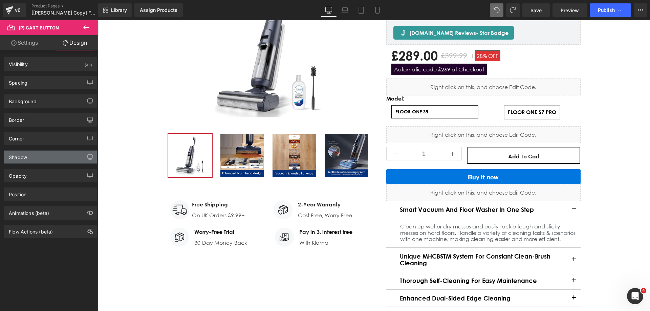
click at [31, 160] on div "Shadow" at bounding box center [50, 157] width 93 height 13
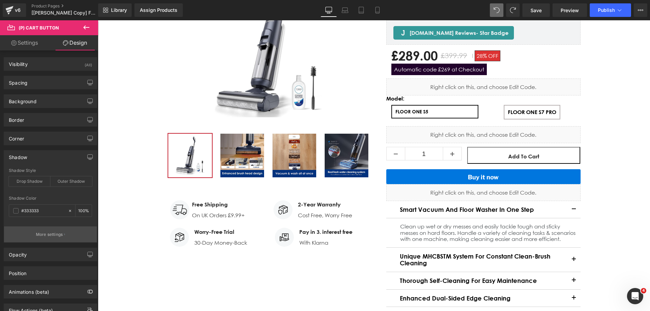
click at [52, 232] on p "More settings" at bounding box center [49, 235] width 27 height 6
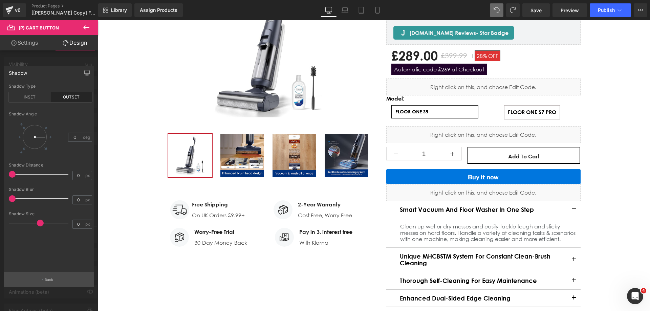
click at [53, 276] on button "Back" at bounding box center [49, 279] width 90 height 15
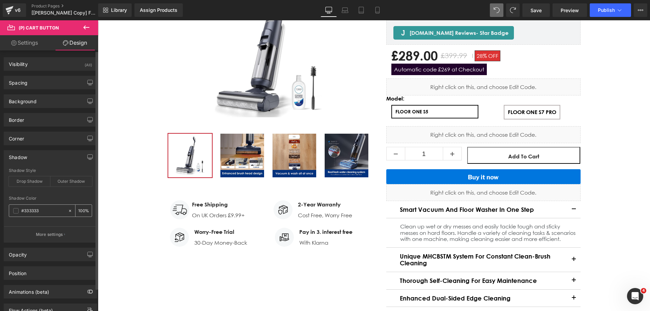
click at [55, 211] on input "text" at bounding box center [42, 210] width 43 height 7
type input "#333333"
click at [57, 197] on div "Shadow Color" at bounding box center [50, 198] width 83 height 5
click at [46, 209] on input "text" at bounding box center [42, 210] width 43 height 7
paste input "#333333"
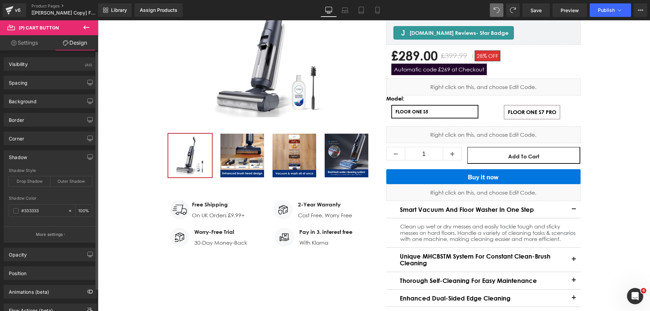
type input "#333333"
click at [56, 199] on div "Shadow Color" at bounding box center [50, 198] width 83 height 5
click at [38, 139] on div "Corner" at bounding box center [50, 138] width 93 height 13
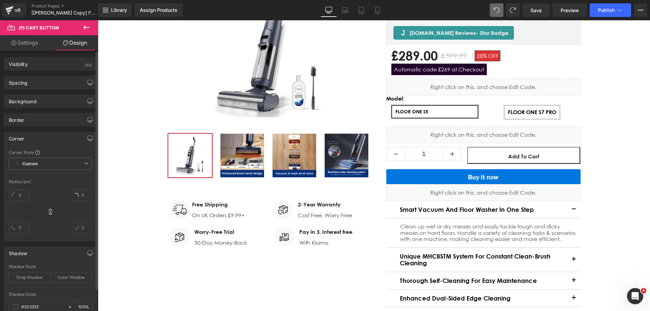
click at [38, 139] on div "Corner" at bounding box center [50, 138] width 93 height 13
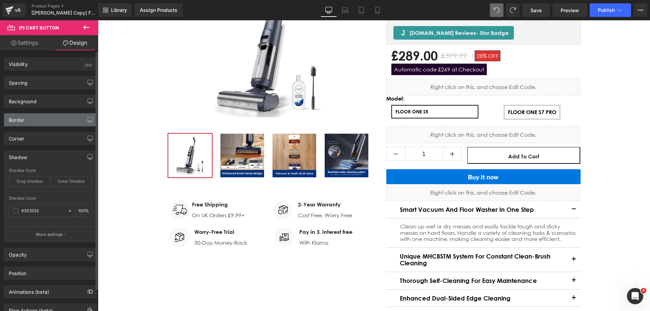
click at [40, 121] on div "Border" at bounding box center [50, 119] width 93 height 13
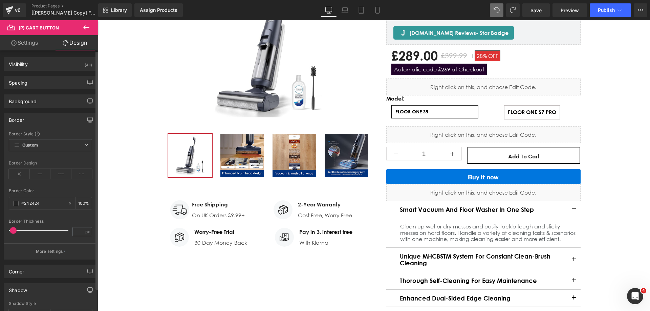
click at [40, 121] on div "Border" at bounding box center [50, 119] width 93 height 13
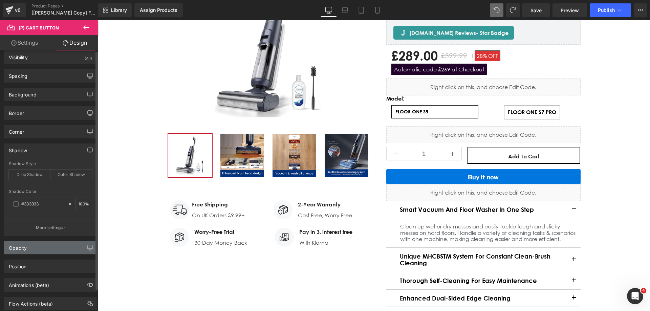
scroll to position [25, 0]
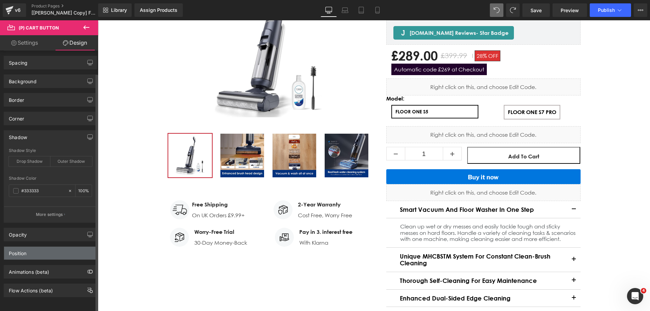
click at [39, 247] on div "Position" at bounding box center [50, 253] width 93 height 13
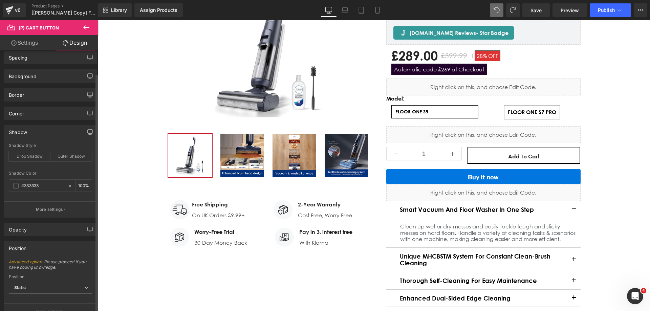
click at [39, 247] on div "Position" at bounding box center [50, 248] width 93 height 13
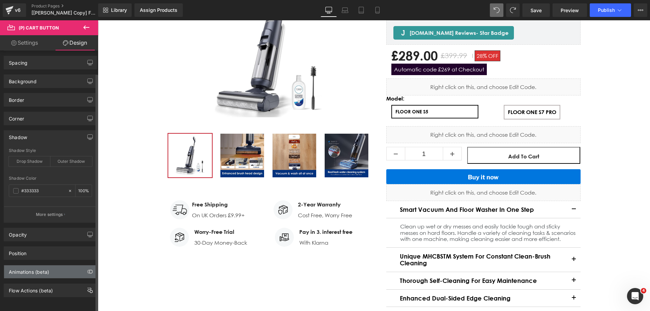
click at [39, 265] on div "Animations (beta)" at bounding box center [29, 269] width 40 height 9
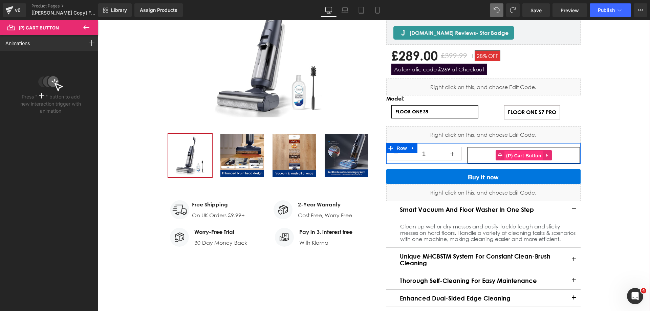
click at [515, 153] on span "(P) Cart Button" at bounding box center [523, 156] width 39 height 10
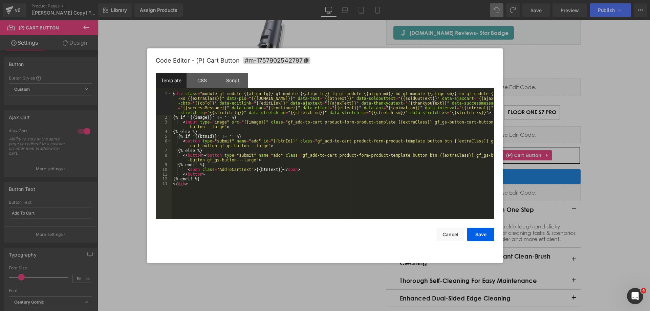
click at [501, 0] on div "(P) Cart Button You are previewing how the will restyle your page. You can not …" at bounding box center [325, 0] width 650 height 0
click at [201, 80] on div "CSS" at bounding box center [202, 80] width 31 height 15
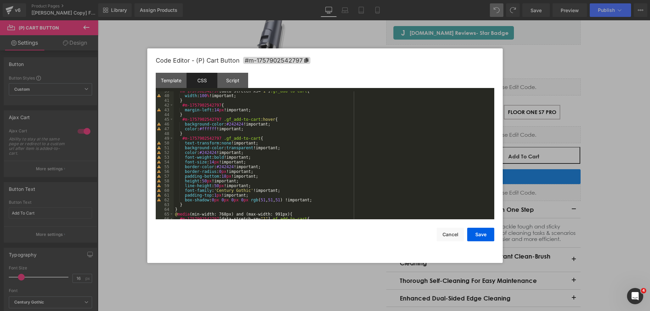
scroll to position [183, 0]
click at [440, 237] on button "Cancel" at bounding box center [450, 235] width 27 height 14
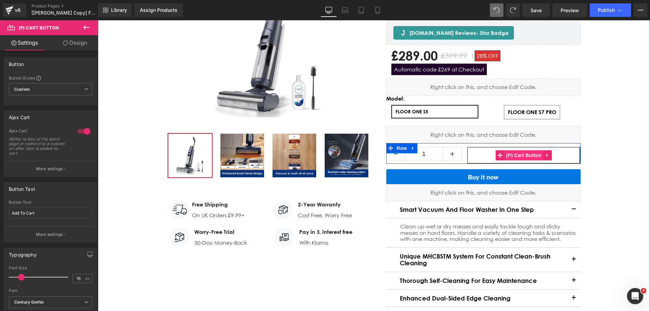
click at [505, 157] on span "(P) Cart Button" at bounding box center [523, 155] width 39 height 10
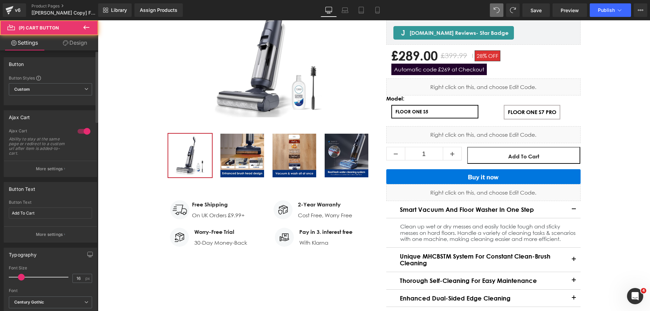
scroll to position [34, 0]
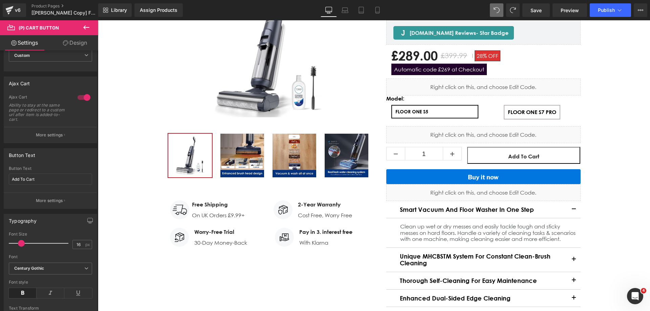
click at [67, 44] on icon at bounding box center [65, 42] width 5 height 5
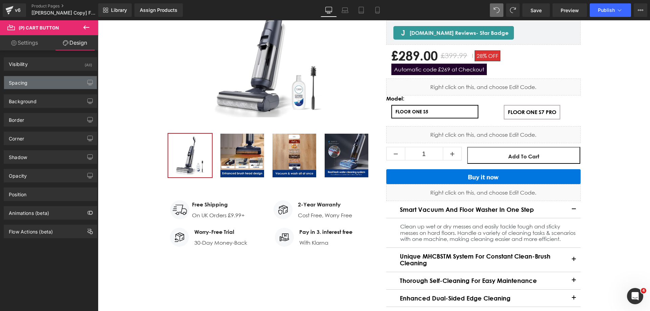
click at [33, 83] on div "Spacing" at bounding box center [50, 82] width 93 height 13
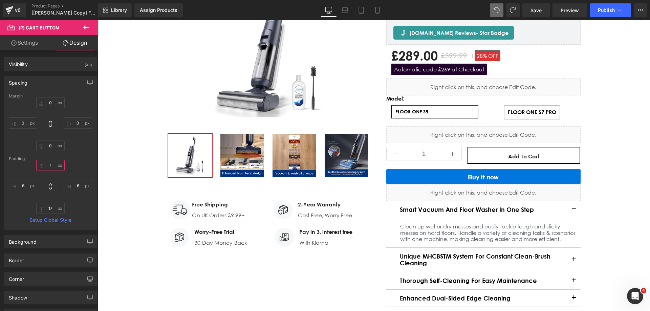
click at [52, 168] on input "text" at bounding box center [50, 165] width 28 height 11
type input "8"
click at [51, 207] on input "text" at bounding box center [50, 208] width 28 height 11
type input "8"
click at [78, 164] on div "8 8" at bounding box center [50, 187] width 83 height 54
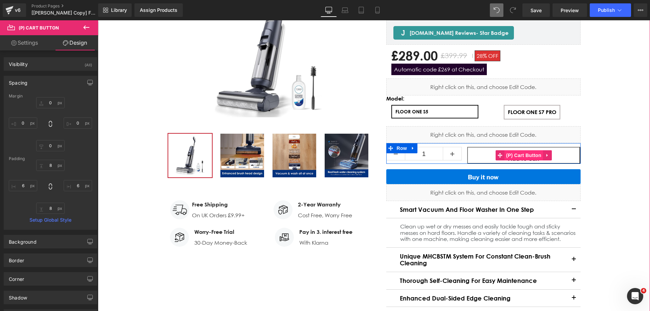
click at [506, 152] on span "(P) Cart Button" at bounding box center [523, 155] width 39 height 10
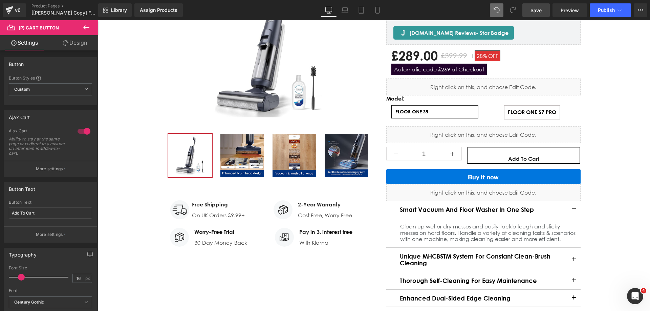
click at [542, 12] on link "Save" at bounding box center [535, 10] width 27 height 14
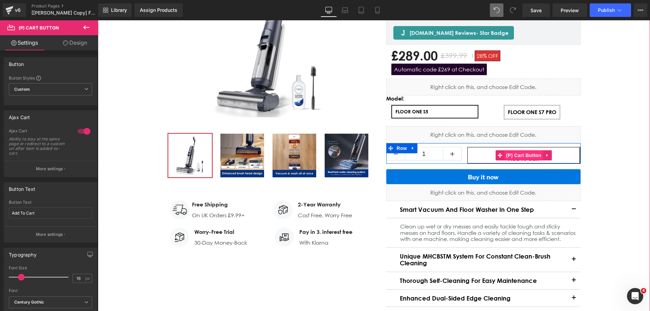
click at [506, 154] on span "(P) Cart Button" at bounding box center [523, 155] width 39 height 10
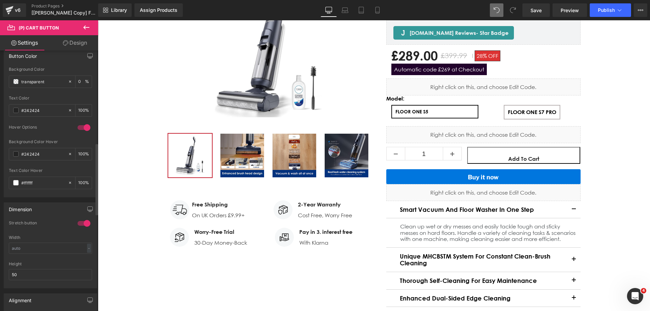
scroll to position [372, 0]
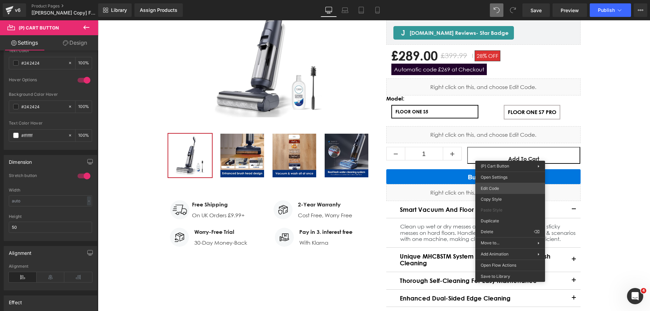
click at [486, 0] on div "(P) Cart Button You are previewing how the will restyle your page. You can not …" at bounding box center [325, 0] width 650 height 0
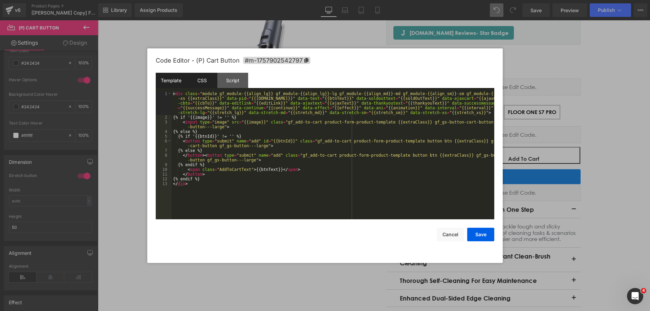
click at [203, 85] on div "CSS" at bounding box center [202, 80] width 31 height 15
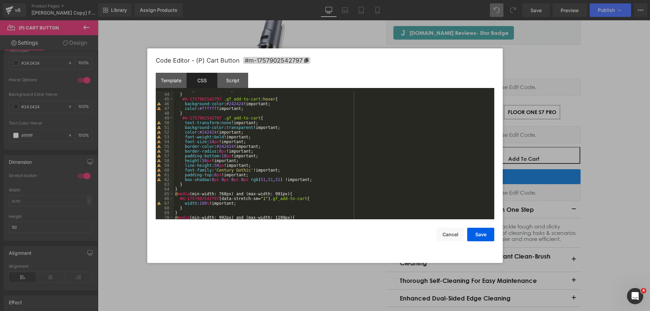
scroll to position [203, 0]
drag, startPoint x: 250, startPoint y: 164, endPoint x: 251, endPoint y: 159, distance: 4.8
click at [251, 159] on div "margin-left : 14 px !important; } #m-1757902542797 .gf_add-to-cart :hover { bac…" at bounding box center [333, 155] width 318 height 137
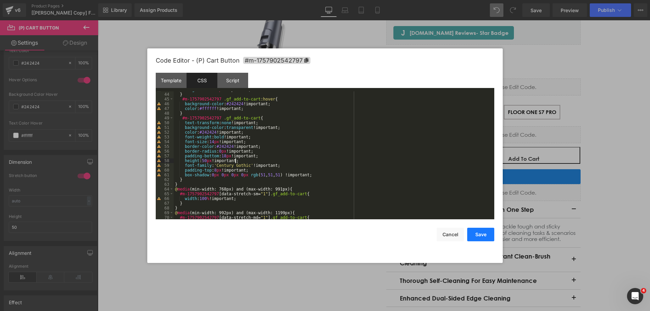
click at [480, 237] on button "Save" at bounding box center [480, 235] width 27 height 14
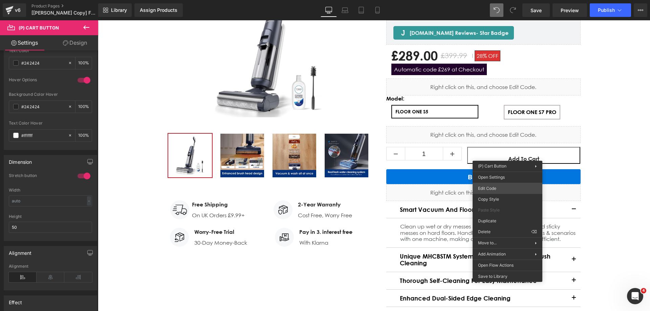
click at [483, 0] on div "(P) Cart Button You are previewing how the will restyle your page. You can not …" at bounding box center [325, 0] width 650 height 0
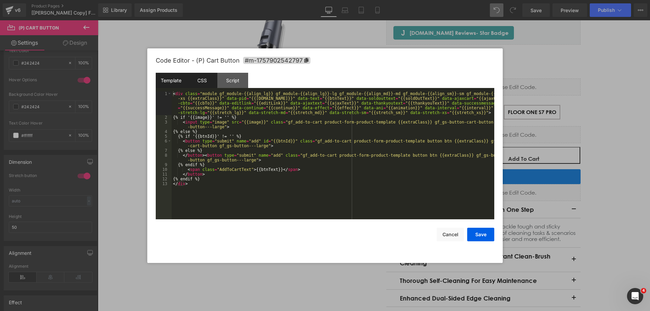
click at [210, 83] on div "CSS" at bounding box center [202, 80] width 31 height 15
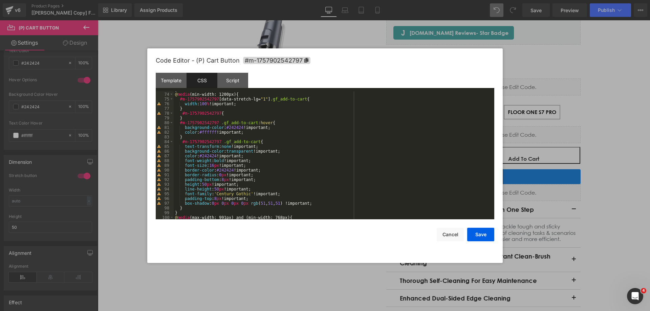
scroll to position [366, 0]
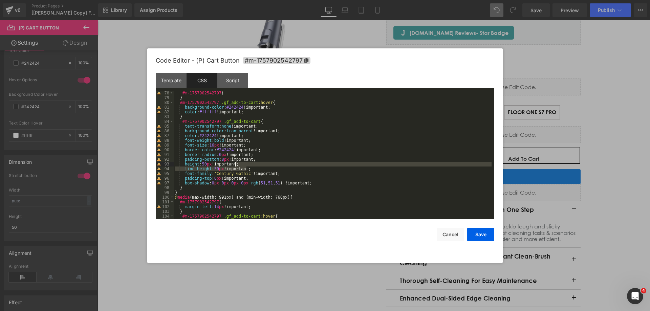
click at [261, 166] on div "#m-1757902542797 { } #m-1757902542797 .gf_add-to-cart :hover { background-color…" at bounding box center [333, 159] width 318 height 137
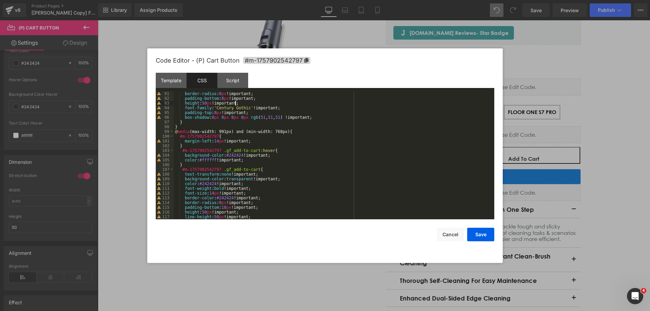
scroll to position [467, 0]
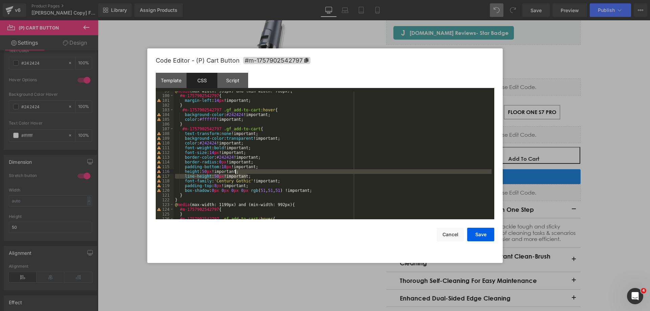
click at [259, 173] on div "@ media (max-width: 991px) and (min-width: 768px) { #m-1757902542797 { margin-l…" at bounding box center [333, 157] width 318 height 137
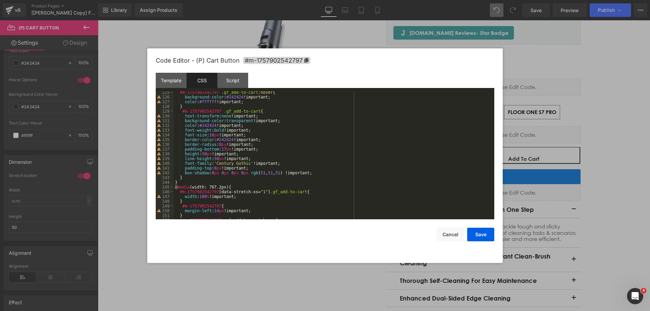
scroll to position [609, 0]
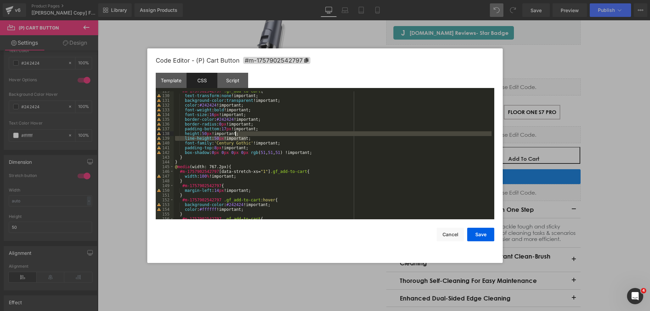
click at [253, 135] on div "#m-1757902542797 .gf_add-to-cart { text-transform : none !important; background…" at bounding box center [333, 157] width 318 height 137
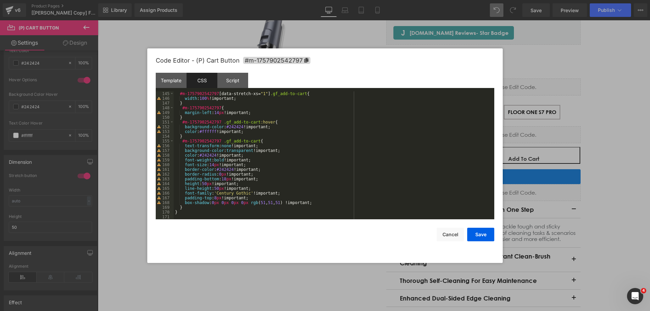
scroll to position [682, 0]
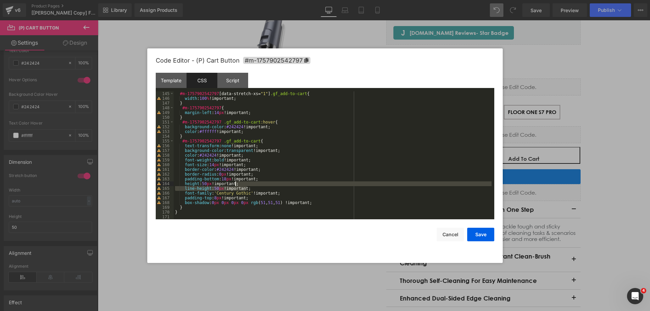
drag, startPoint x: 256, startPoint y: 187, endPoint x: 257, endPoint y: 184, distance: 3.5
click at [257, 184] on div "#m-1757902542797 [ data-stretch-xs = " 1 " ] .gf_add-to-cart { width : 100 % !i…" at bounding box center [333, 159] width 318 height 137
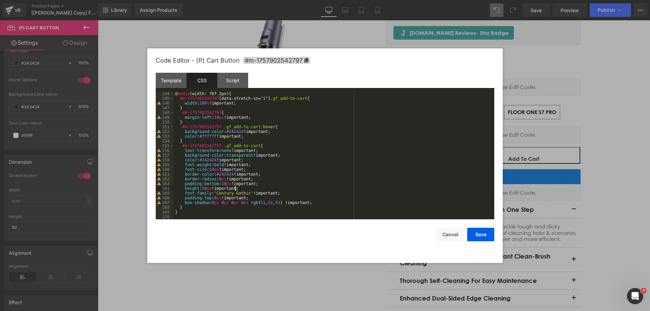
scroll to position [678, 0]
click at [481, 234] on button "Save" at bounding box center [480, 235] width 27 height 14
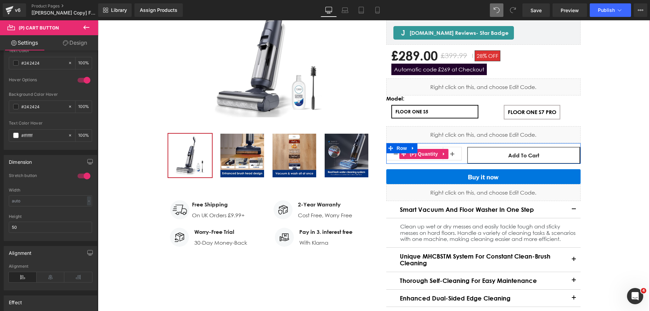
click at [421, 155] on span "(P) Quantity" at bounding box center [423, 154] width 31 height 10
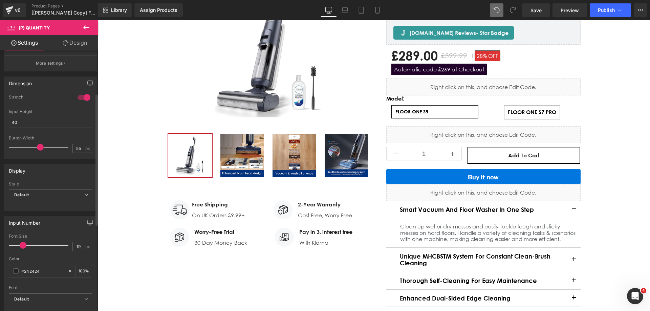
scroll to position [135, 0]
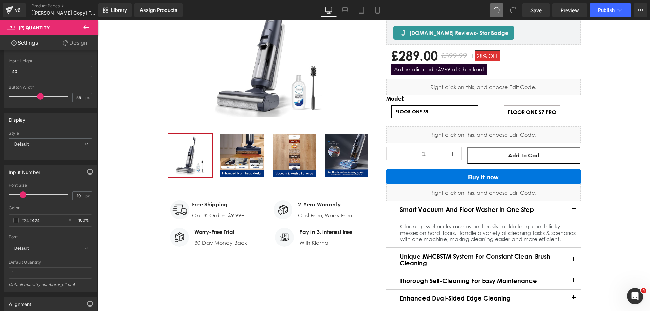
click at [69, 41] on link "Design" at bounding box center [74, 42] width 49 height 15
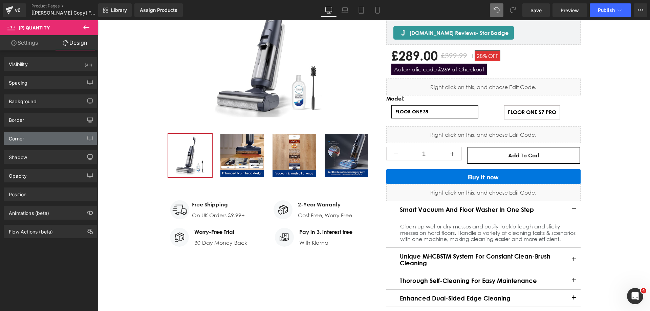
click at [38, 138] on div "Corner" at bounding box center [50, 138] width 93 height 13
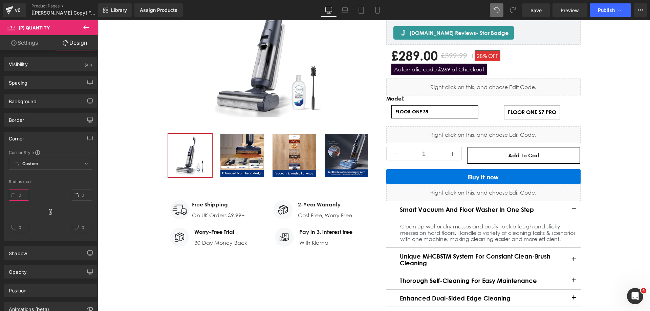
click at [25, 192] on input "text" at bounding box center [19, 195] width 20 height 11
type input "5"
click at [48, 213] on icon at bounding box center [50, 212] width 7 height 7
click at [49, 210] on icon at bounding box center [50, 212] width 3 height 6
drag, startPoint x: 58, startPoint y: 176, endPoint x: 19, endPoint y: 155, distance: 43.8
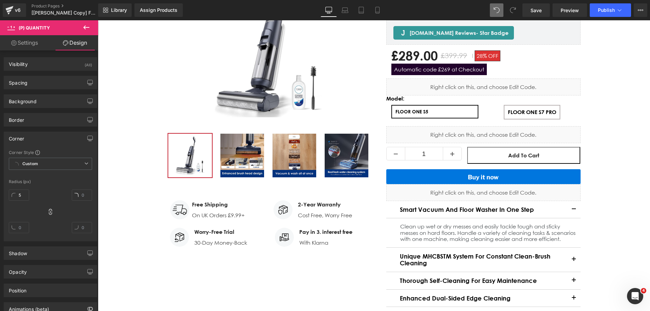
click at [58, 176] on div at bounding box center [50, 175] width 83 height 4
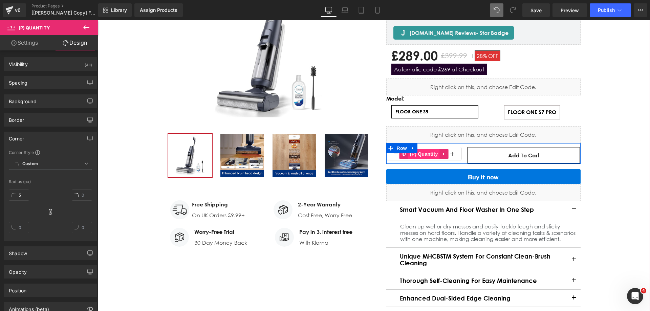
click at [422, 154] on span "(P) Quantity" at bounding box center [423, 154] width 31 height 10
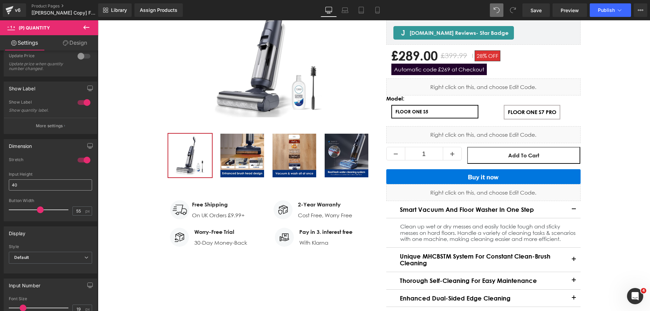
scroll to position [68, 0]
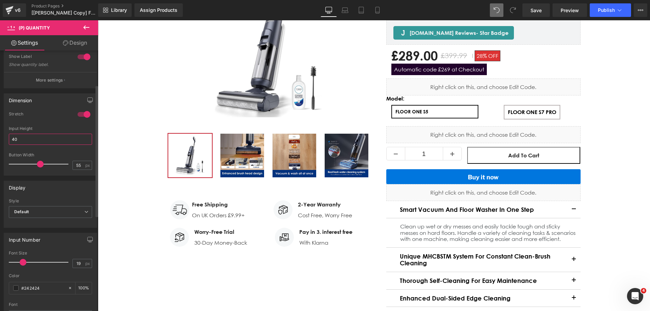
click at [29, 140] on input "40" at bounding box center [50, 139] width 83 height 11
type input "50"
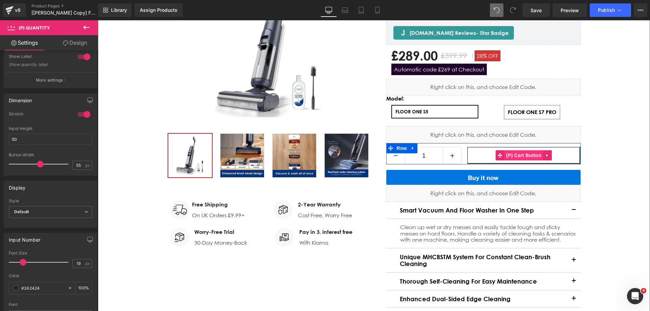
click at [507, 155] on span "(P) Cart Button" at bounding box center [523, 155] width 39 height 10
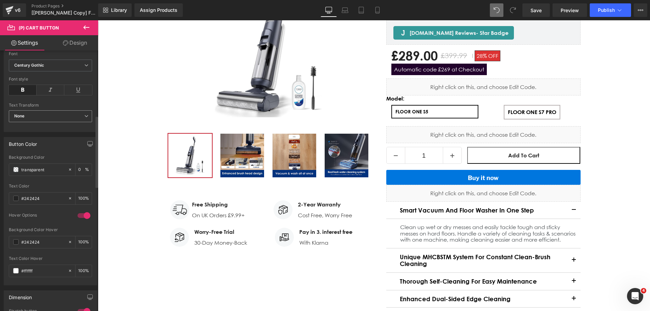
scroll to position [271, 0]
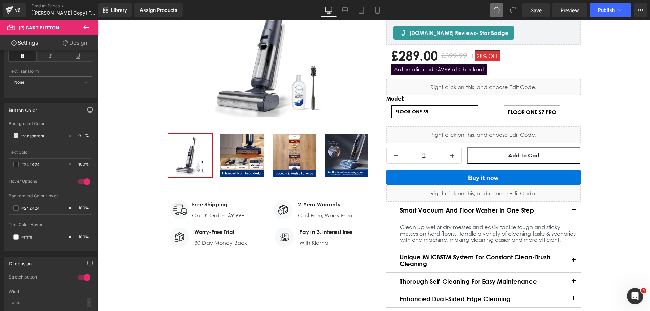
click at [69, 42] on link "Design" at bounding box center [74, 42] width 49 height 15
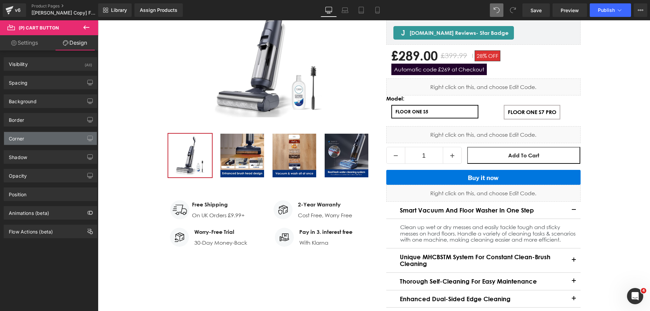
click at [31, 135] on div "Corner" at bounding box center [50, 138] width 93 height 13
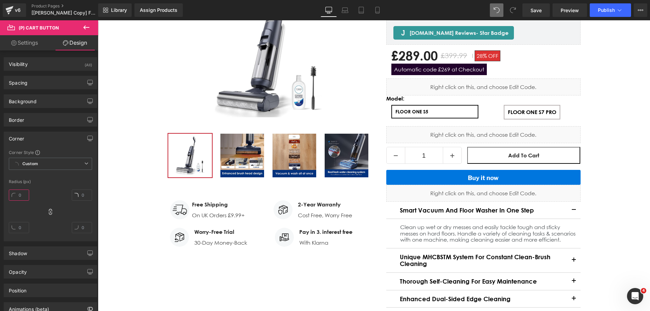
click at [25, 194] on input "text" at bounding box center [19, 195] width 20 height 11
type input "30"
click at [597, 170] on div "New Release (P) Image ‹" at bounding box center [374, 148] width 552 height 363
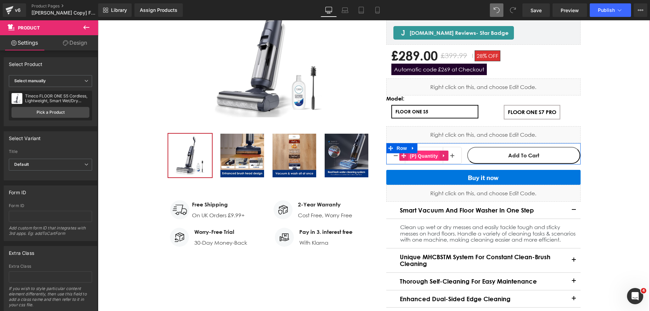
click at [422, 155] on span "(P) Quantity" at bounding box center [423, 156] width 31 height 10
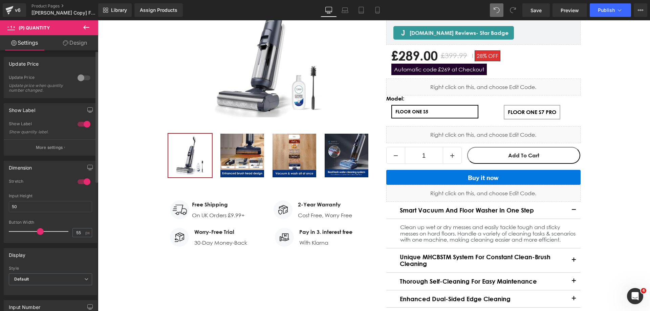
scroll to position [0, 0]
click at [70, 46] on link "Design" at bounding box center [74, 42] width 49 height 15
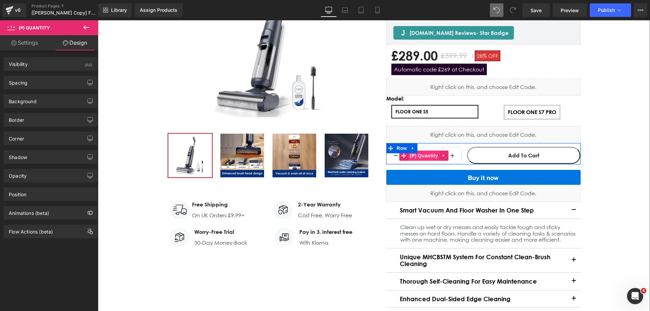
click at [429, 155] on span "(P) Quantity" at bounding box center [423, 156] width 31 height 10
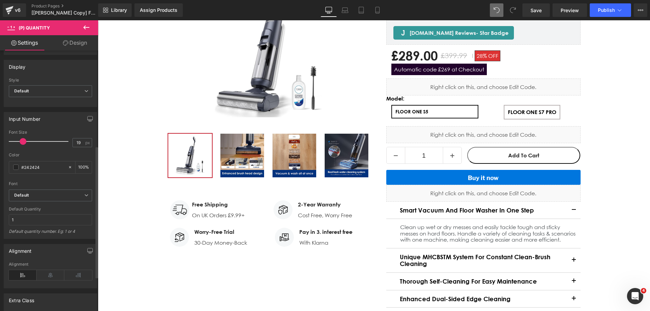
scroll to position [121, 0]
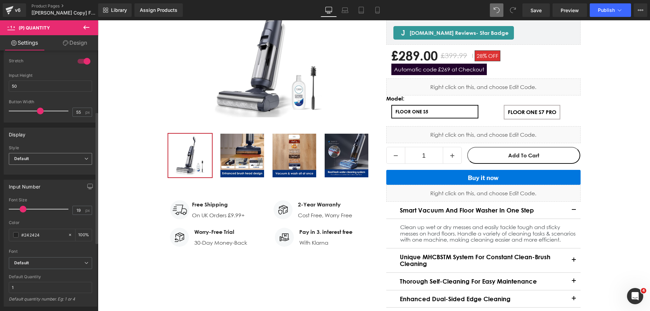
click at [48, 156] on span "Default" at bounding box center [50, 159] width 83 height 12
click at [39, 177] on li "Inline" at bounding box center [49, 181] width 81 height 10
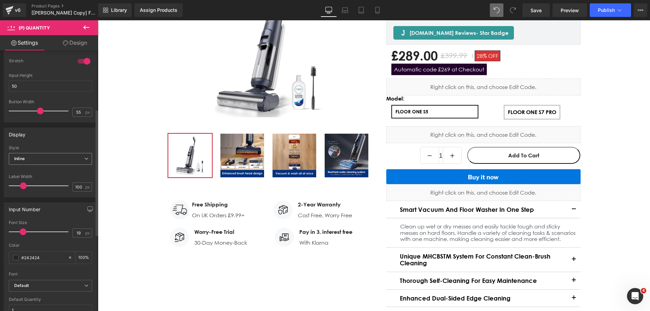
click at [38, 161] on span "Inline" at bounding box center [50, 159] width 83 height 12
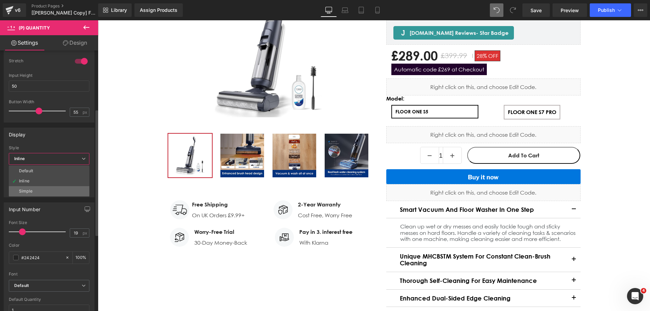
click at [35, 190] on li "Simple" at bounding box center [49, 191] width 81 height 10
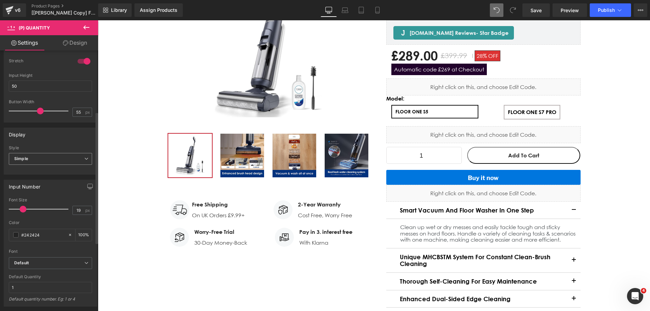
click at [48, 157] on span "Simple" at bounding box center [50, 159] width 83 height 12
click at [40, 172] on li "Default" at bounding box center [49, 171] width 81 height 10
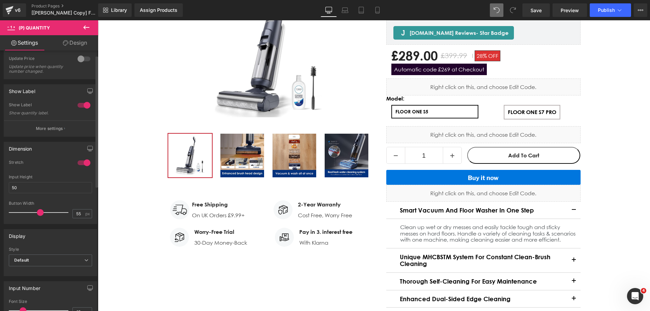
scroll to position [0, 0]
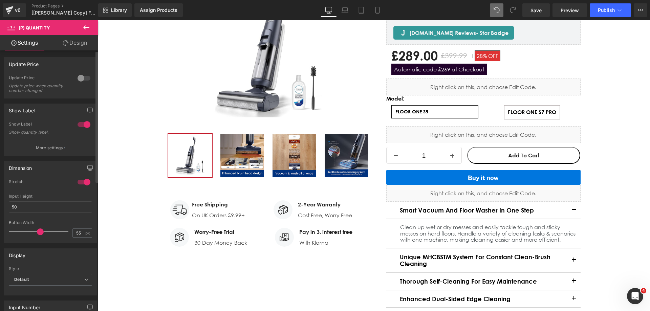
click at [79, 182] on div at bounding box center [84, 182] width 16 height 11
click at [84, 181] on div at bounding box center [84, 182] width 16 height 11
click at [65, 40] on icon at bounding box center [65, 42] width 5 height 5
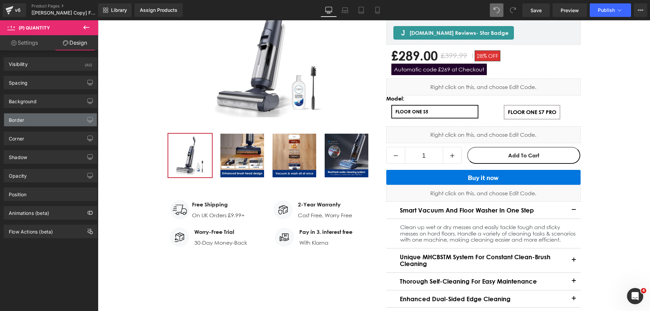
click at [31, 122] on div "Border" at bounding box center [50, 119] width 93 height 13
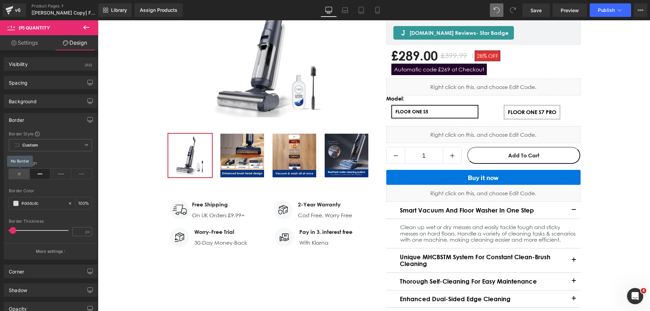
click at [21, 172] on icon at bounding box center [19, 174] width 21 height 10
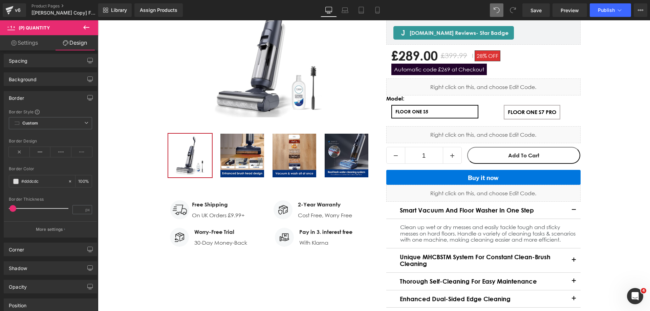
scroll to position [34, 0]
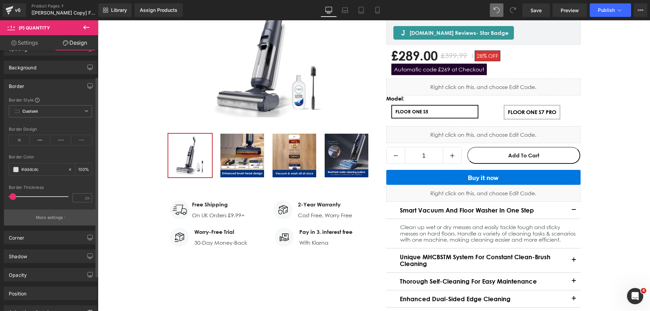
click at [44, 220] on p "More settings" at bounding box center [49, 218] width 27 height 6
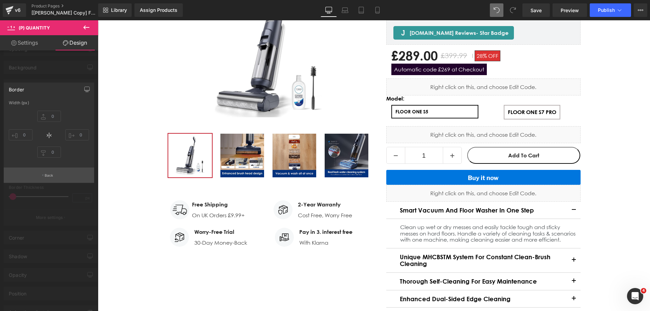
click at [48, 176] on p "Back" at bounding box center [49, 175] width 9 height 5
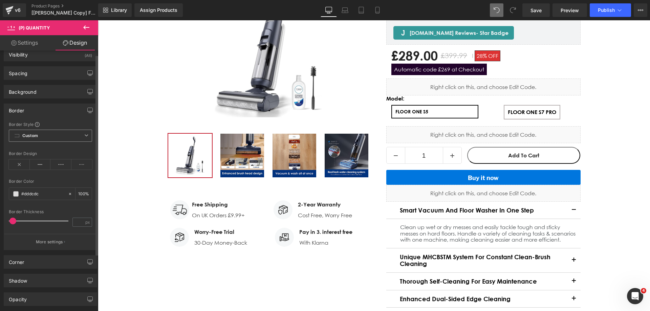
scroll to position [0, 0]
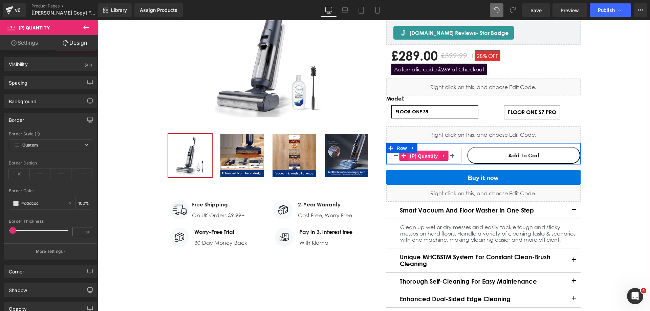
click at [426, 155] on span "(P) Quantity" at bounding box center [423, 156] width 31 height 10
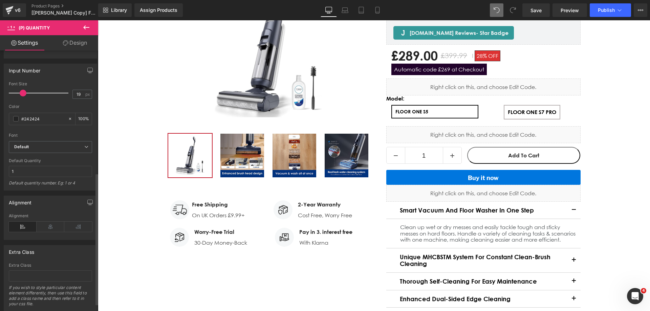
scroll to position [256, 0]
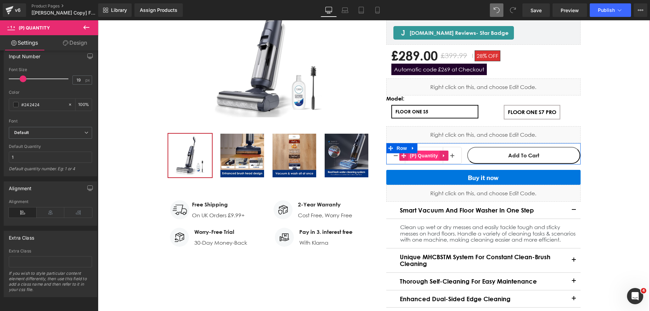
click at [419, 154] on span "(P) Quantity" at bounding box center [423, 156] width 31 height 10
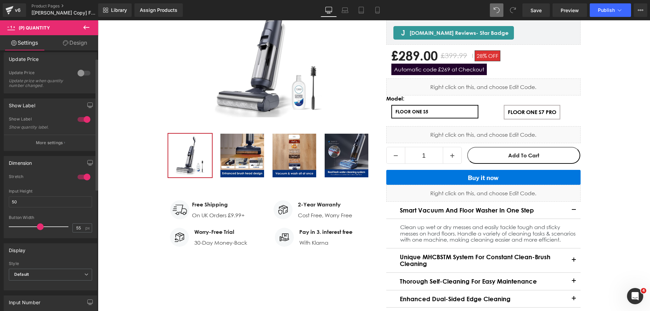
scroll to position [0, 0]
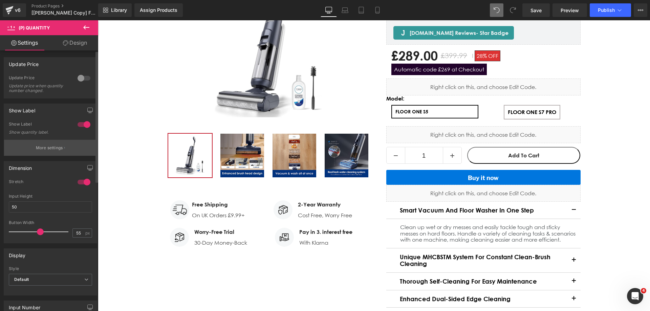
click at [51, 151] on button "More settings" at bounding box center [50, 148] width 93 height 16
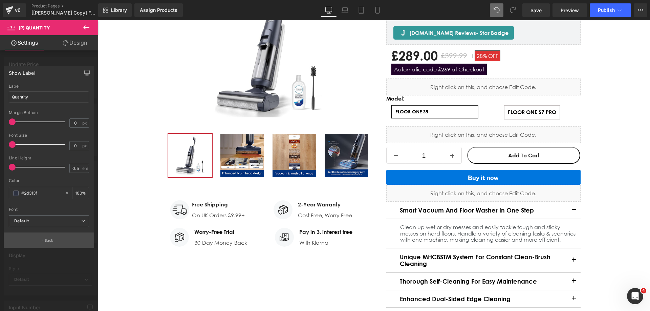
click at [45, 235] on button "Back" at bounding box center [49, 240] width 90 height 15
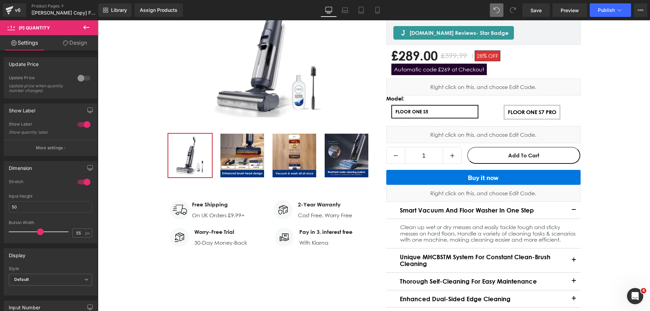
click at [76, 47] on link "Design" at bounding box center [74, 42] width 49 height 15
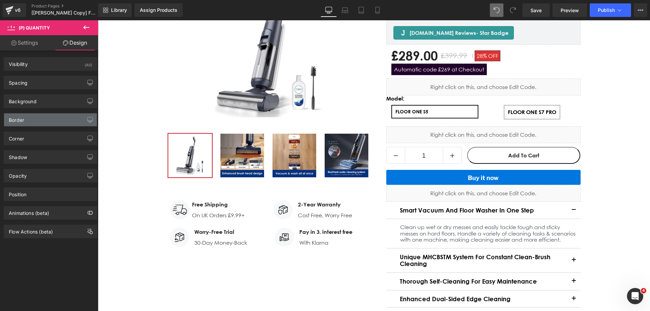
click at [30, 119] on div "Border" at bounding box center [50, 119] width 93 height 13
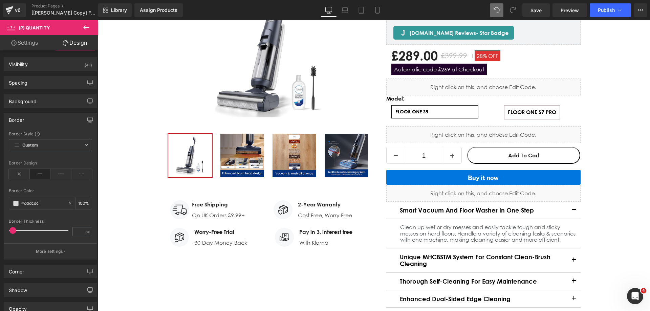
click at [30, 119] on div "Border" at bounding box center [50, 119] width 93 height 13
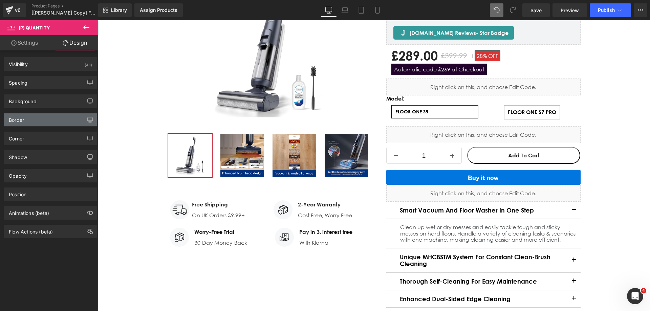
click at [31, 121] on div "Border" at bounding box center [50, 119] width 93 height 13
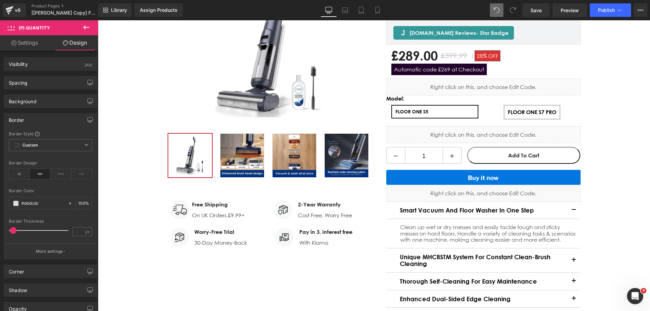
click at [14, 226] on div at bounding box center [40, 231] width 56 height 14
click at [81, 232] on input "number" at bounding box center [79, 231] width 12 height 8
type input "1"
click at [60, 221] on div "Border Thickness" at bounding box center [50, 221] width 83 height 5
click at [82, 30] on button at bounding box center [86, 27] width 24 height 15
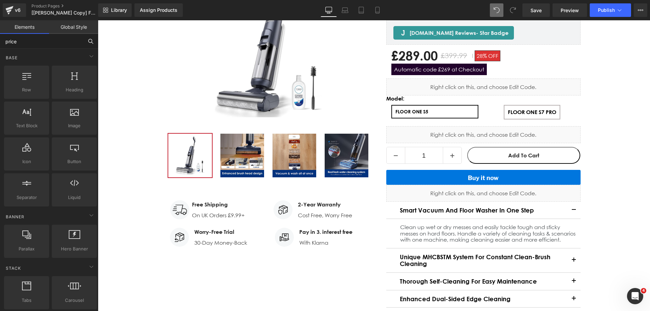
click at [61, 42] on input "price" at bounding box center [41, 41] width 83 height 15
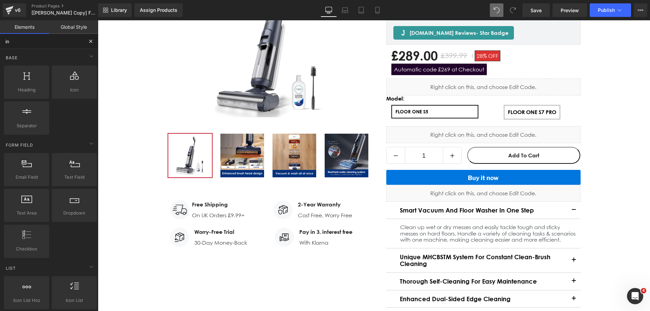
type input "i"
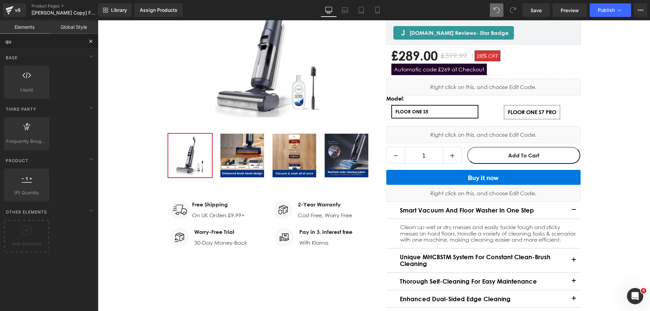
type input "qua"
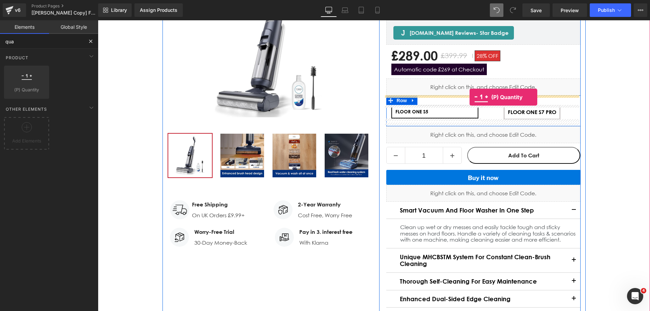
drag, startPoint x: 135, startPoint y: 104, endPoint x: 470, endPoint y: 97, distance: 334.5
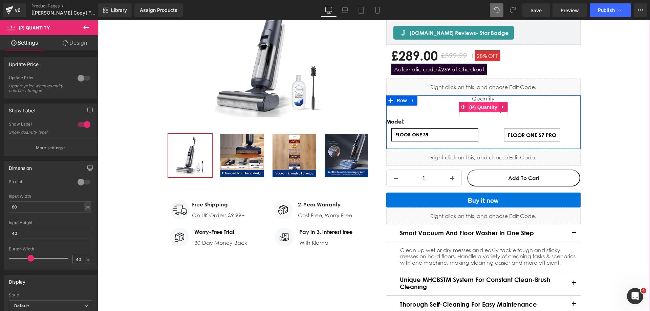
click at [487, 106] on span "(P) Quantity" at bounding box center [483, 107] width 31 height 10
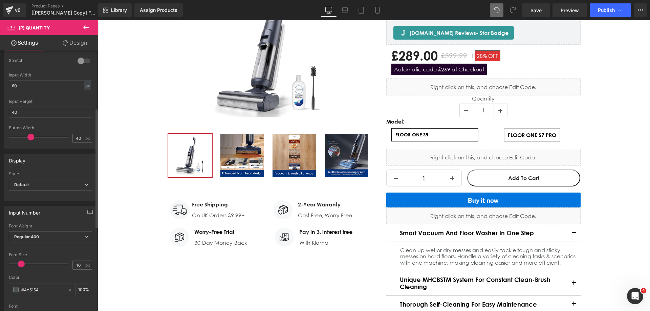
scroll to position [135, 0]
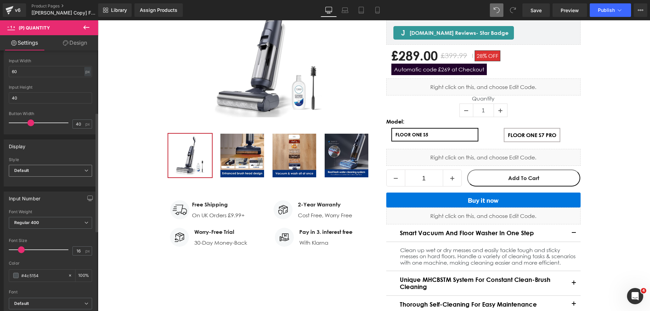
click at [45, 172] on span "Default" at bounding box center [50, 171] width 83 height 12
click at [45, 172] on span "Default" at bounding box center [49, 171] width 81 height 12
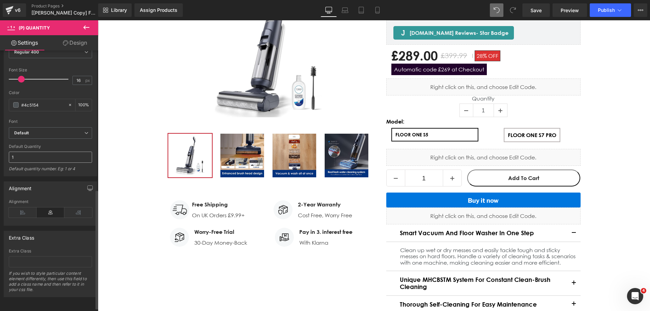
scroll to position [311, 0]
click at [68, 46] on link "Design" at bounding box center [74, 42] width 49 height 15
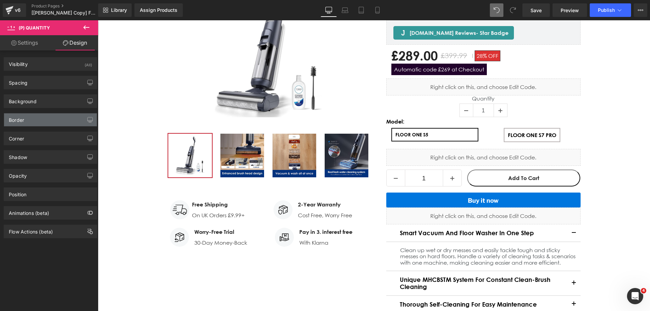
click at [32, 123] on div "Border" at bounding box center [50, 119] width 93 height 13
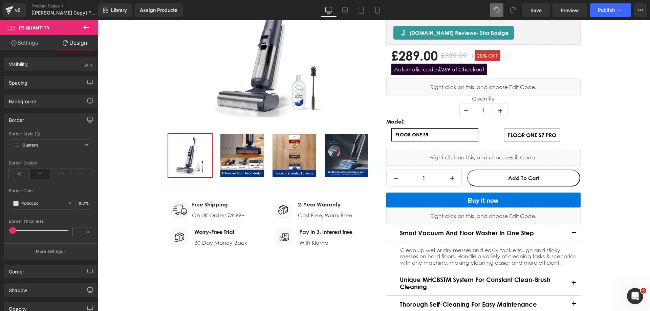
click at [32, 123] on div "Border" at bounding box center [50, 119] width 93 height 13
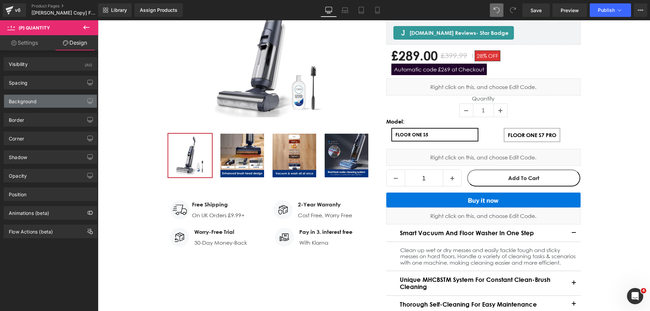
click at [42, 99] on div "Background" at bounding box center [50, 101] width 93 height 13
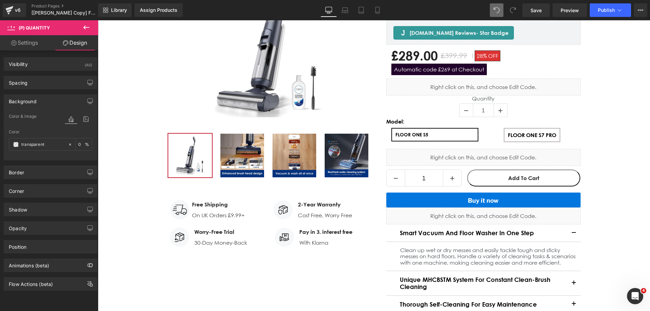
click at [42, 99] on div "Background" at bounding box center [50, 101] width 93 height 13
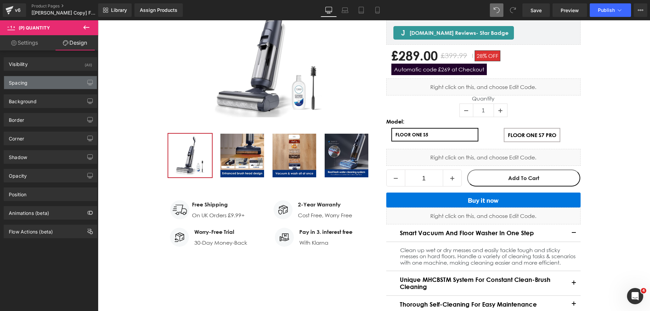
click at [43, 84] on div "Spacing" at bounding box center [50, 82] width 93 height 13
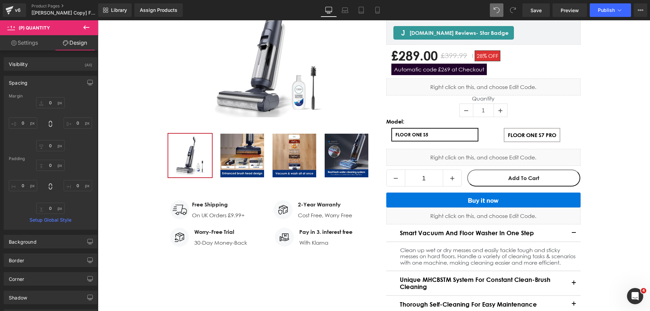
click at [43, 84] on div "Spacing" at bounding box center [50, 82] width 93 height 13
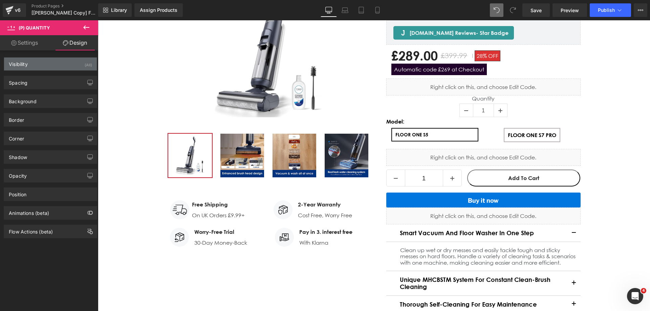
click at [45, 65] on div "Visibility (All)" at bounding box center [50, 64] width 93 height 13
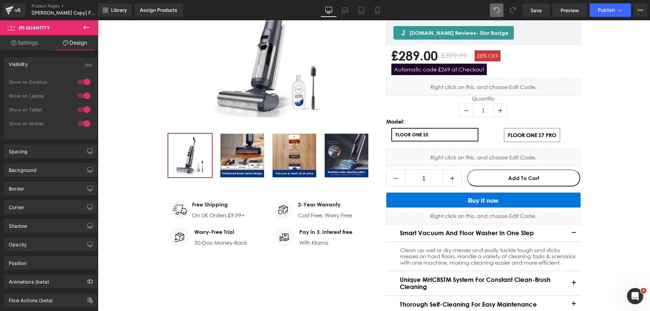
click at [45, 65] on div "Visibility (All)" at bounding box center [50, 64] width 93 height 13
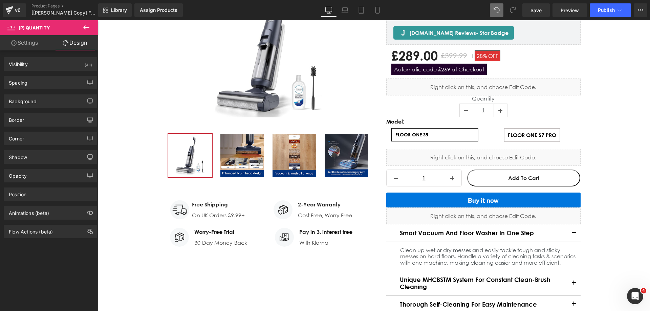
click at [35, 49] on link "Settings" at bounding box center [24, 42] width 49 height 15
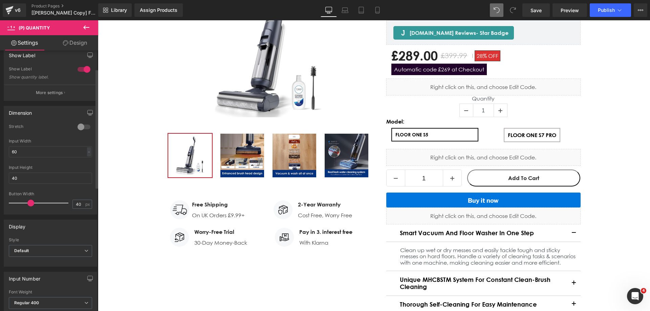
scroll to position [40, 0]
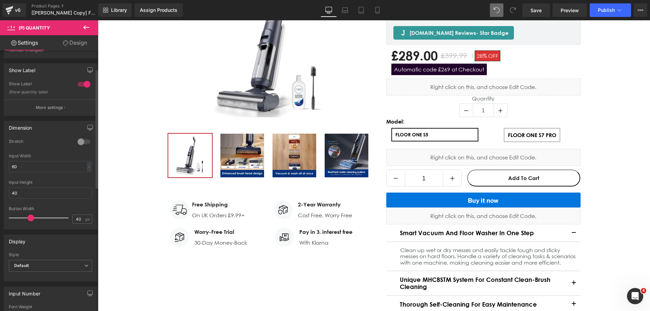
click at [85, 141] on div at bounding box center [84, 141] width 16 height 11
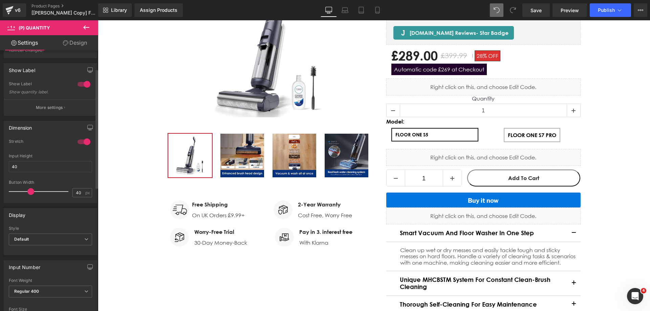
click at [85, 141] on div at bounding box center [84, 141] width 16 height 11
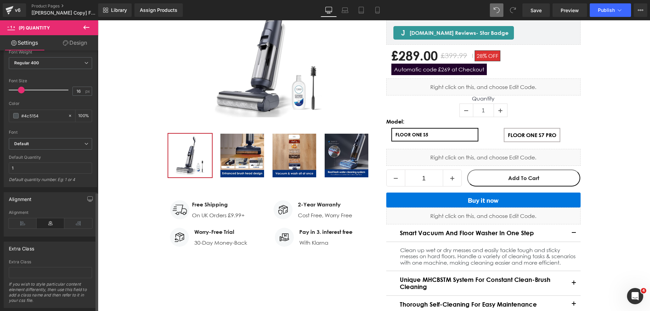
scroll to position [311, 0]
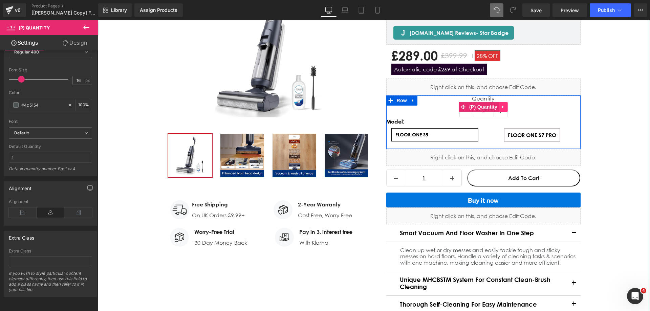
click at [502, 107] on icon "Main content" at bounding box center [502, 106] width 1 height 3
click at [505, 106] on icon "Main content" at bounding box center [507, 107] width 5 height 5
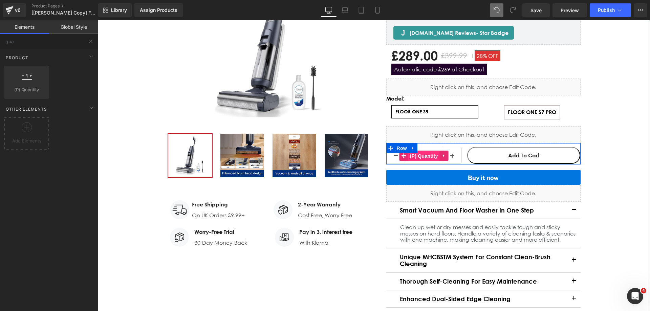
click at [420, 156] on span "(P) Quantity" at bounding box center [423, 156] width 31 height 10
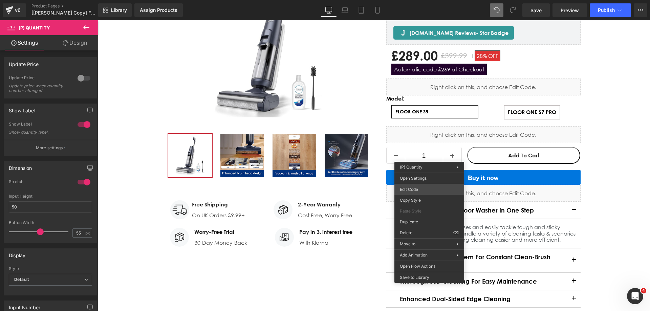
click at [415, 0] on div "(P) Quantity You are previewing how the will restyle your page. You can not edi…" at bounding box center [325, 0] width 650 height 0
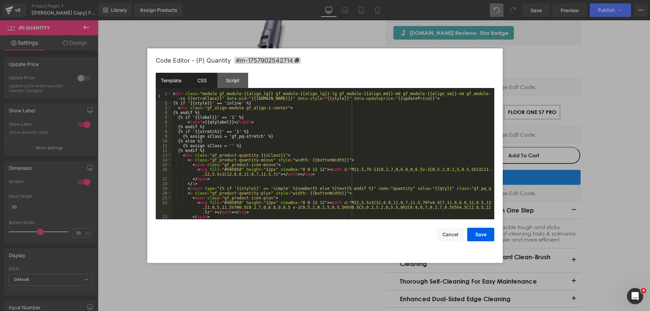
click at [208, 85] on div "CSS" at bounding box center [202, 80] width 31 height 15
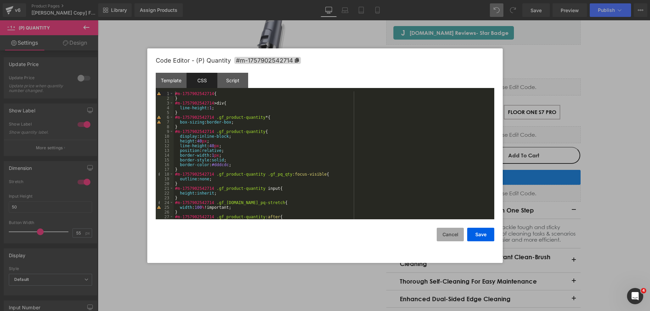
click at [449, 239] on button "Cancel" at bounding box center [450, 235] width 27 height 14
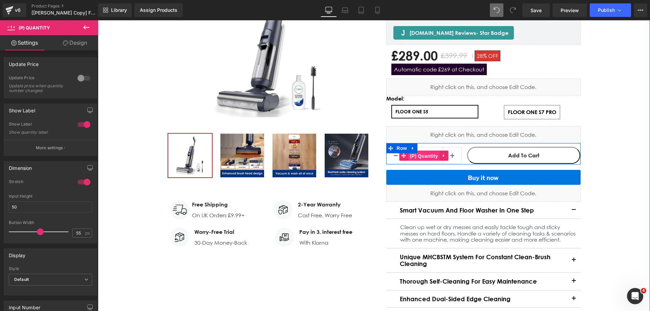
click at [420, 155] on span "(P) Quantity" at bounding box center [423, 156] width 31 height 10
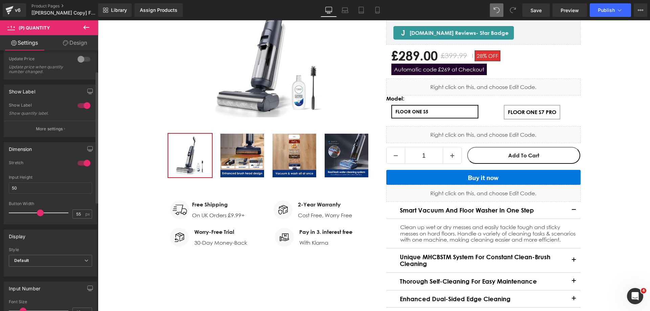
scroll to position [68, 0]
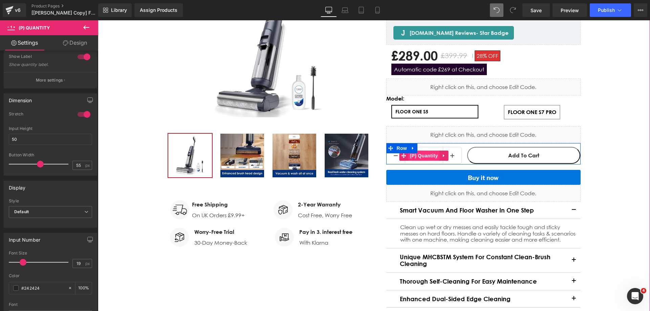
click at [419, 156] on span "(P) Quantity" at bounding box center [423, 156] width 31 height 10
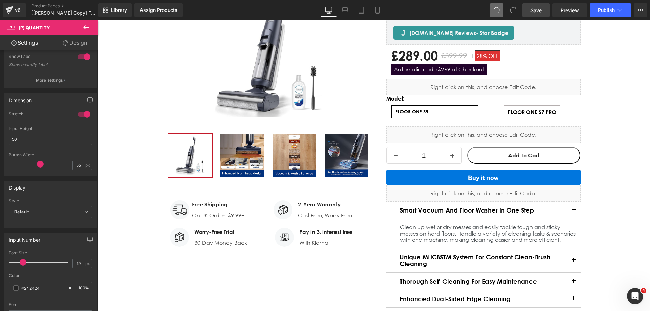
click at [543, 9] on link "Save" at bounding box center [535, 10] width 27 height 14
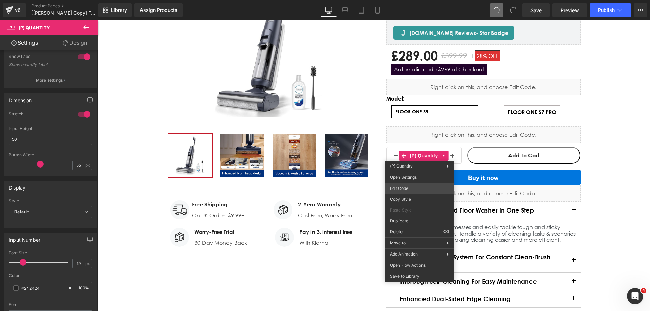
click at [412, 0] on div "(P) Quantity You are previewing how the will restyle your page. You can not edi…" at bounding box center [325, 0] width 650 height 0
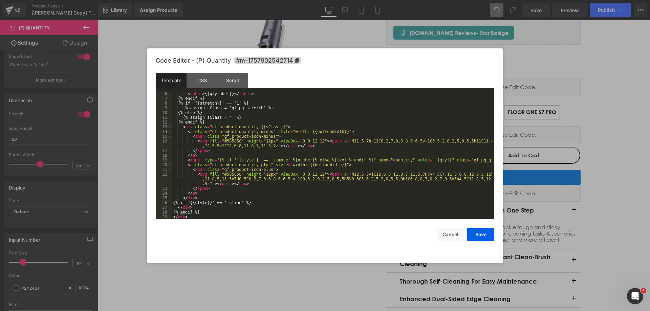
scroll to position [28, 0]
click at [210, 80] on div "CSS" at bounding box center [202, 80] width 31 height 15
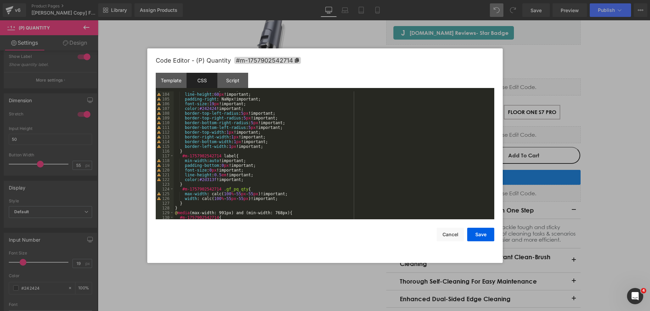
scroll to position [487, 0]
click at [449, 238] on button "Cancel" at bounding box center [450, 235] width 27 height 14
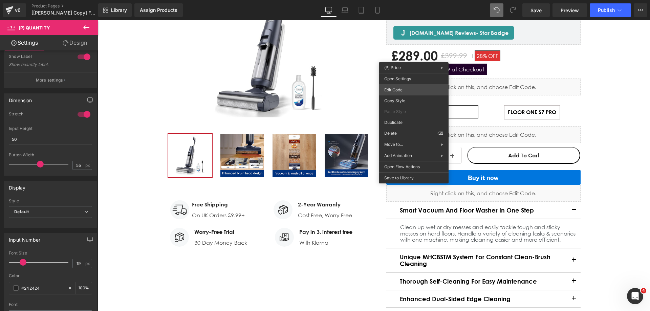
click at [402, 0] on div "(P) Quantity You are previewing how the will restyle your page. You can not edi…" at bounding box center [325, 0] width 650 height 0
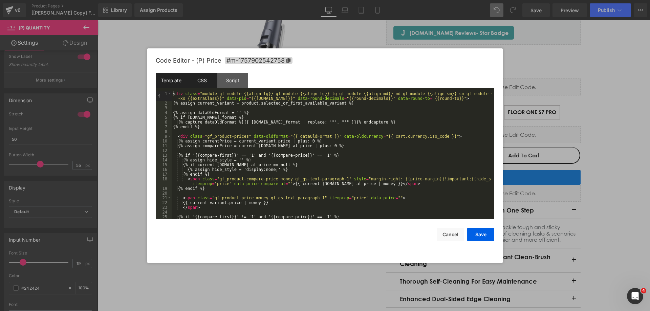
click at [201, 79] on div "CSS" at bounding box center [202, 80] width 31 height 15
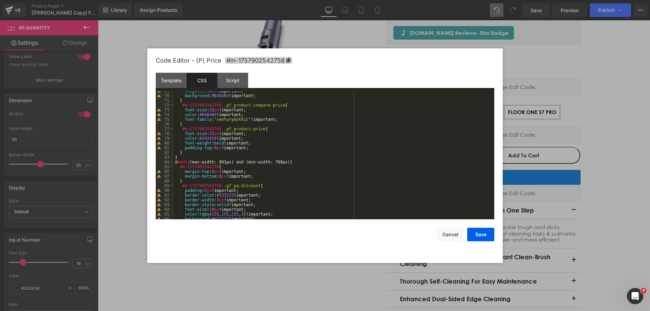
scroll to position [325, 0]
click at [448, 233] on button "Cancel" at bounding box center [450, 235] width 27 height 14
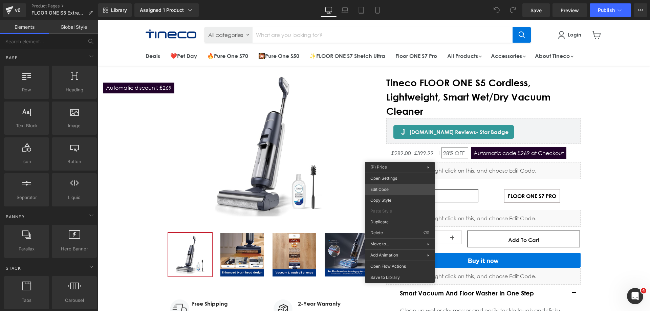
click at [388, 0] on div "You are previewing how the will restyle your page. You can not edit Elements in…" at bounding box center [325, 0] width 650 height 0
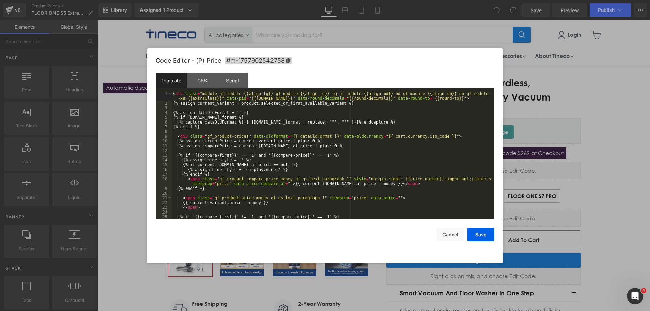
click at [202, 72] on div "Code Editor - (P) Price #m-1757902542758" at bounding box center [325, 60] width 339 height 24
click at [207, 83] on div "CSS" at bounding box center [202, 80] width 31 height 15
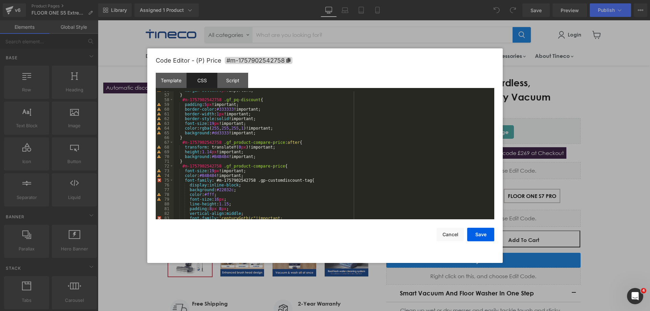
scroll to position [284, 0]
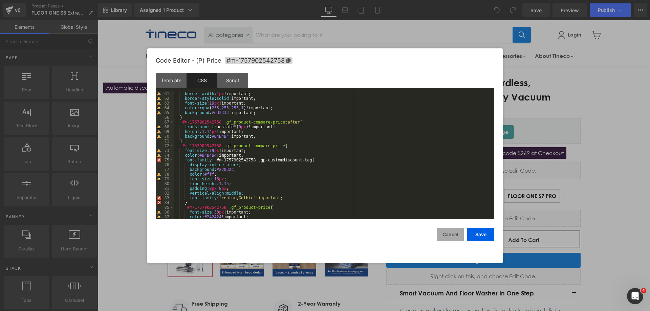
drag, startPoint x: 447, startPoint y: 236, endPoint x: 445, endPoint y: 228, distance: 8.0
click at [448, 236] on button "Cancel" at bounding box center [450, 235] width 27 height 14
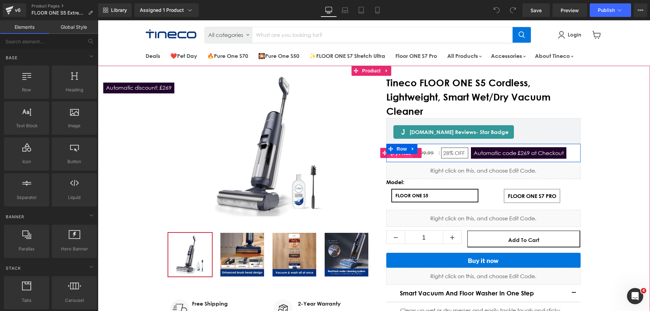
click at [404, 157] on span "(P) Price" at bounding box center [401, 153] width 24 height 10
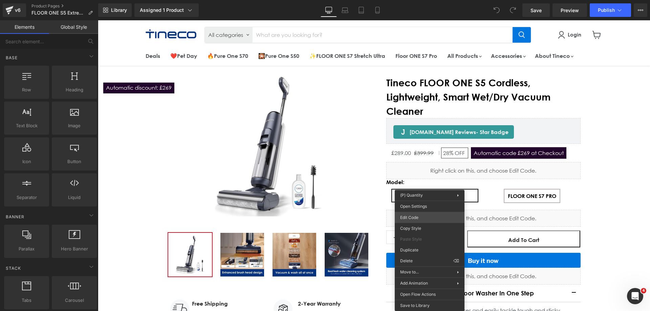
click at [420, 0] on div "You are previewing how the will restyle your page. You can not edit Elements in…" at bounding box center [325, 0] width 650 height 0
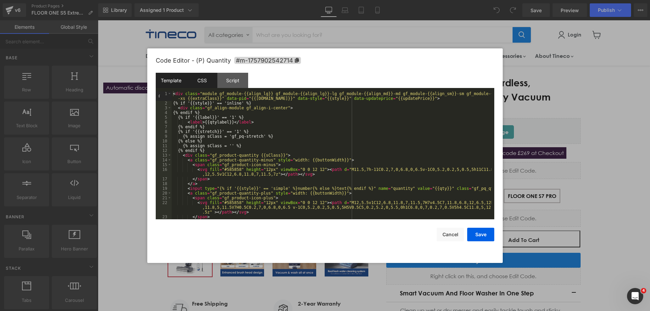
click at [204, 85] on div "CSS" at bounding box center [202, 80] width 31 height 15
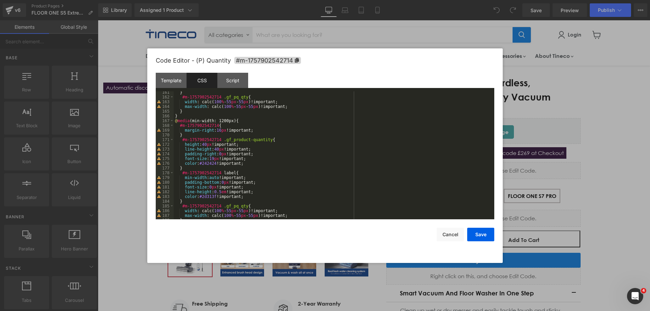
scroll to position [719, 0]
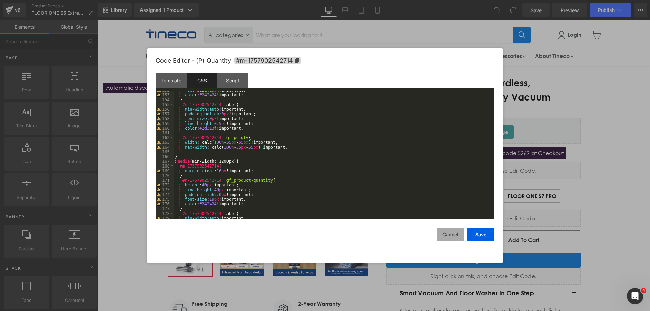
click at [454, 233] on button "Cancel" at bounding box center [450, 235] width 27 height 14
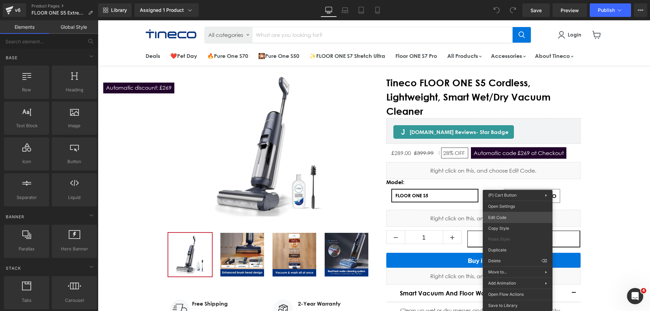
click at [505, 217] on body "You are previewing how the will restyle your page. You can not edit Elements in…" at bounding box center [325, 155] width 650 height 311
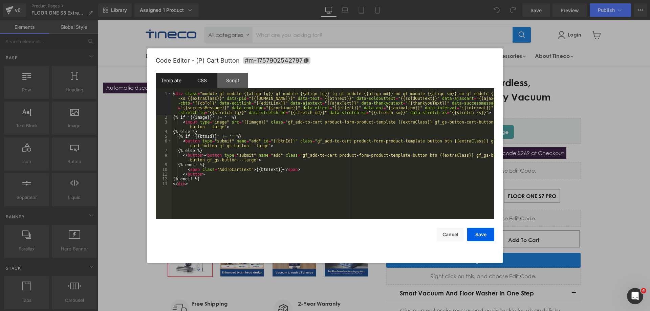
click at [208, 82] on div "CSS" at bounding box center [202, 80] width 31 height 15
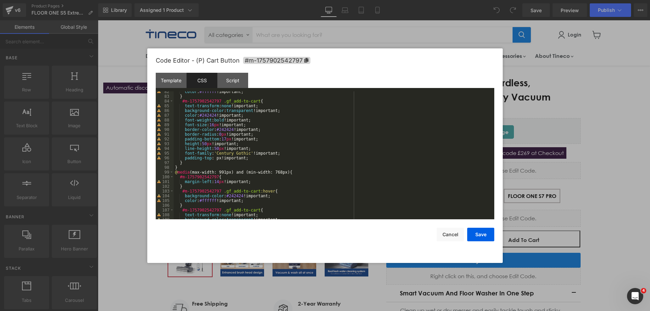
scroll to position [427, 0]
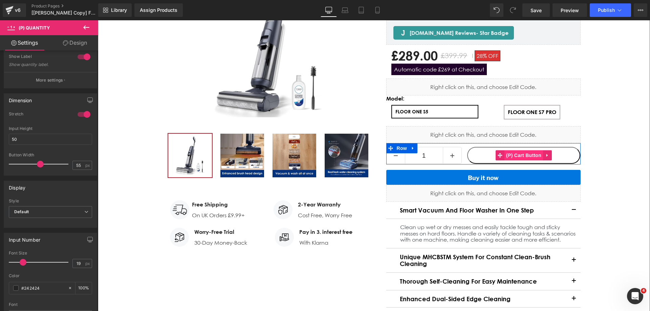
click at [510, 155] on span "(P) Cart Button" at bounding box center [523, 155] width 39 height 10
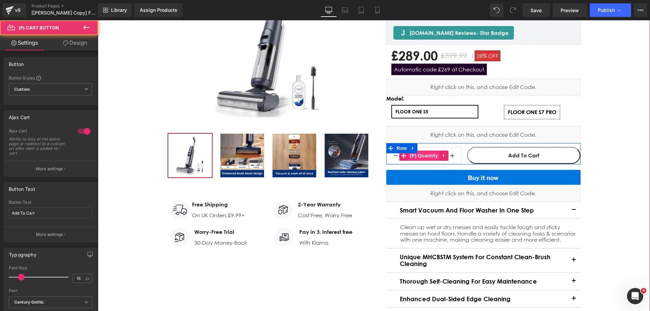
click at [415, 155] on span "(P) Quantity" at bounding box center [423, 156] width 31 height 10
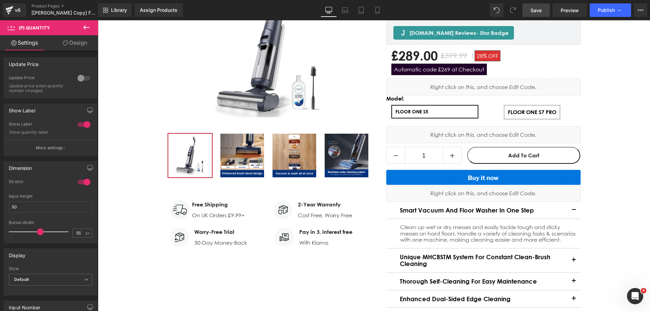
click at [538, 9] on span "Save" at bounding box center [535, 10] width 11 height 7
click at [336, 10] on icon at bounding box center [337, 10] width 7 height 7
type input "62"
type input "100"
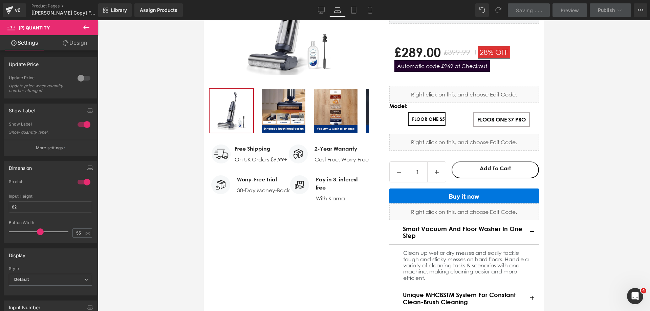
scroll to position [114, 0]
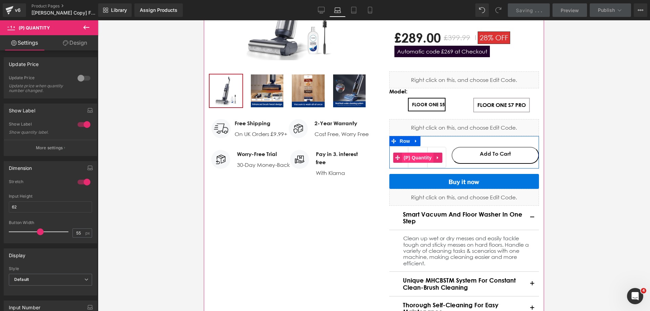
click at [417, 159] on span "(P) Quantity" at bounding box center [417, 158] width 31 height 10
click at [41, 209] on input "62" at bounding box center [50, 206] width 83 height 11
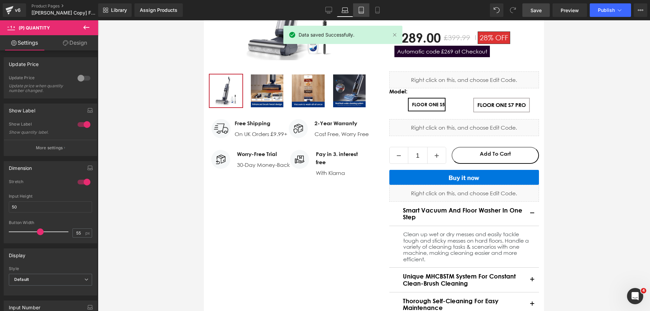
click at [363, 14] on link "Tablet" at bounding box center [361, 10] width 16 height 14
type input "60"
type input "100"
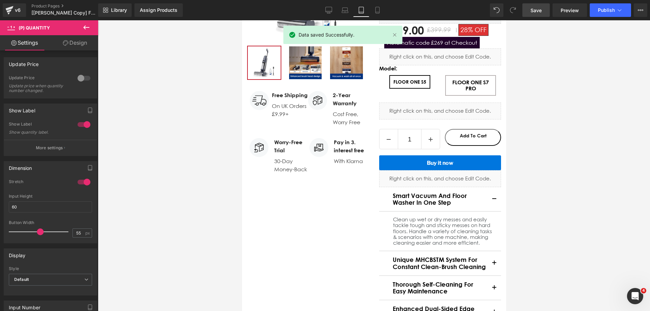
scroll to position [96, 0]
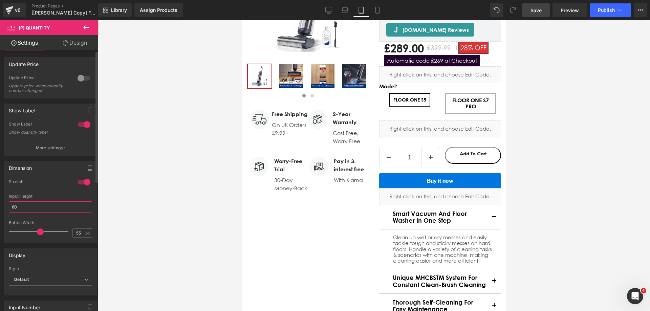
click at [50, 209] on input "60" at bounding box center [50, 206] width 83 height 11
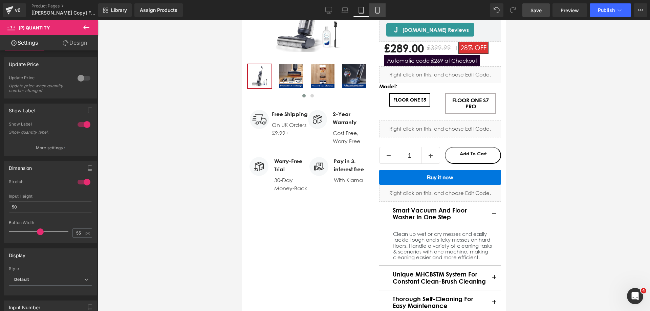
click at [380, 11] on icon at bounding box center [377, 10] width 7 height 7
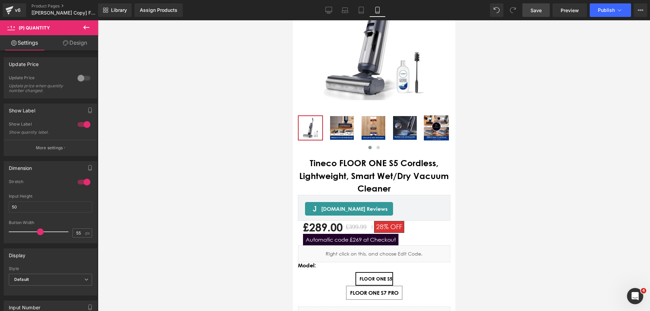
type input "60"
type input "100"
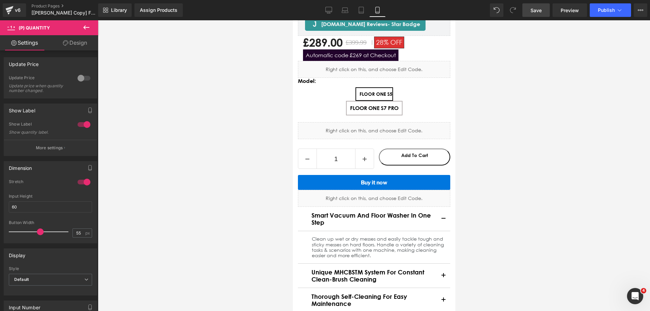
scroll to position [274, 0]
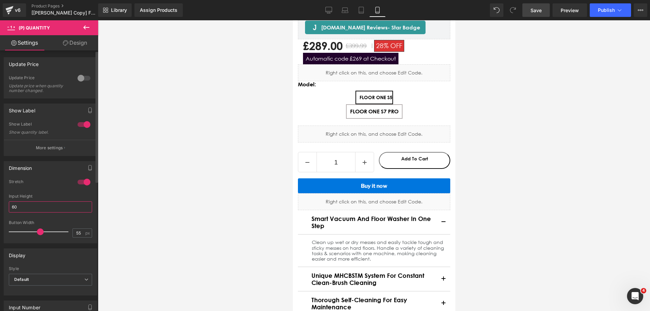
click at [44, 207] on input "60" at bounding box center [50, 206] width 83 height 11
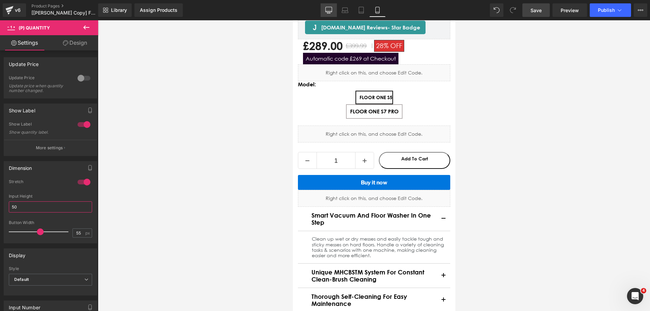
type input "50"
click at [334, 12] on link "Desktop" at bounding box center [329, 10] width 16 height 14
type input "100"
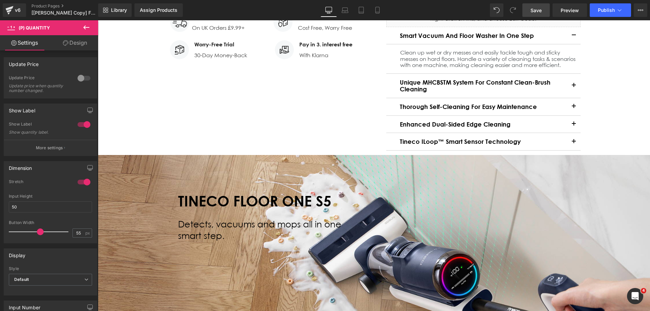
scroll to position [99, 0]
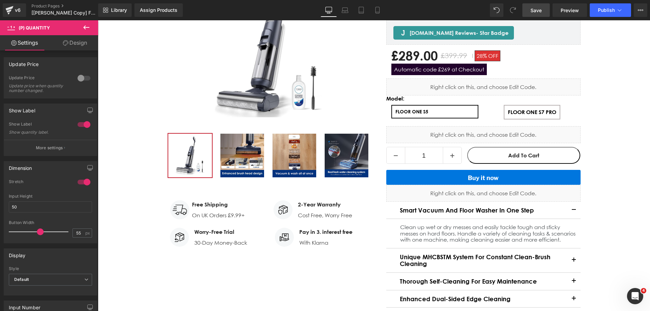
click at [540, 10] on span "Save" at bounding box center [535, 10] width 11 height 7
